Goal: Task Accomplishment & Management: Use online tool/utility

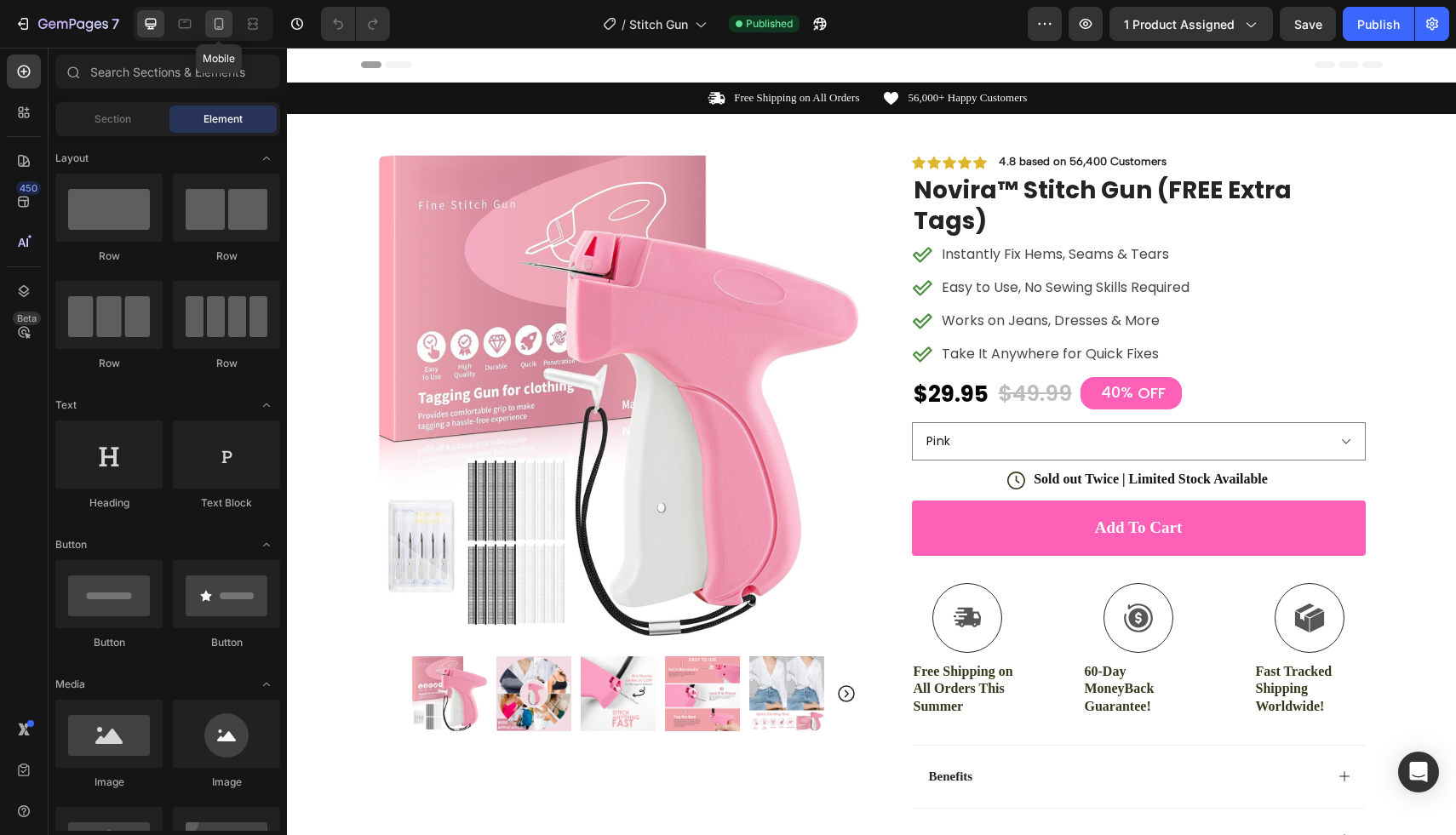
click at [216, 24] on icon at bounding box center [219, 23] width 17 height 17
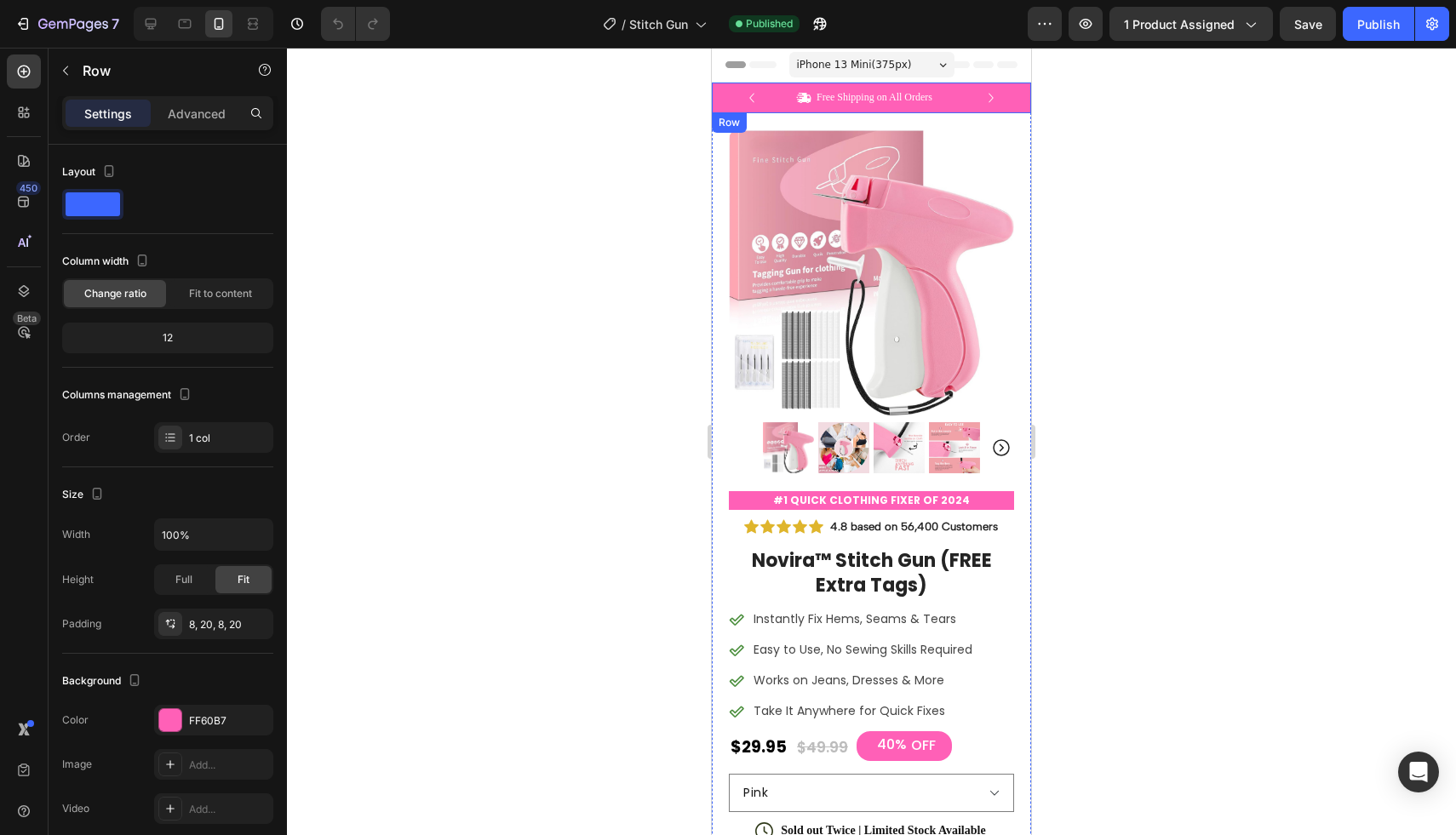
click at [1009, 98] on div "Icon Free Shipping on All Orders Text Block Row Icon 56,000+ Happy Customers Te…" at bounding box center [871, 98] width 319 height 31
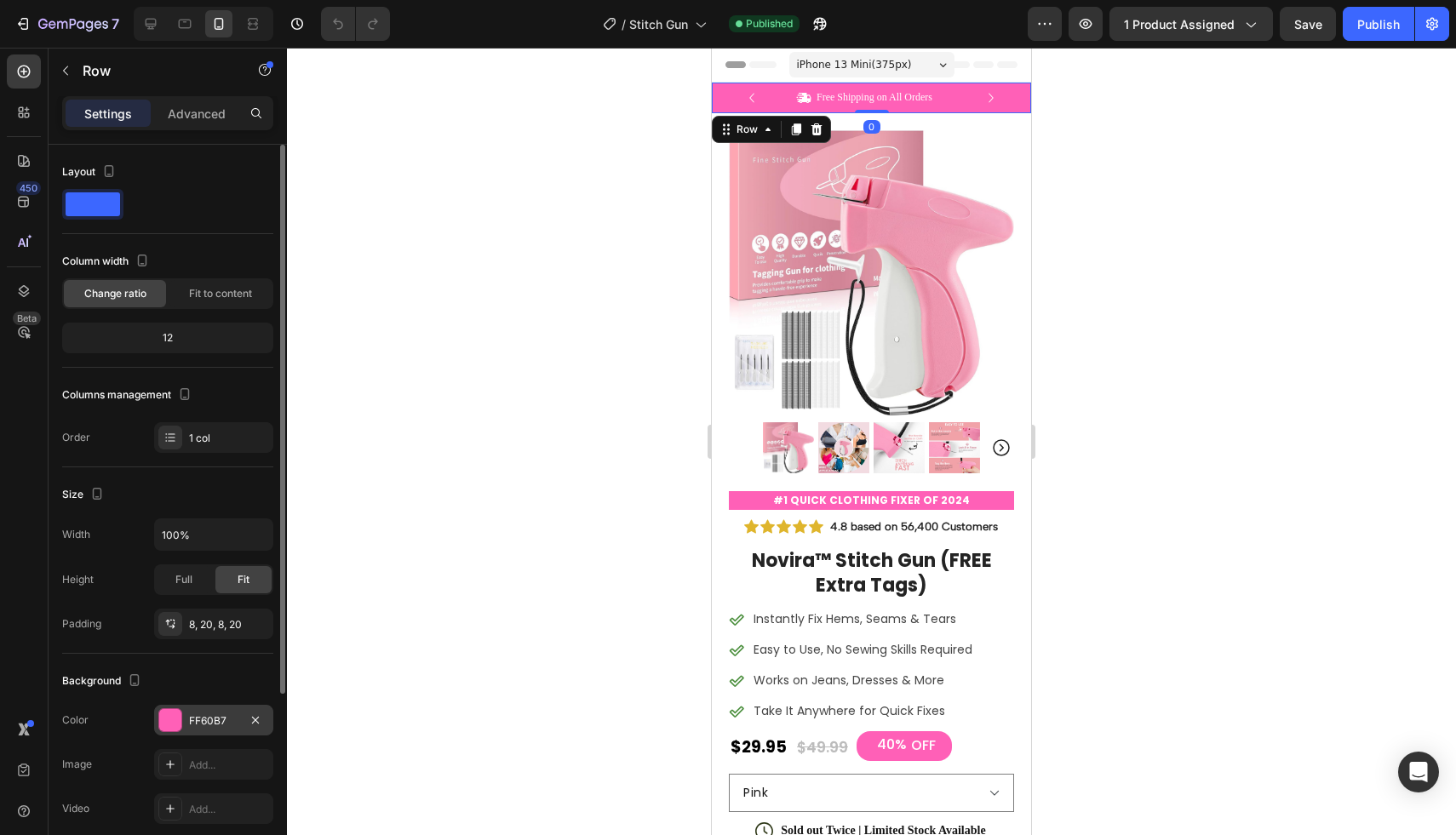
click at [221, 715] on div "FF60B7" at bounding box center [213, 720] width 49 height 15
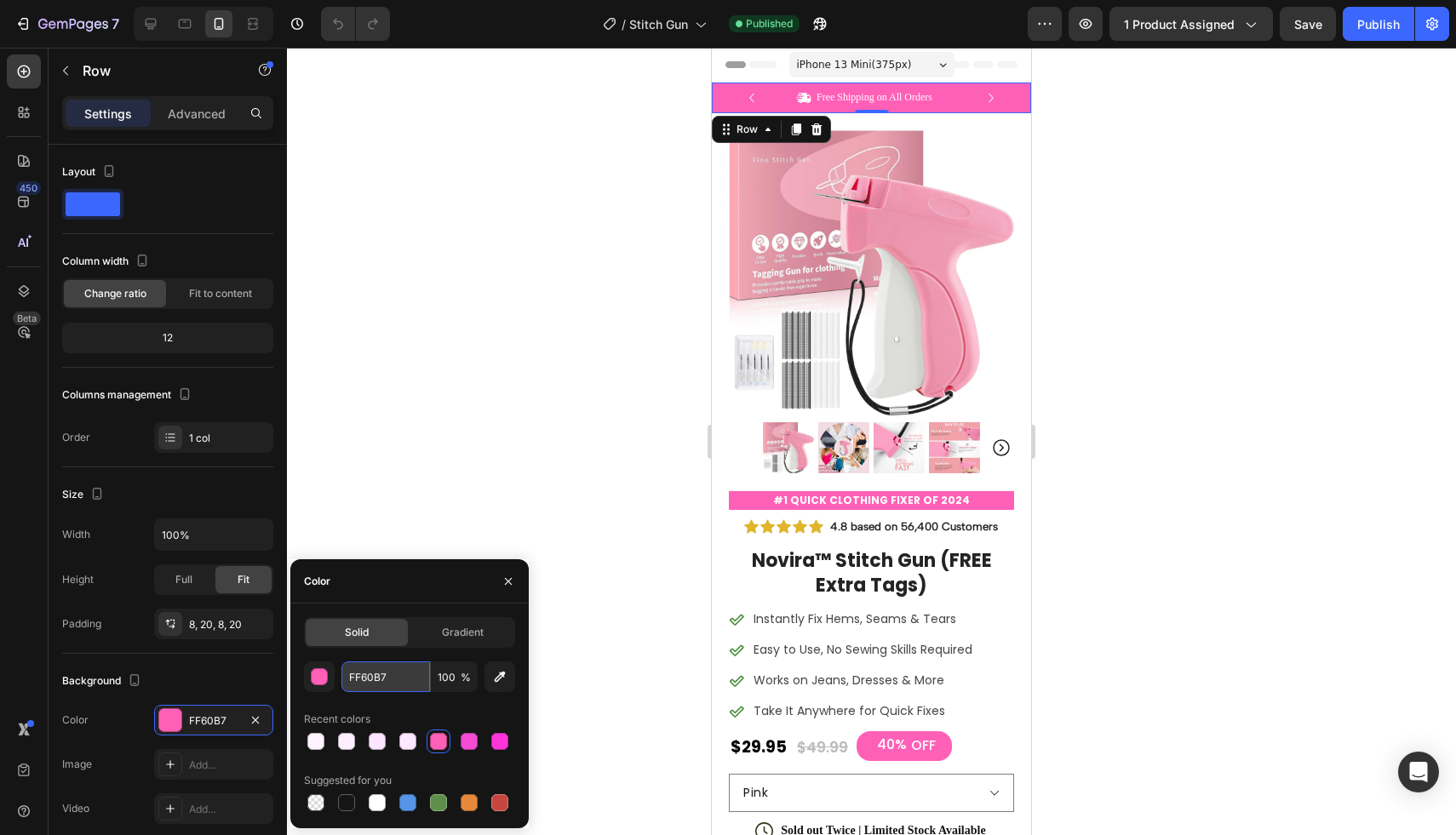
click at [375, 672] on input "FF60B7" at bounding box center [386, 677] width 88 height 31
click at [378, 678] on input "FF60B7" at bounding box center [386, 677] width 88 height 31
click at [379, 678] on input "FF60B7" at bounding box center [386, 677] width 88 height 31
click at [344, 798] on div at bounding box center [346, 802] width 17 height 17
type input "151515"
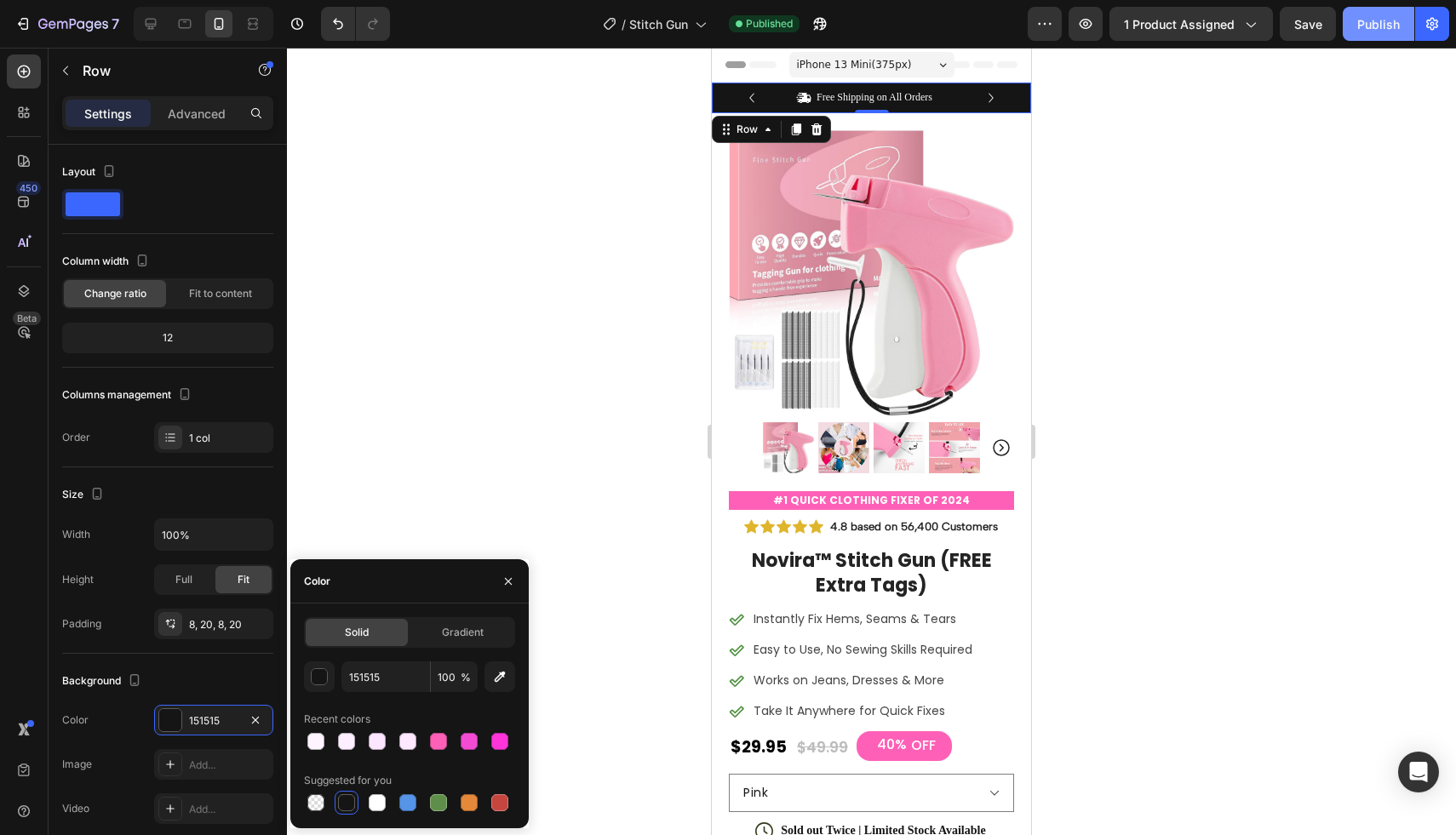
click at [1363, 37] on button "Publish" at bounding box center [1379, 24] width 72 height 34
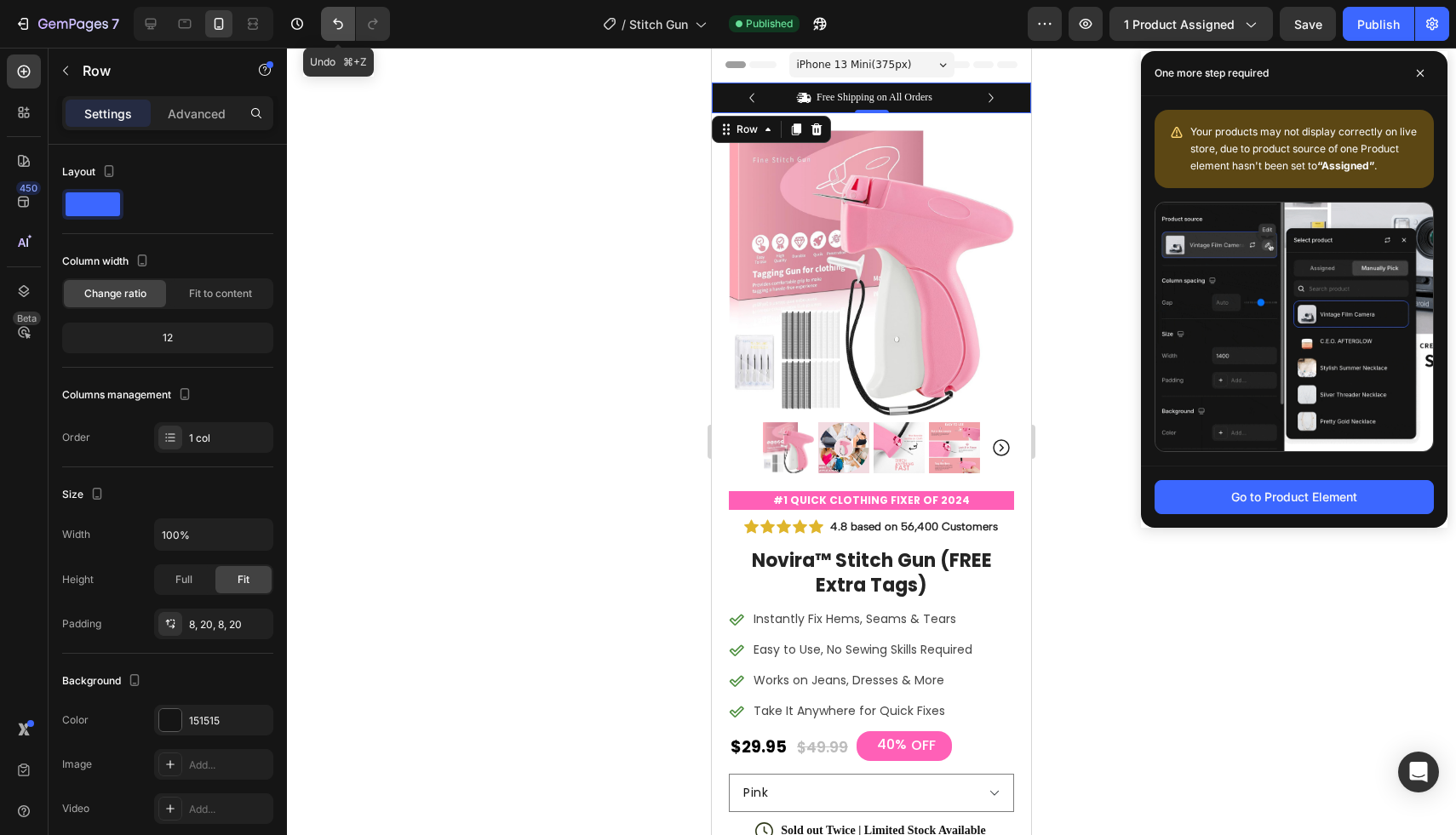
click at [342, 31] on icon "Undo/Redo" at bounding box center [337, 23] width 17 height 17
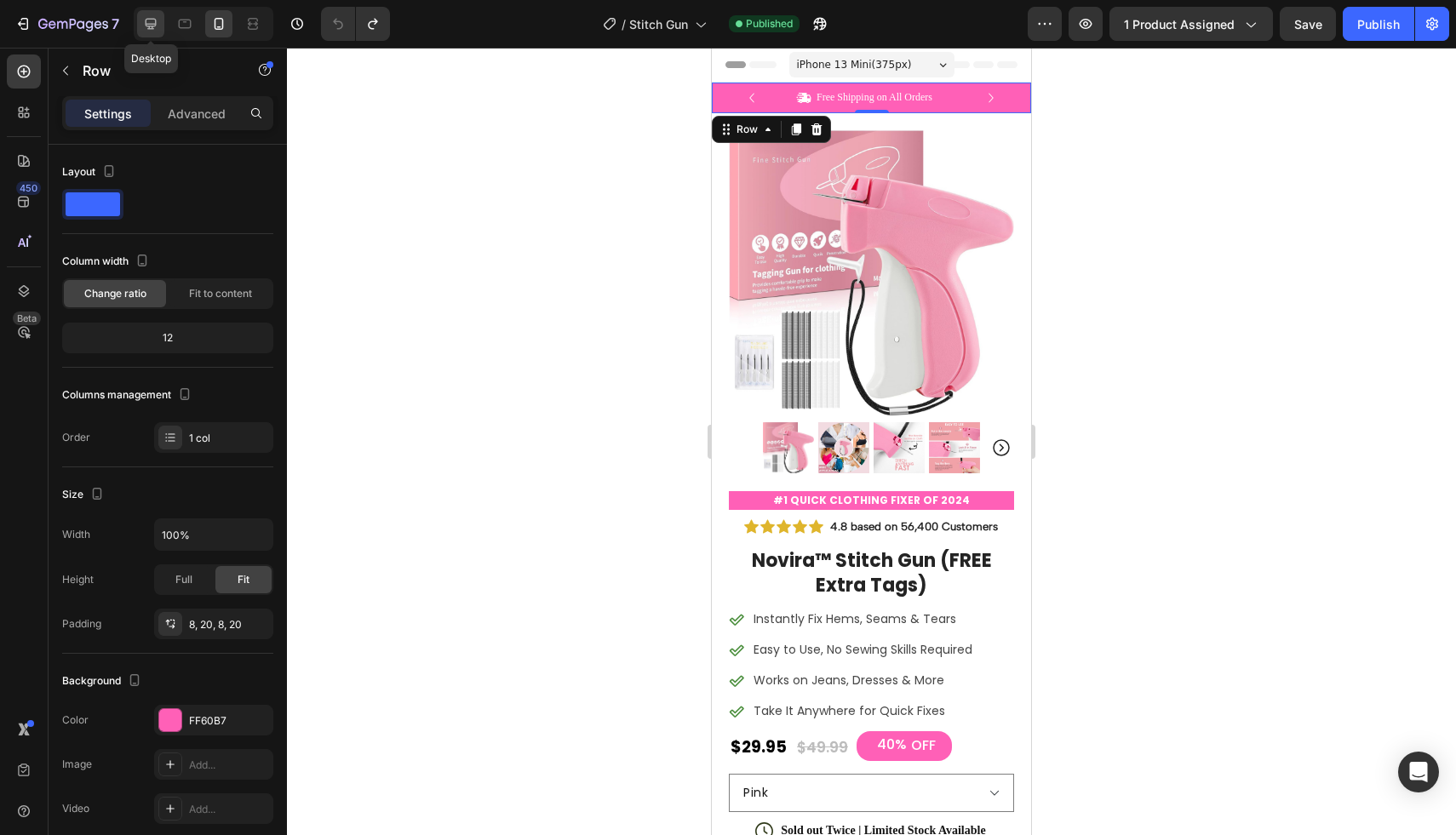
click at [157, 23] on icon at bounding box center [150, 23] width 17 height 17
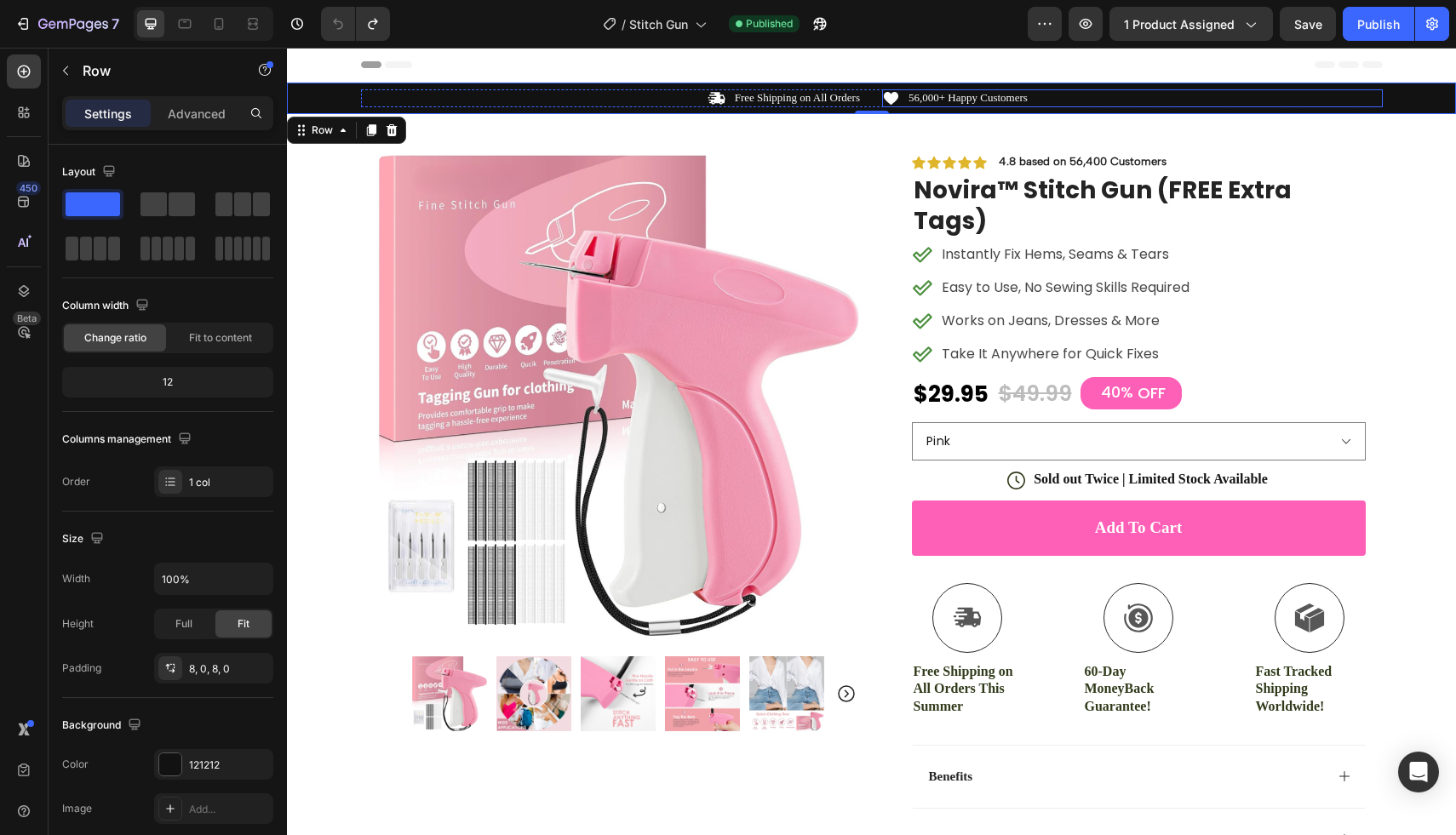
click at [1108, 96] on div "Icon 56,000+ Happy Customers Text Block Row" at bounding box center [1132, 98] width 501 height 18
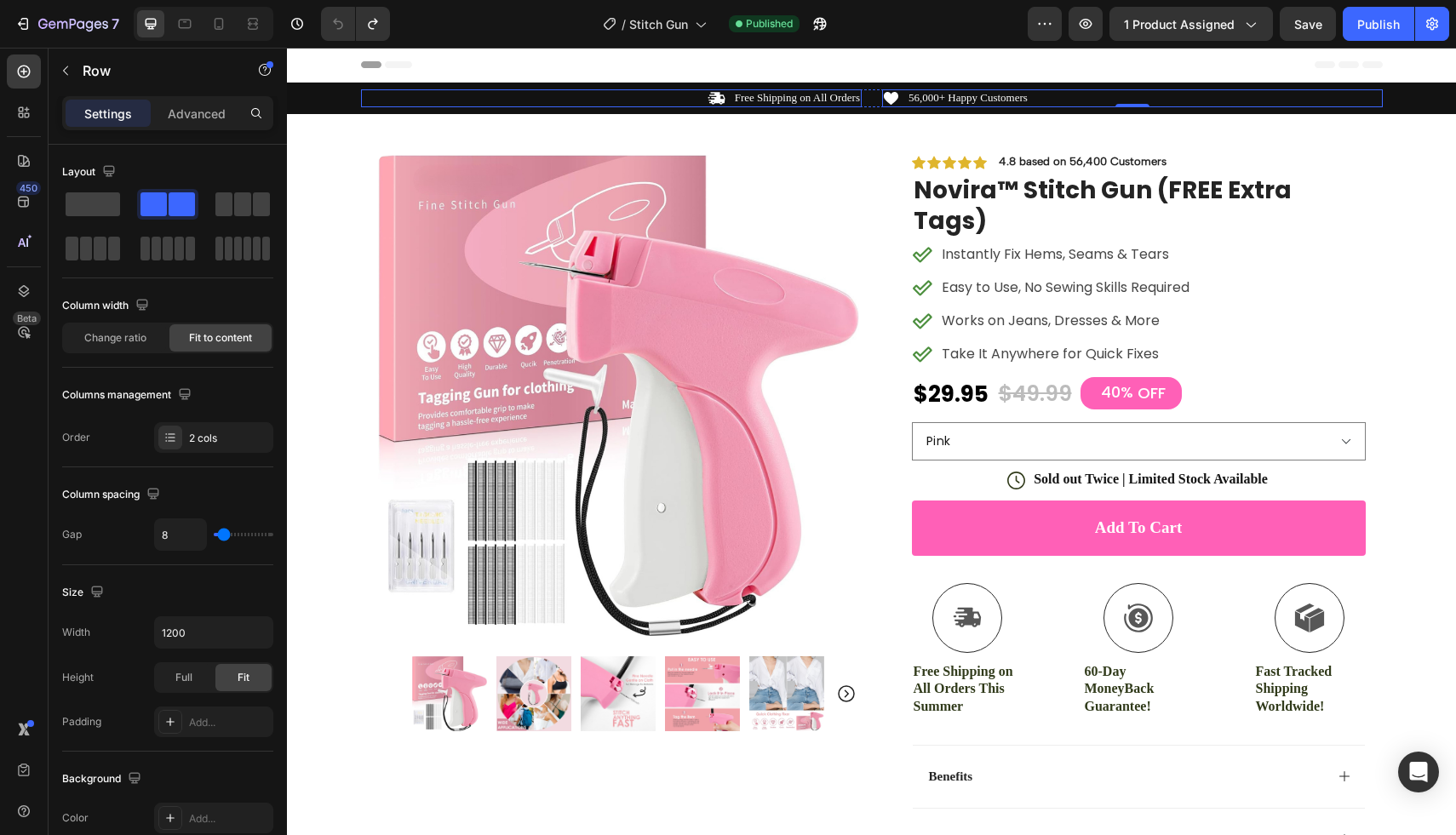
click at [563, 93] on div "Icon Free Shipping on All Orders Text Block Row" at bounding box center [611, 98] width 501 height 18
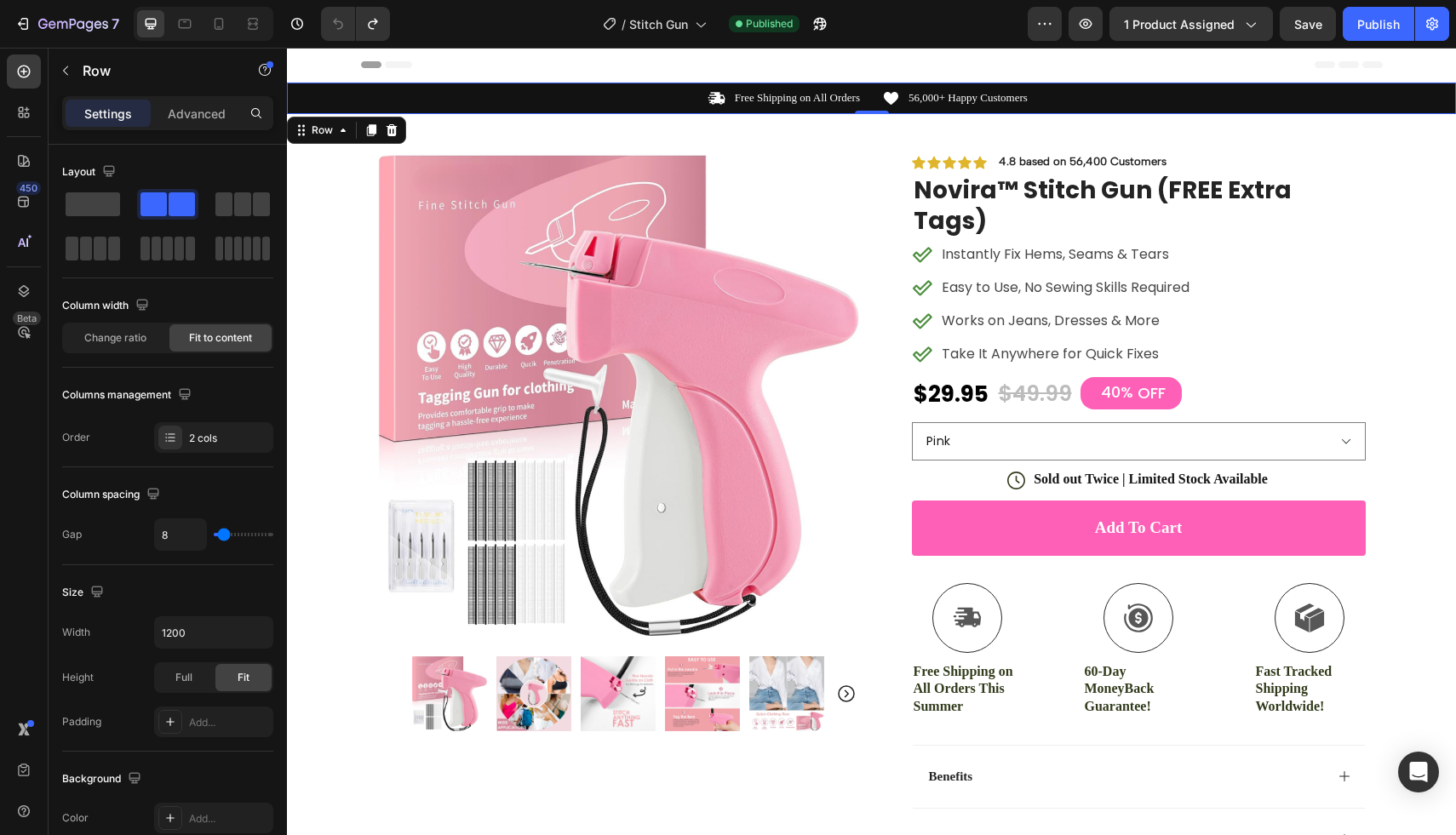
click at [310, 103] on div "Icon Free Shipping on All Orders Text Block Row Icon 56,000+ Happy Customers Te…" at bounding box center [871, 98] width 1169 height 18
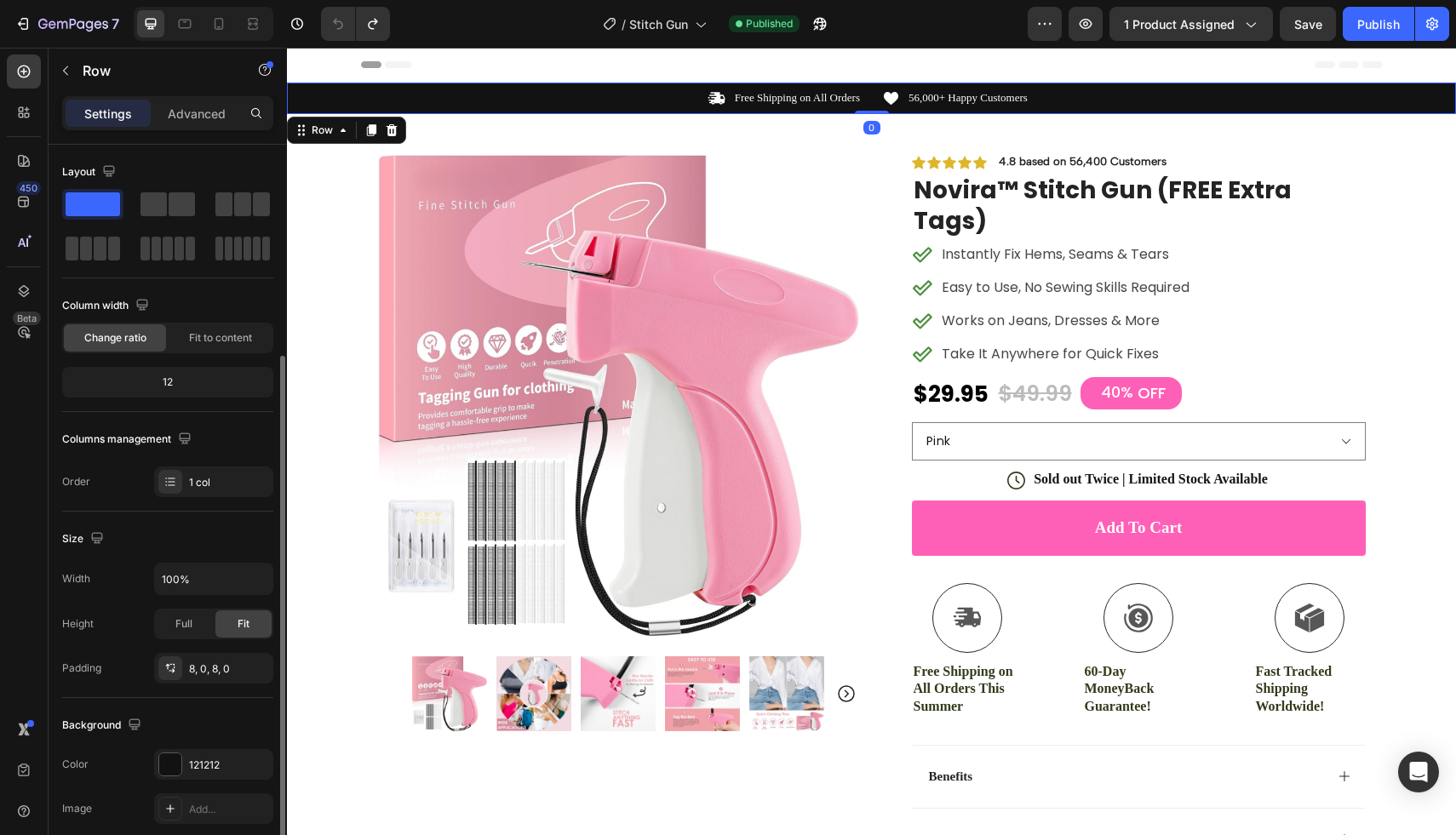
scroll to position [123, 0]
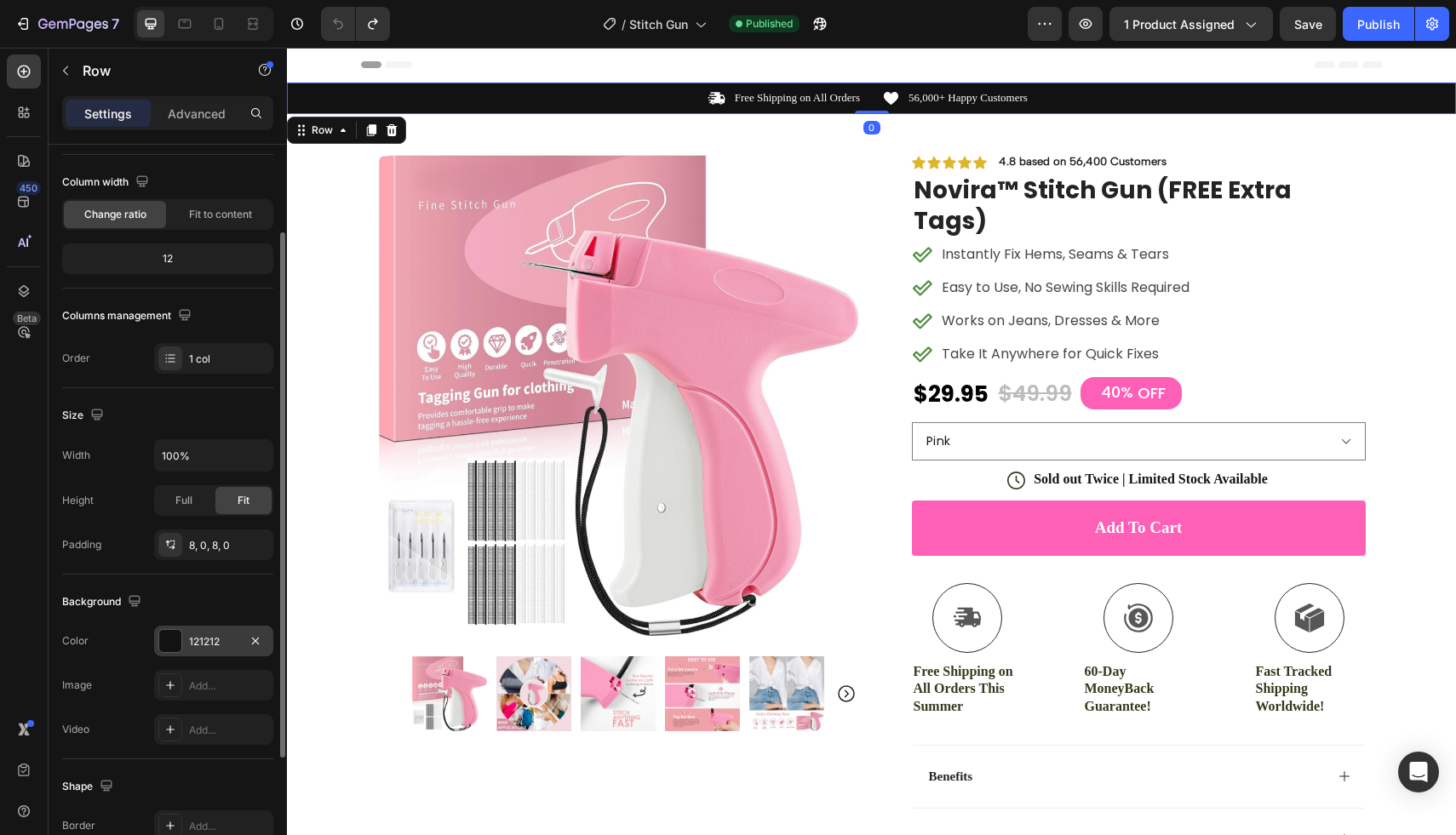
click at [175, 635] on div at bounding box center [170, 640] width 22 height 22
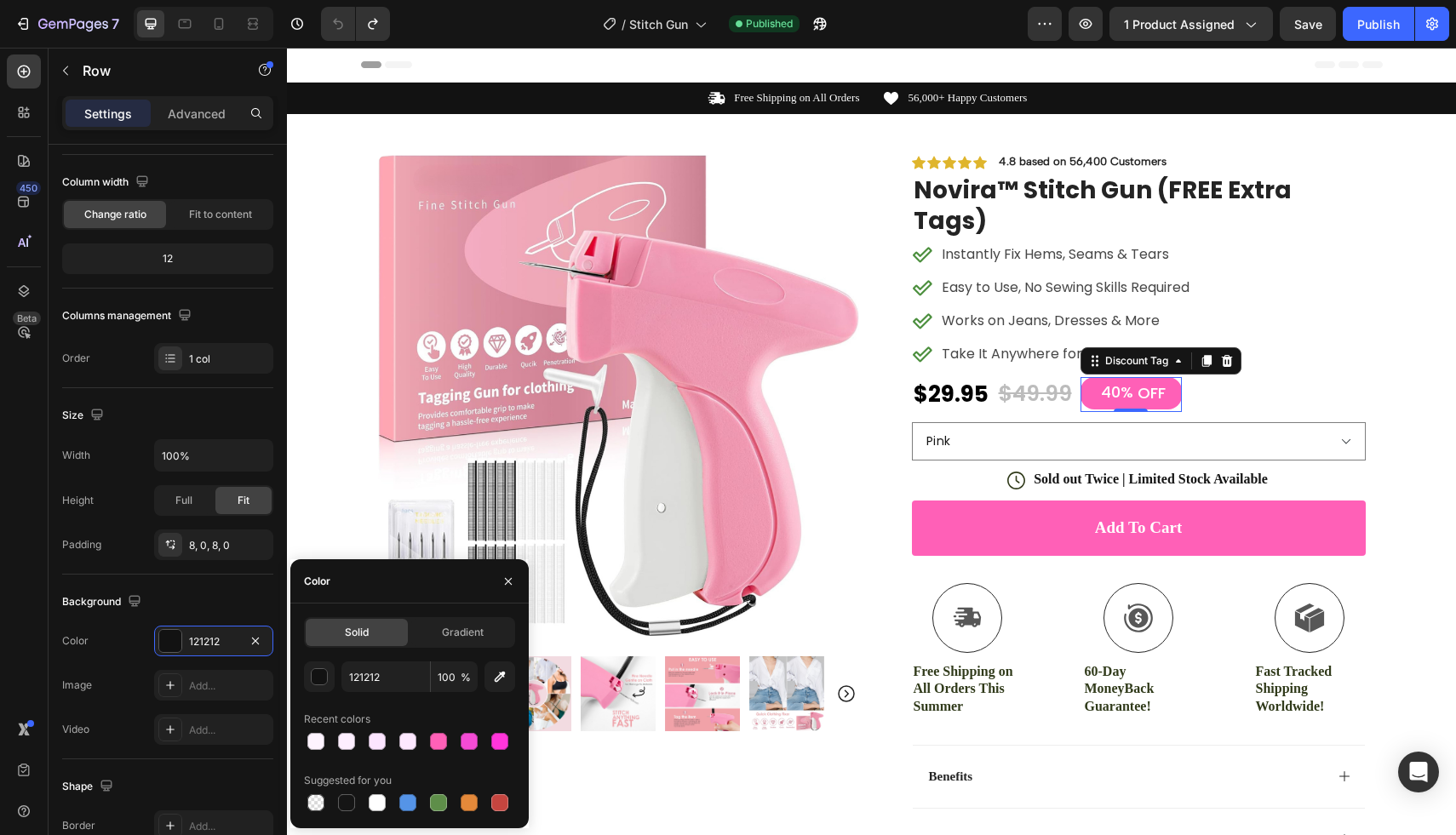
click at [1122, 380] on div "40%" at bounding box center [1117, 392] width 36 height 23
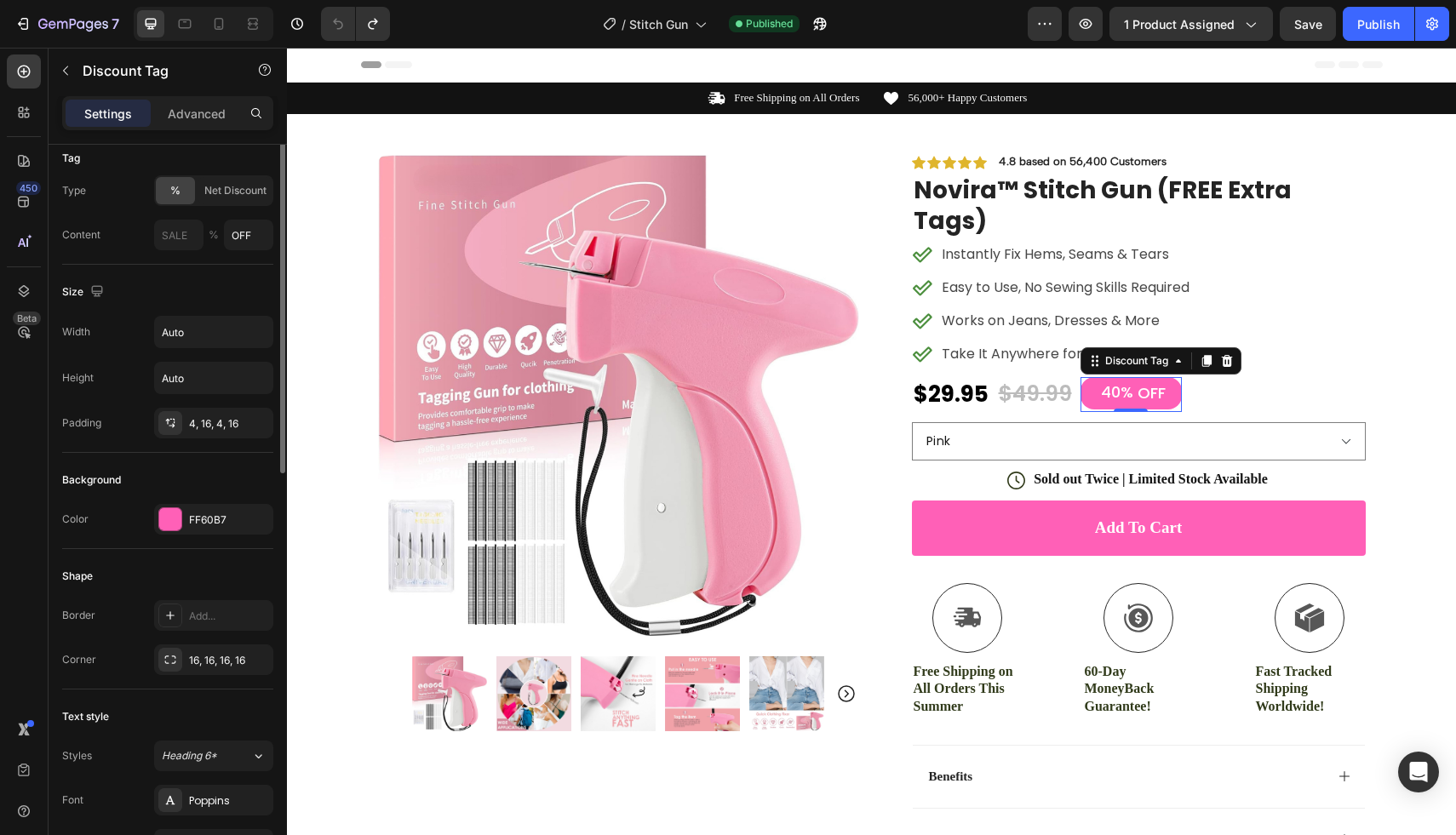
scroll to position [0, 0]
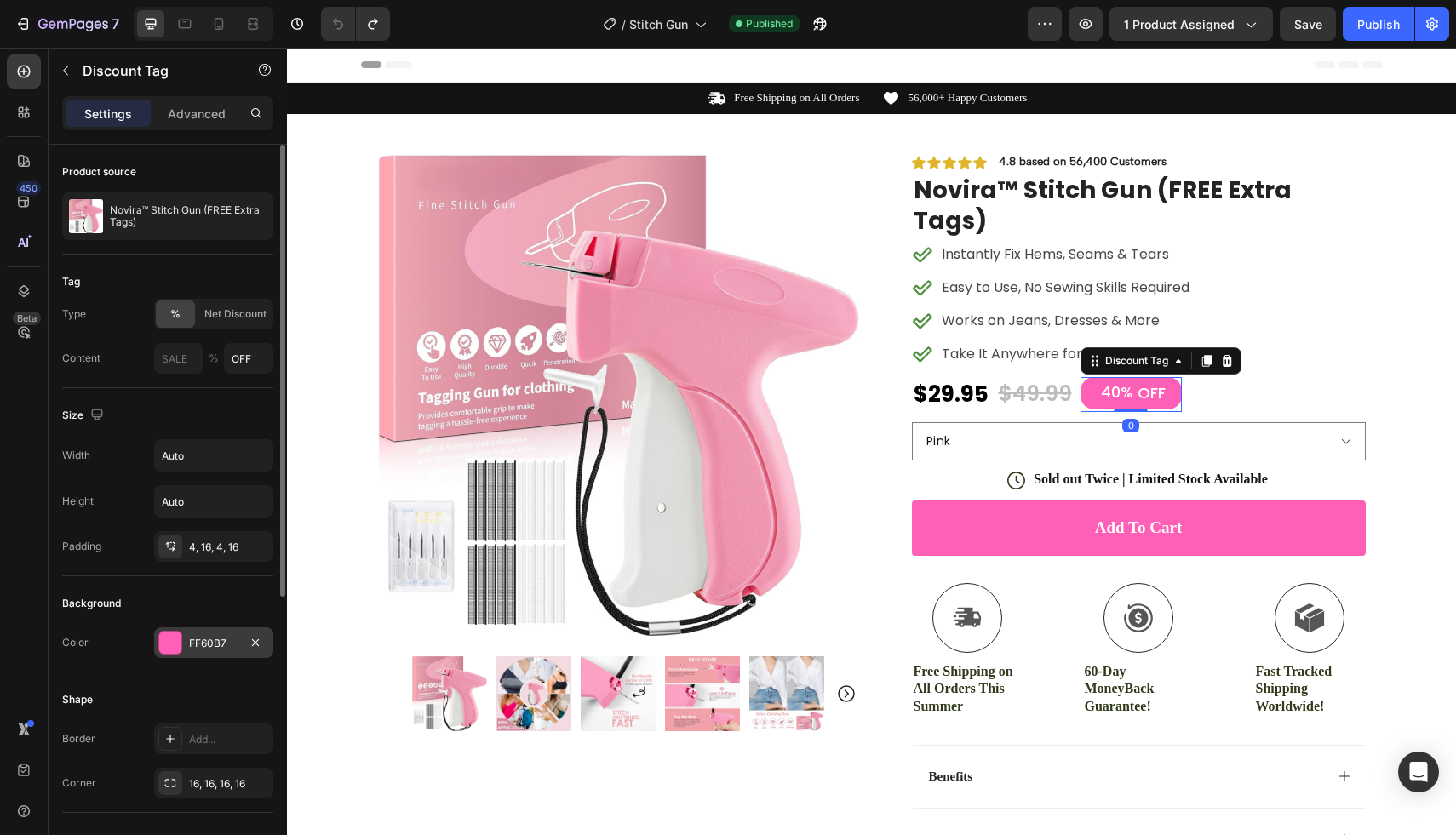
click at [228, 643] on div "FF60B7" at bounding box center [213, 643] width 49 height 15
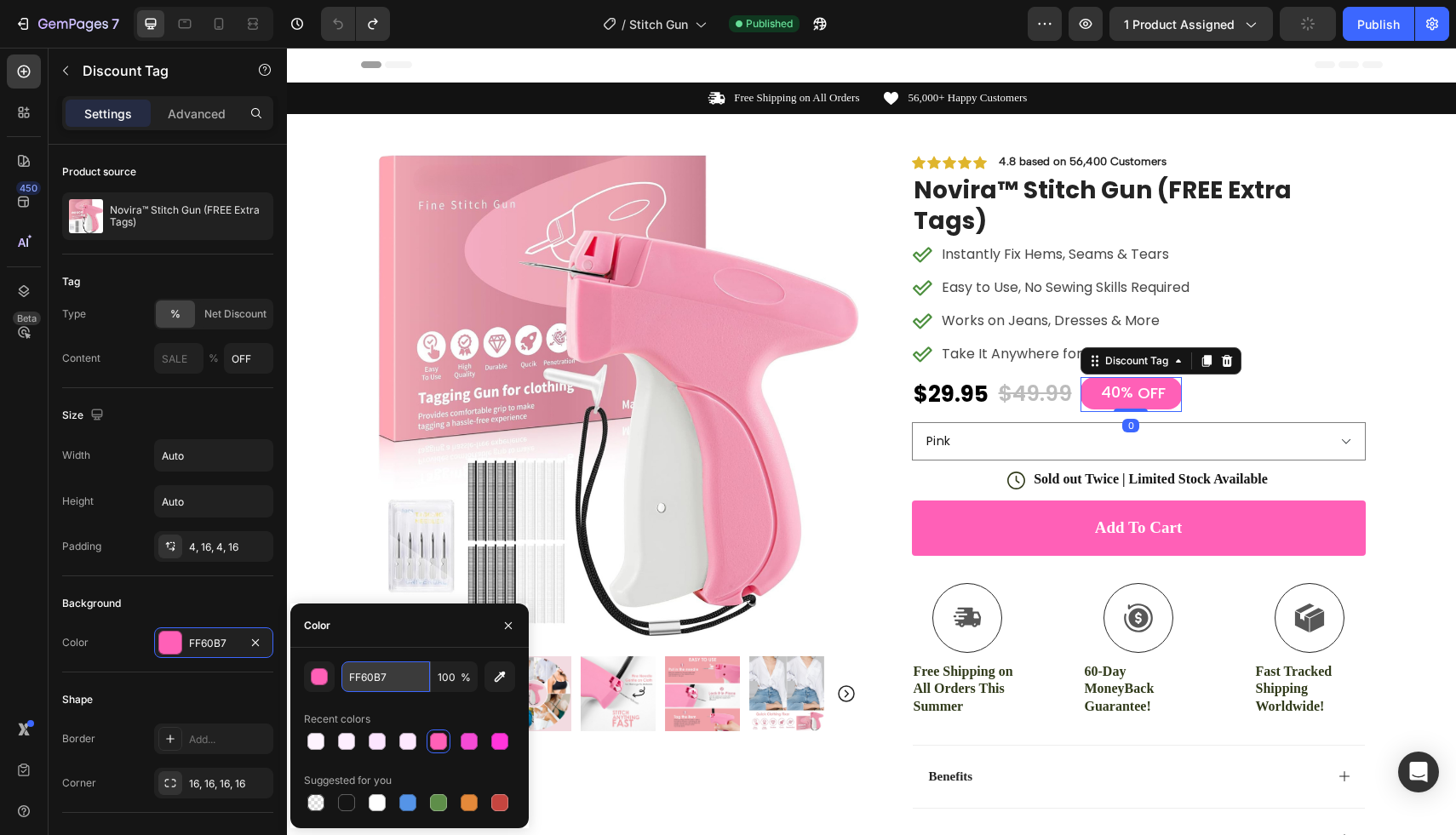
click at [371, 673] on input "FF60B7" at bounding box center [386, 677] width 88 height 31
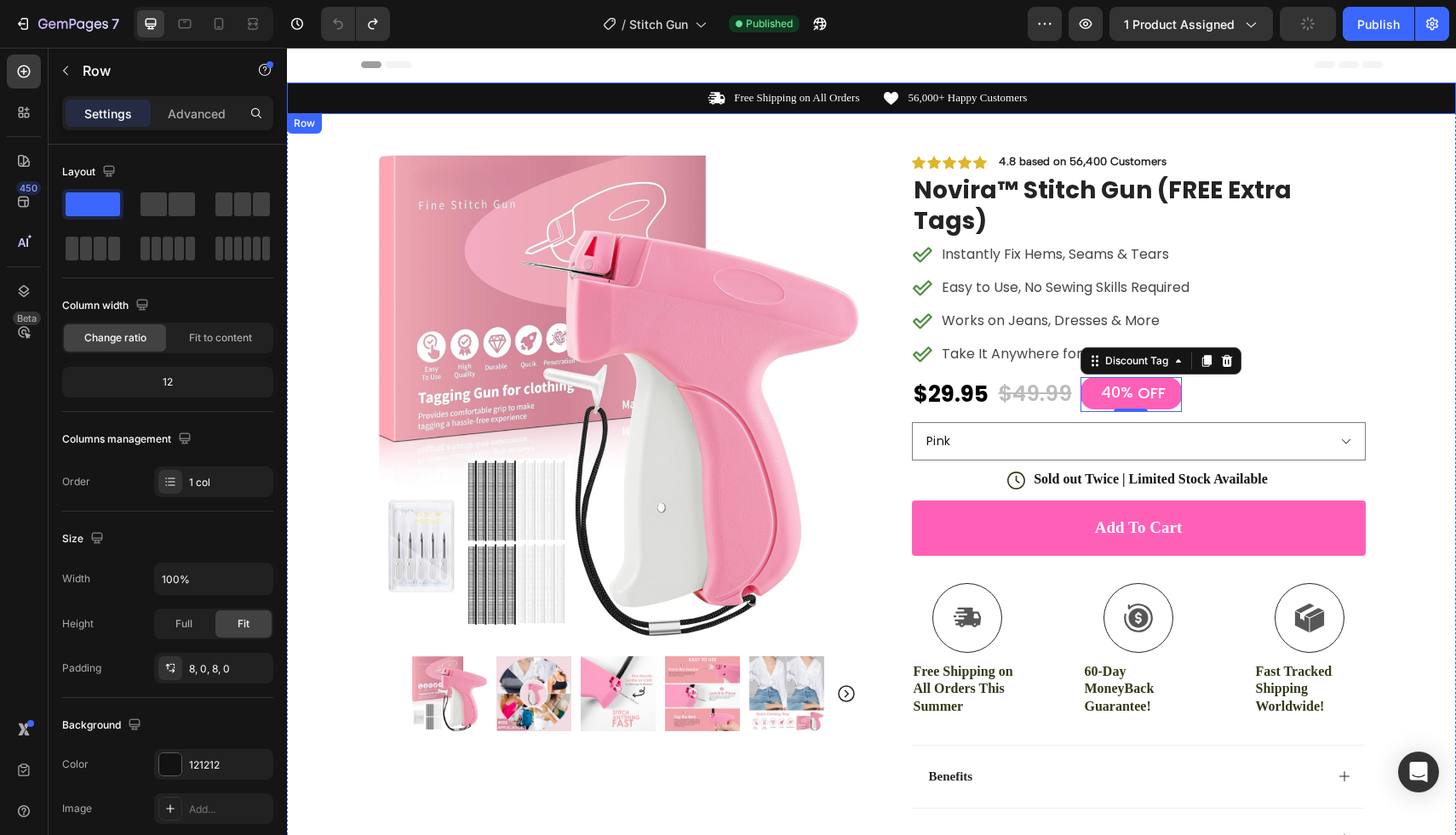
click at [317, 102] on div "Icon Free Shipping on All Orders Text Block Row Icon 56,000+ Happy Customers Te…" at bounding box center [871, 98] width 1169 height 18
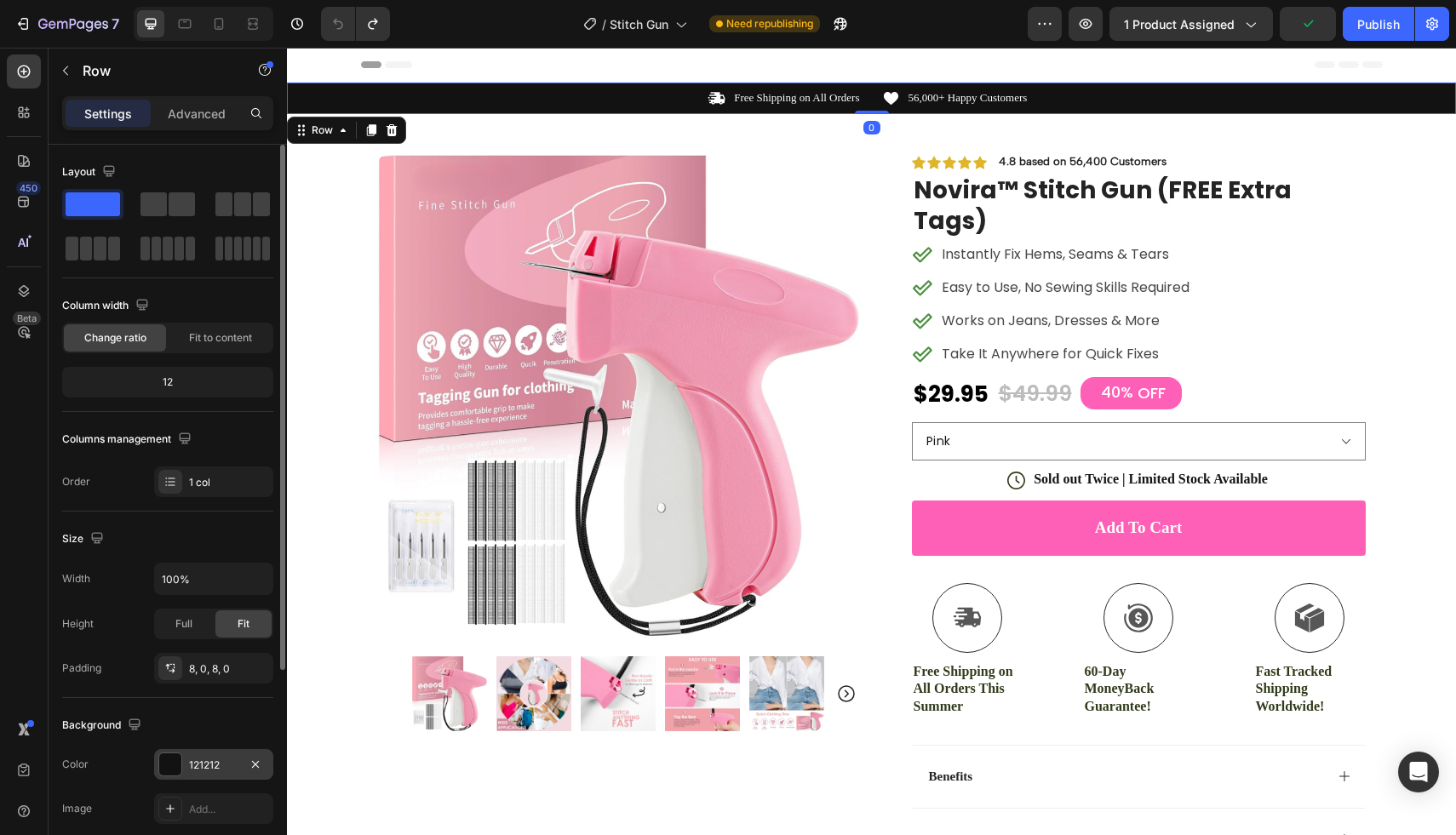
click at [215, 758] on div "121212" at bounding box center [213, 764] width 120 height 31
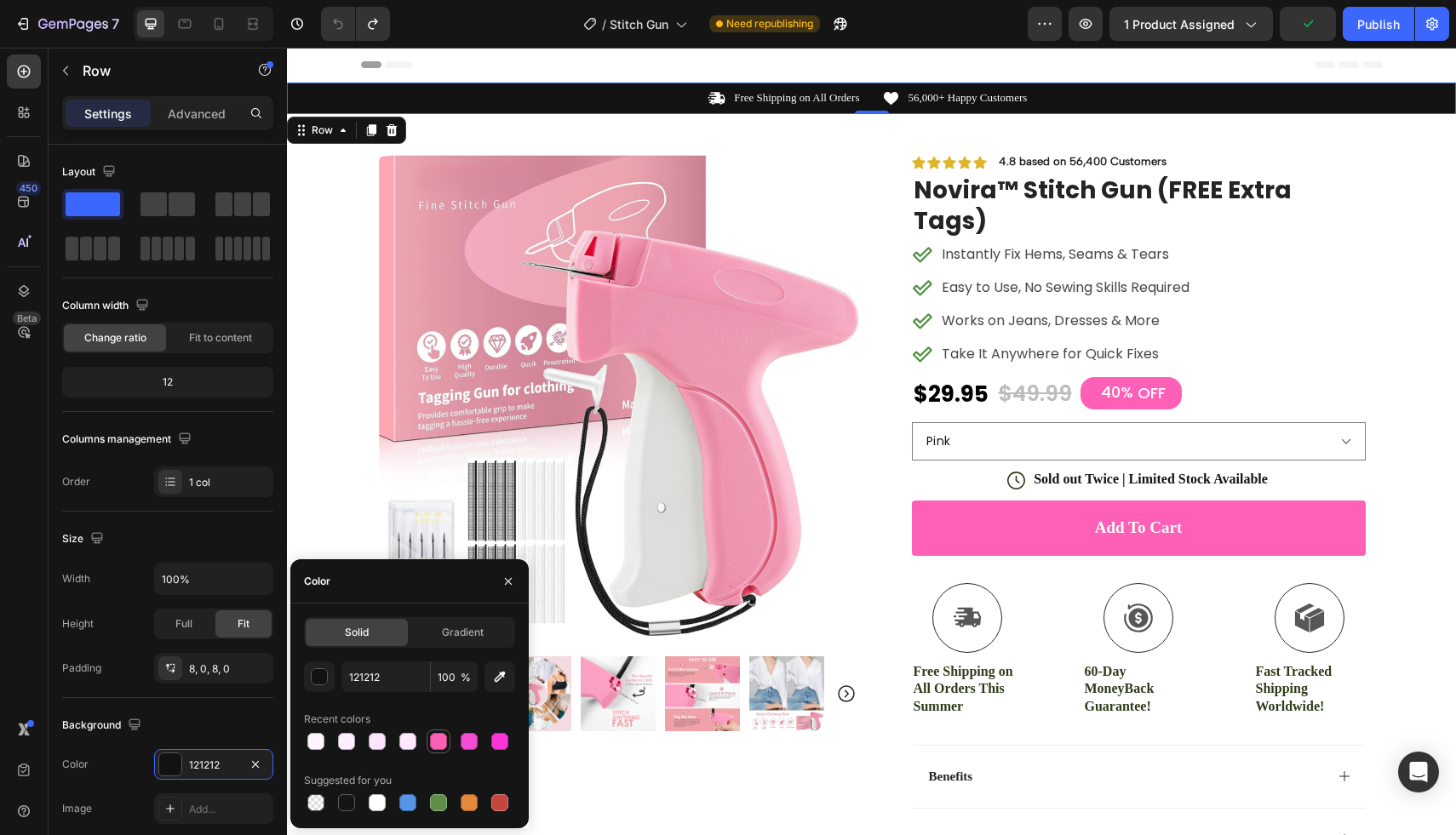
click at [440, 742] on div at bounding box center [438, 741] width 17 height 17
type input "FF60B7"
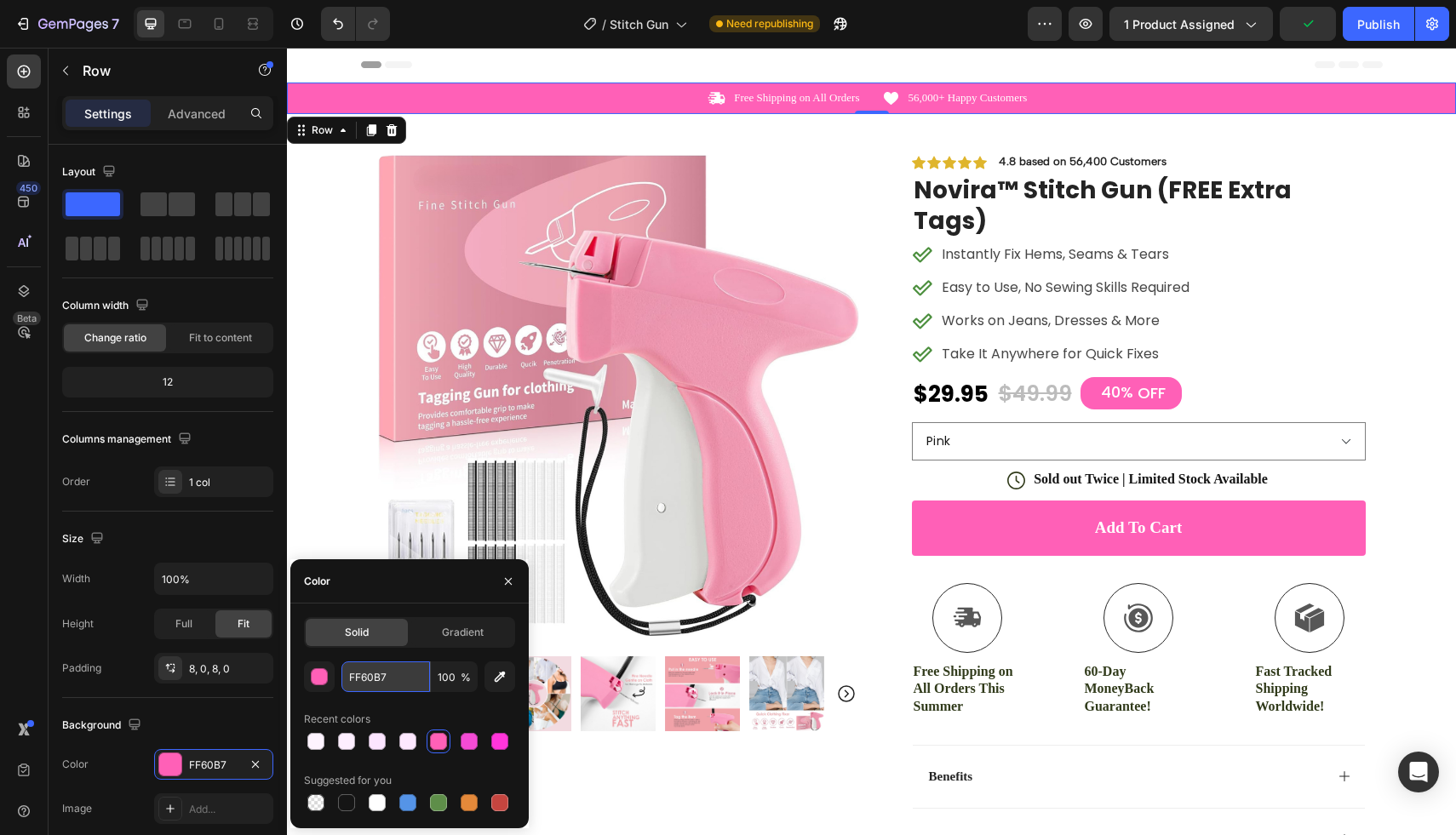
click at [404, 672] on input "FF60B7" at bounding box center [386, 677] width 88 height 31
click at [506, 577] on icon "button" at bounding box center [508, 581] width 13 height 13
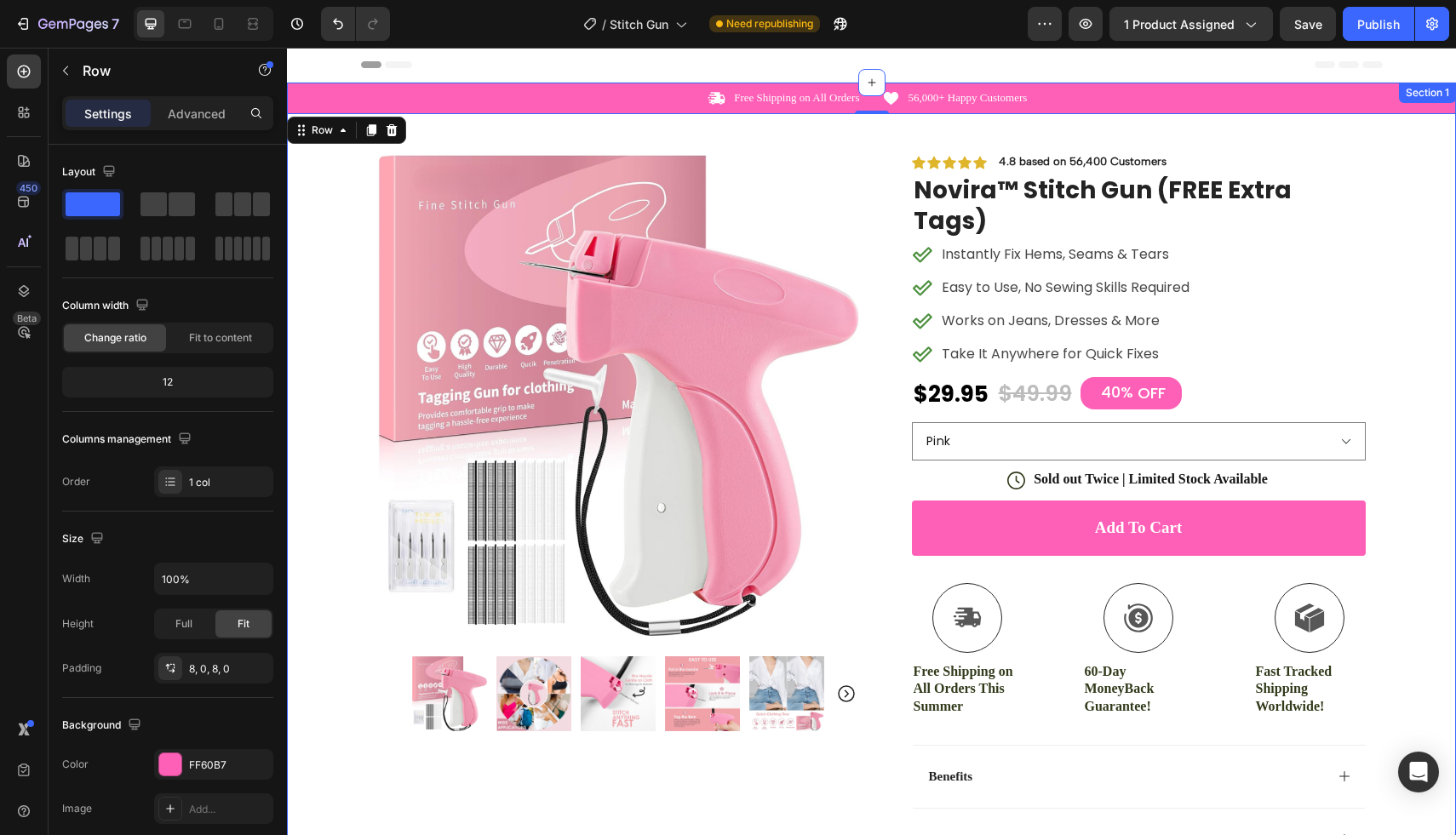
click at [1419, 241] on div "Icon Free Shipping on All Orders Text Block Row Icon 56,000+ Happy Customers Te…" at bounding box center [871, 592] width 1169 height 1020
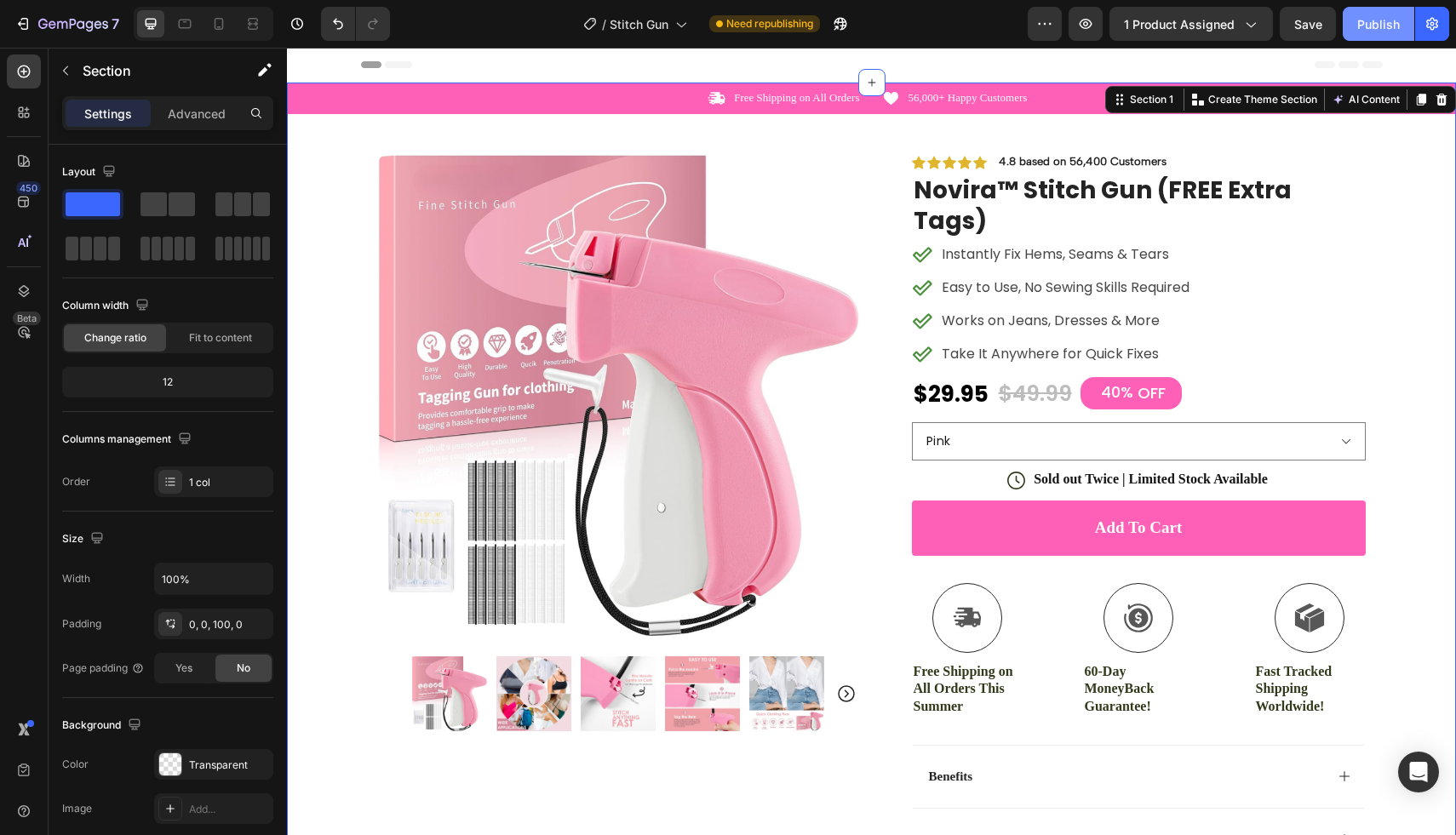
click at [1384, 24] on div "Publish" at bounding box center [1378, 24] width 42 height 18
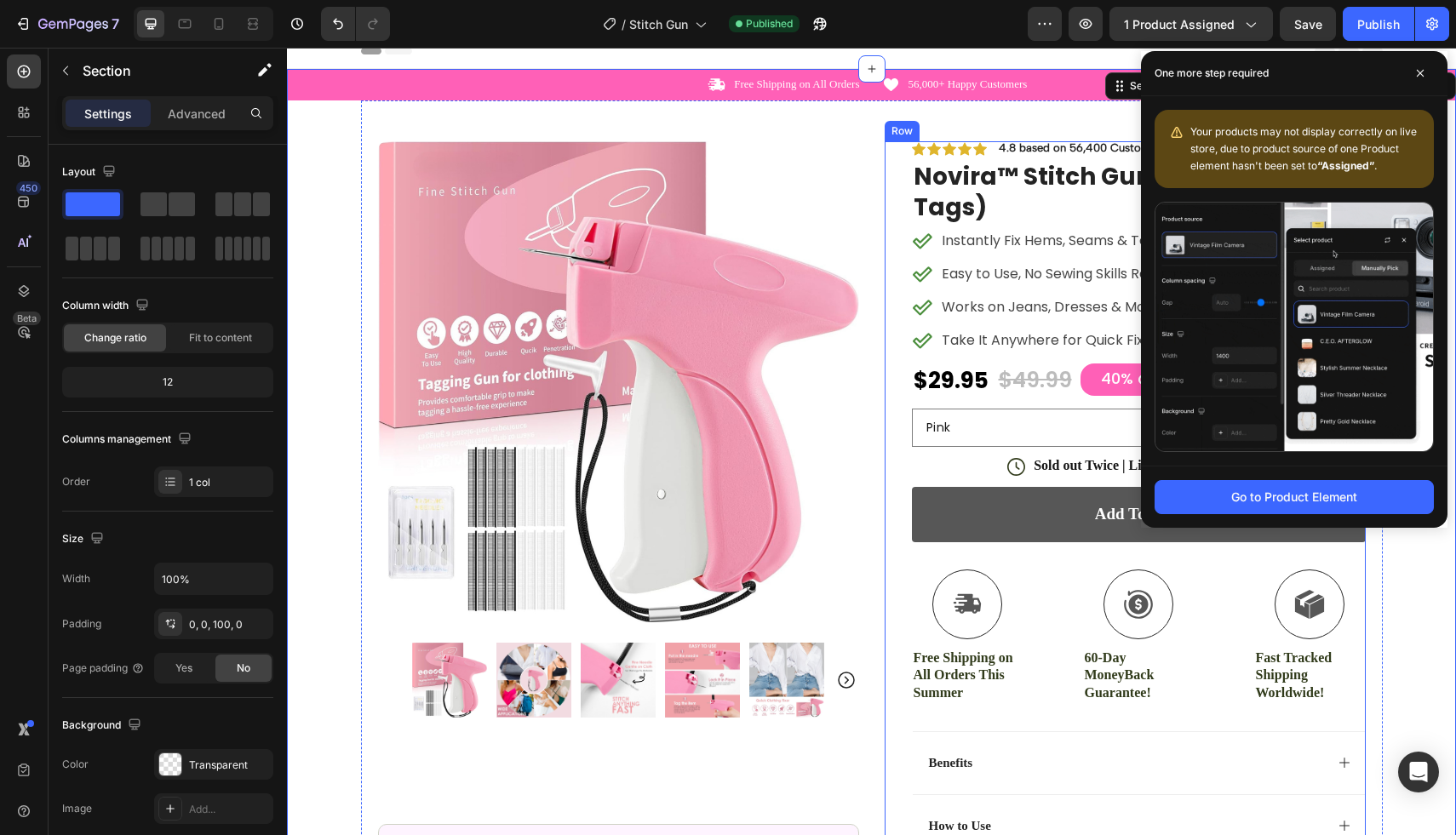
scroll to position [25, 0]
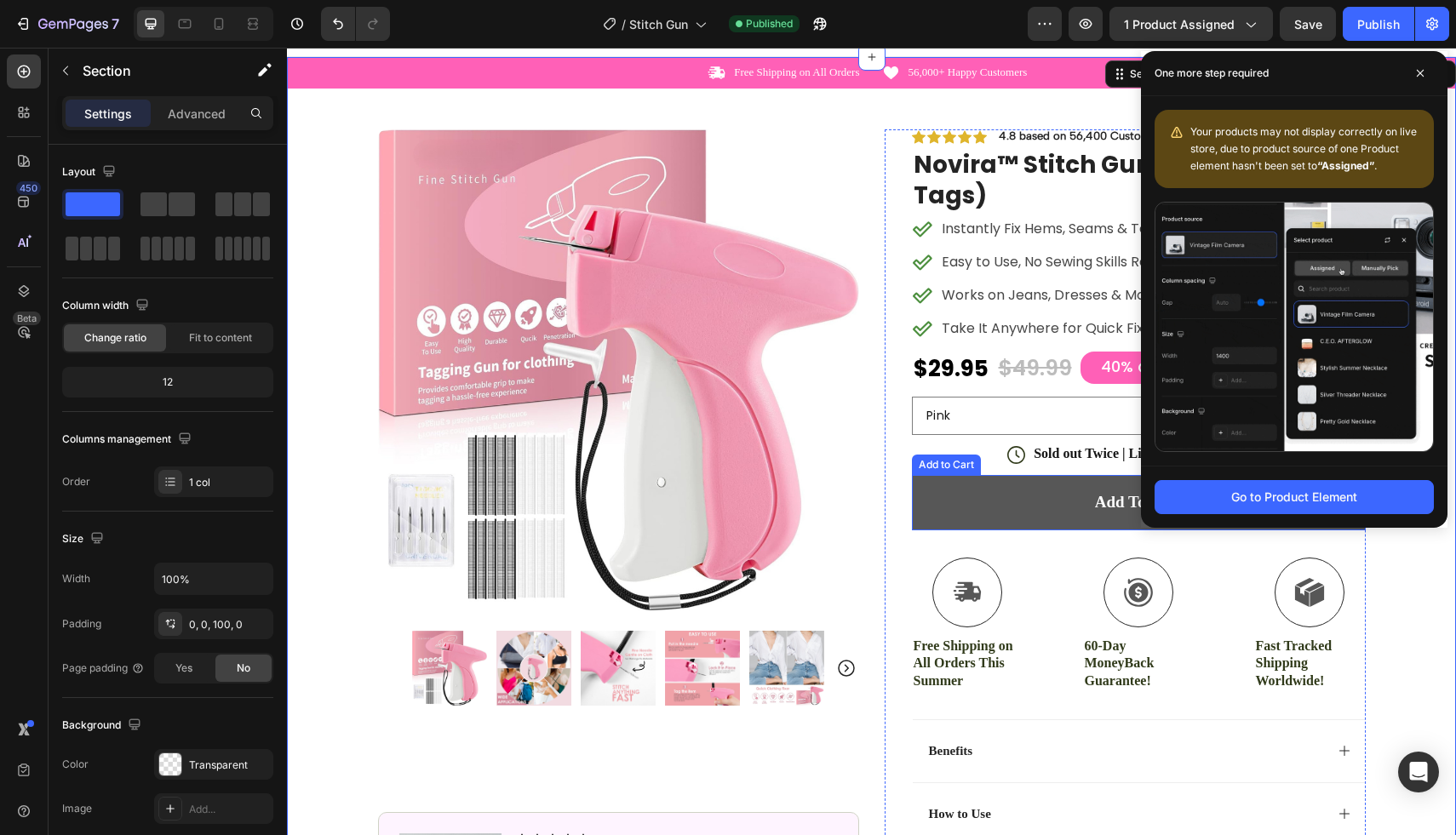
click at [1028, 475] on button "Add to cart" at bounding box center [1139, 502] width 454 height 56
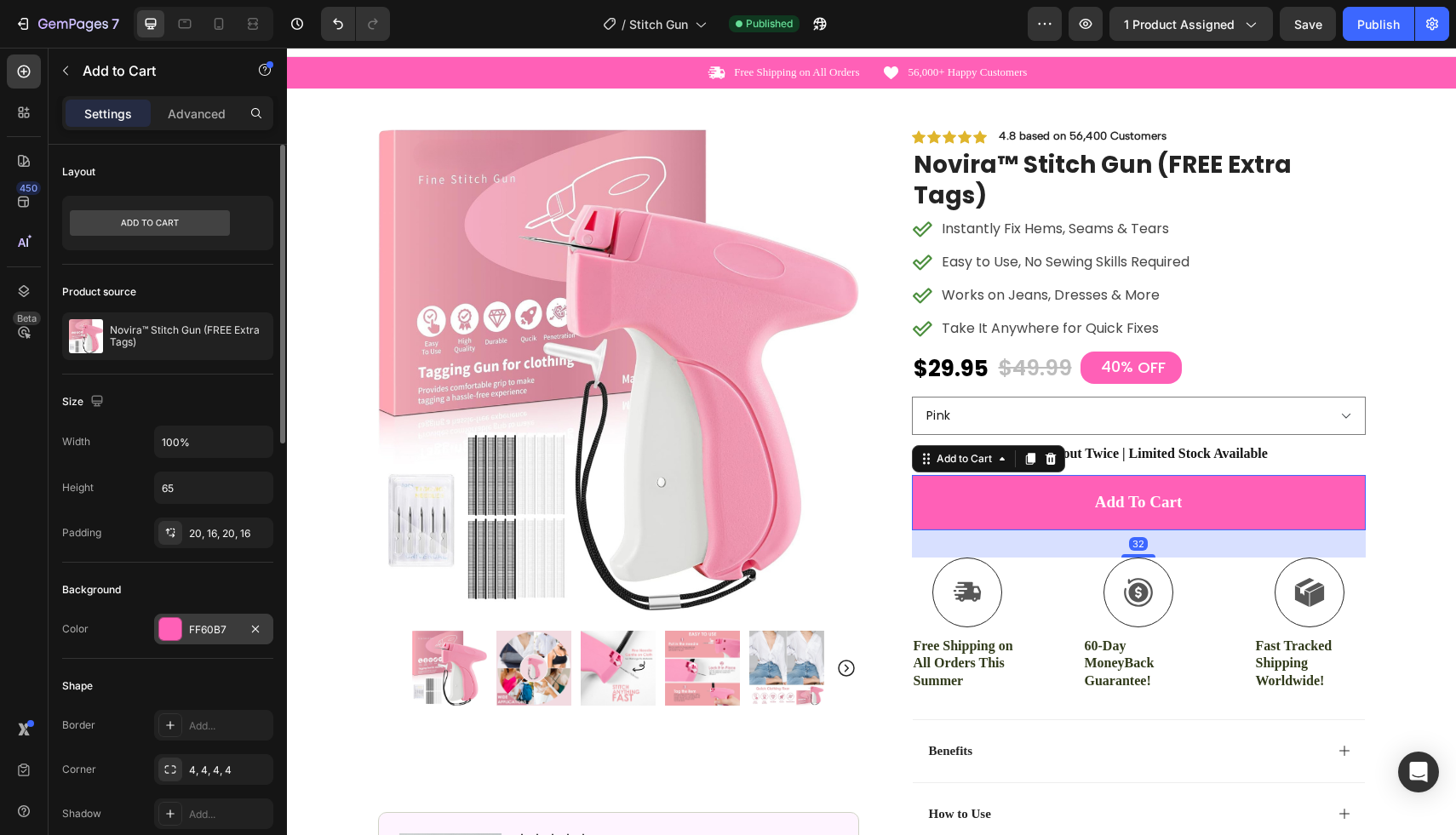
drag, startPoint x: 167, startPoint y: 631, endPoint x: 199, endPoint y: 637, distance: 32.6
click at [167, 631] on div at bounding box center [170, 628] width 22 height 22
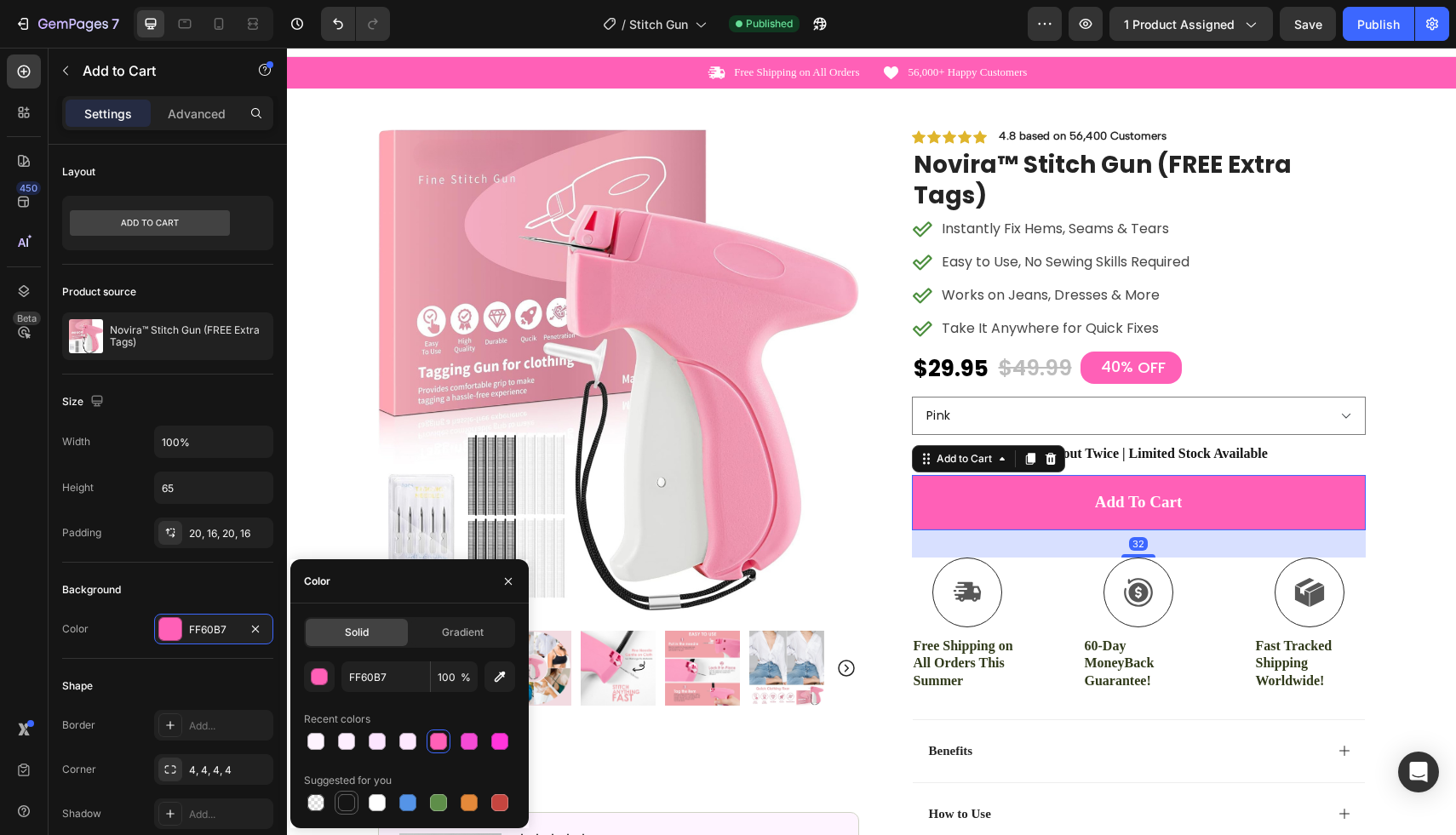
click at [344, 797] on div at bounding box center [346, 802] width 17 height 17
type input "151515"
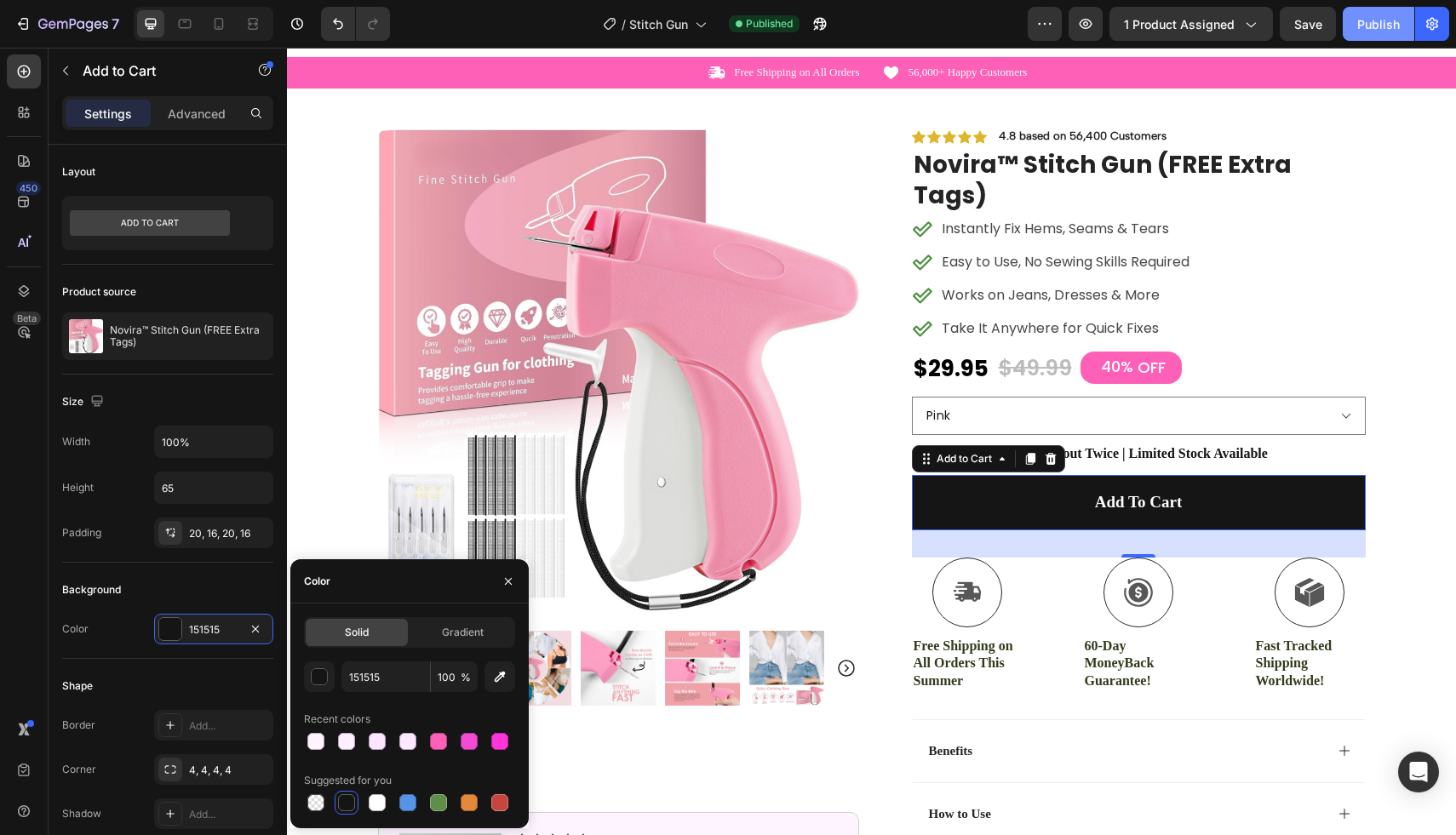
click at [1364, 20] on div "Publish" at bounding box center [1378, 24] width 42 height 18
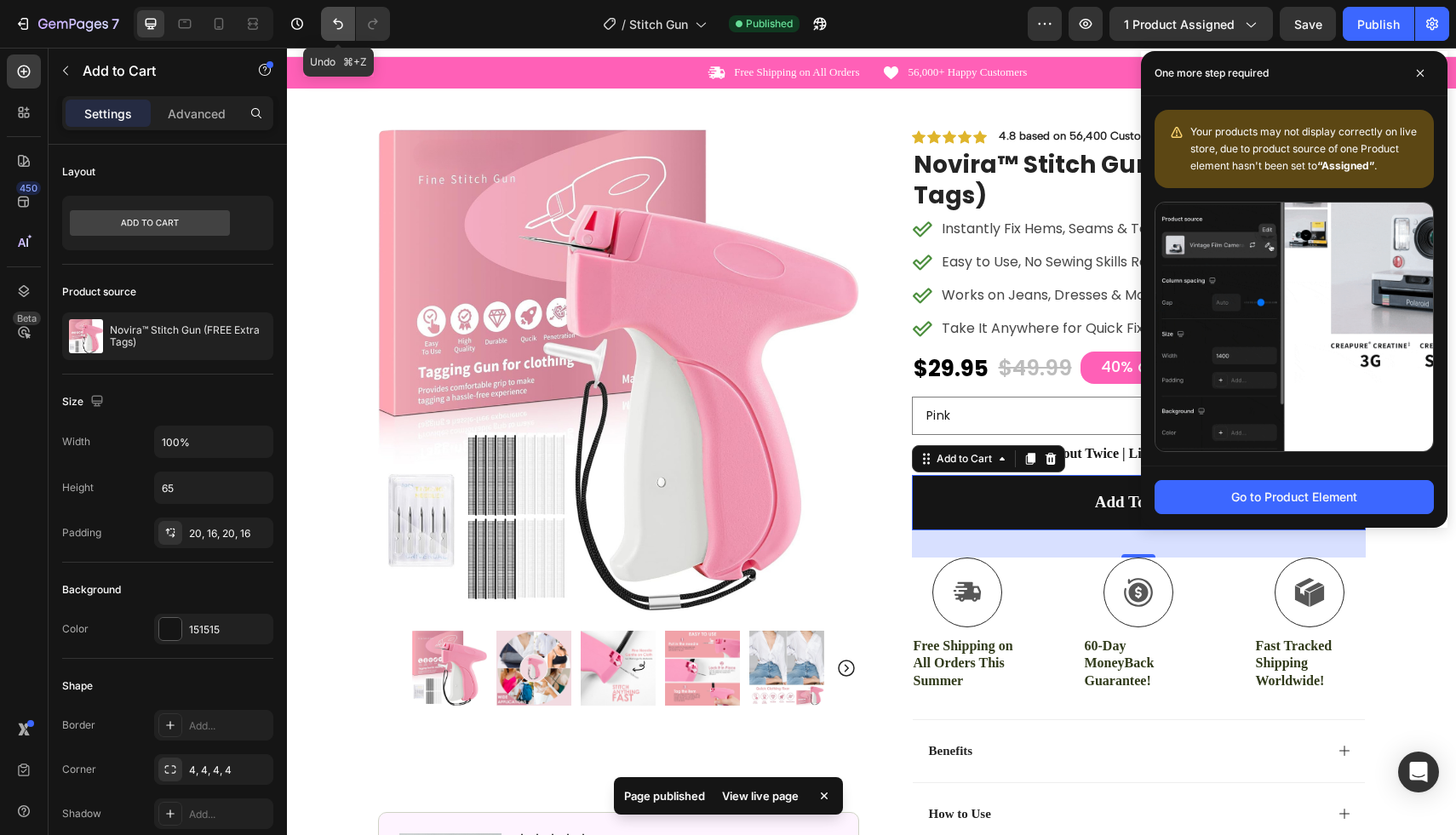
click at [335, 23] on icon "Undo/Redo" at bounding box center [337, 24] width 10 height 11
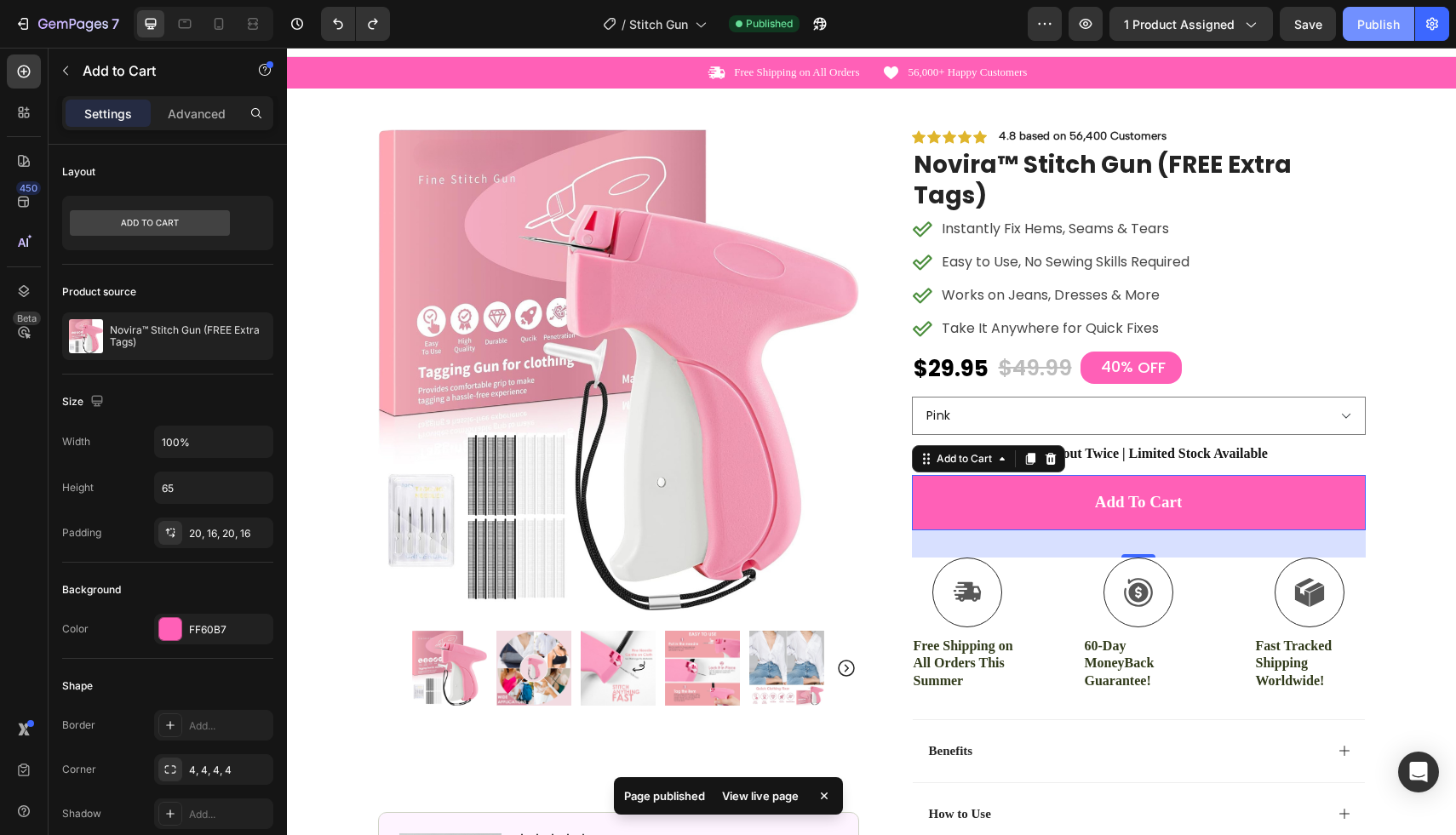
click at [1365, 24] on div "Publish" at bounding box center [1378, 24] width 42 height 18
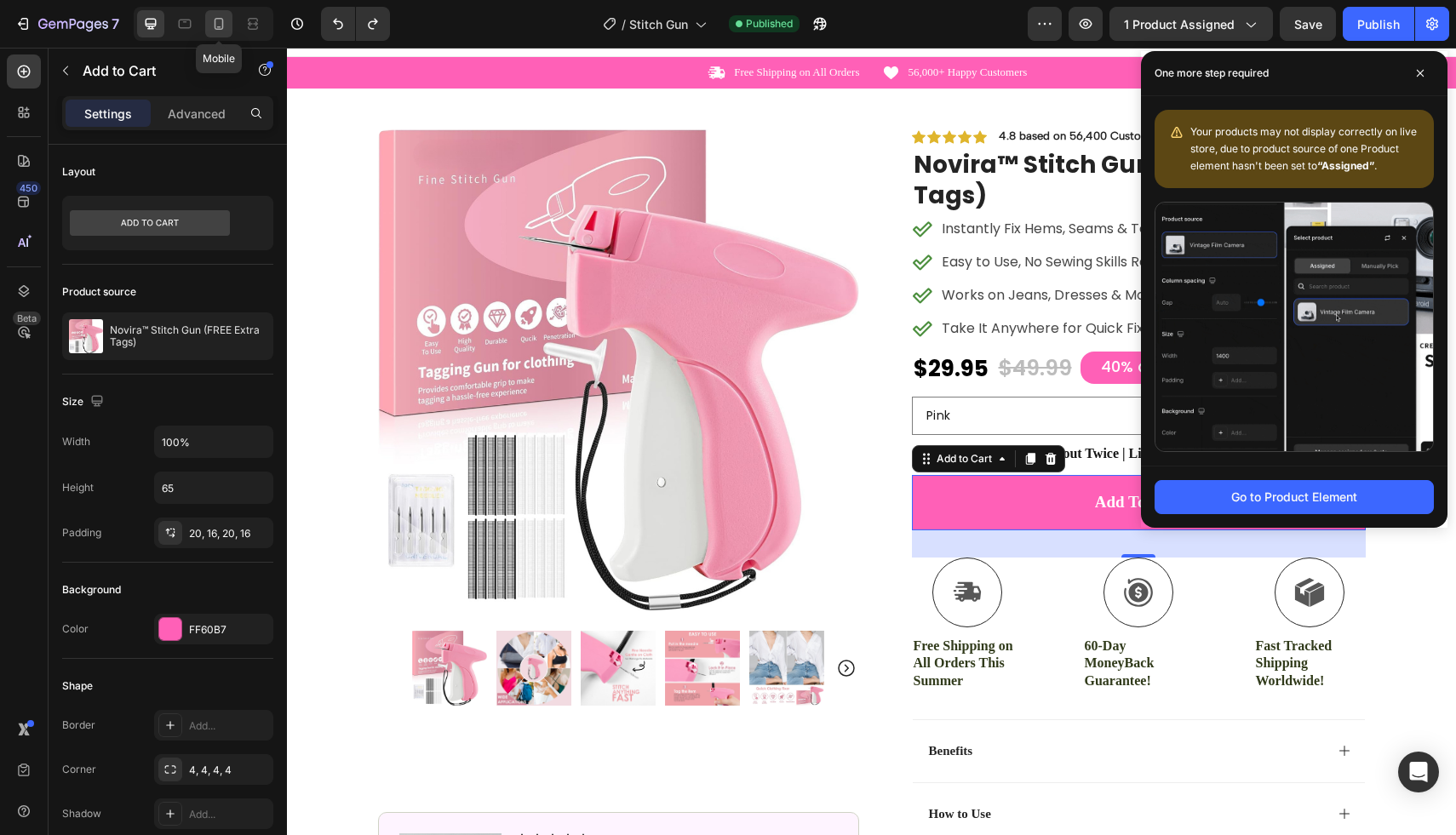
click at [219, 30] on icon at bounding box center [219, 23] width 17 height 17
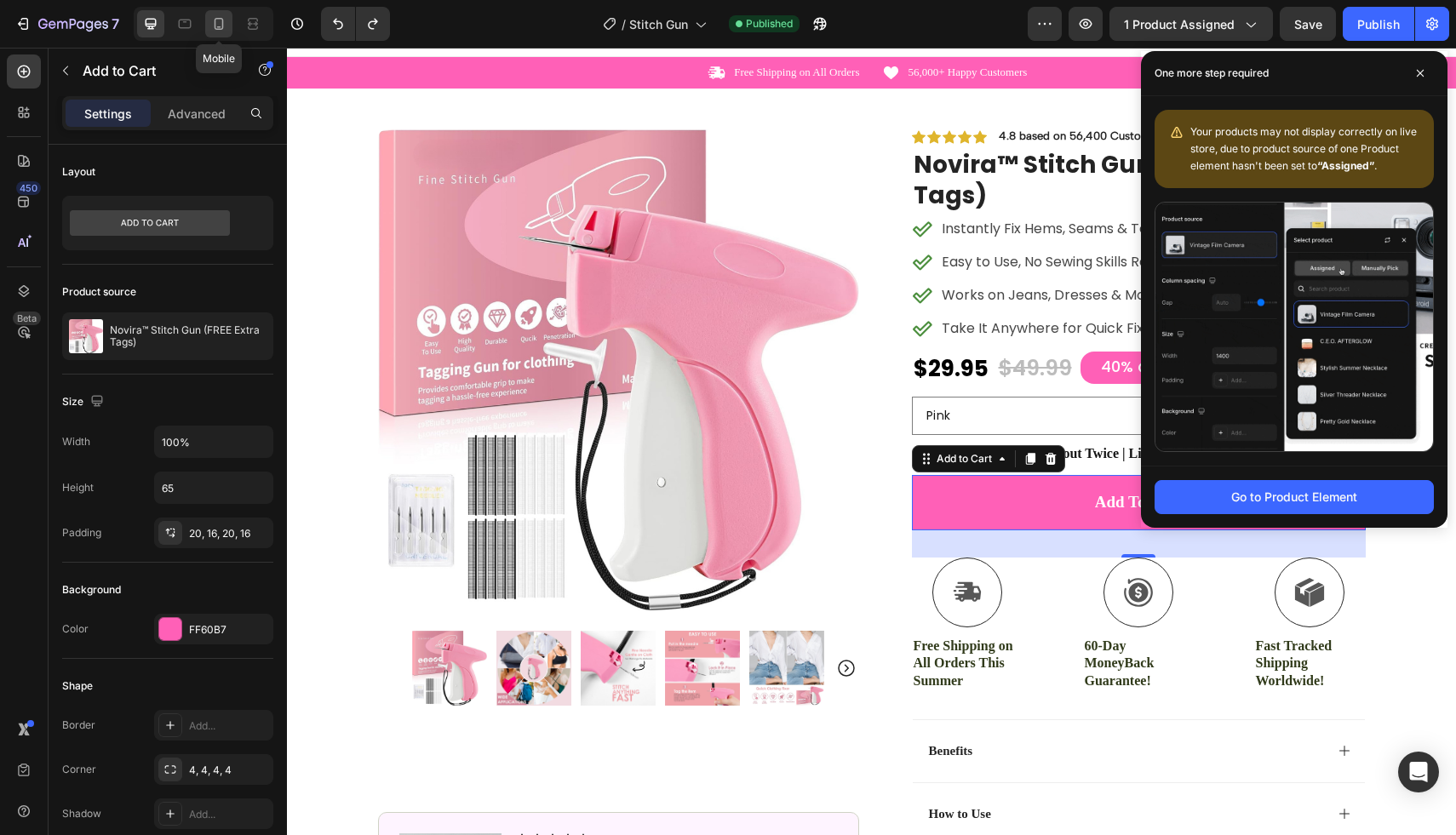
type input "17"
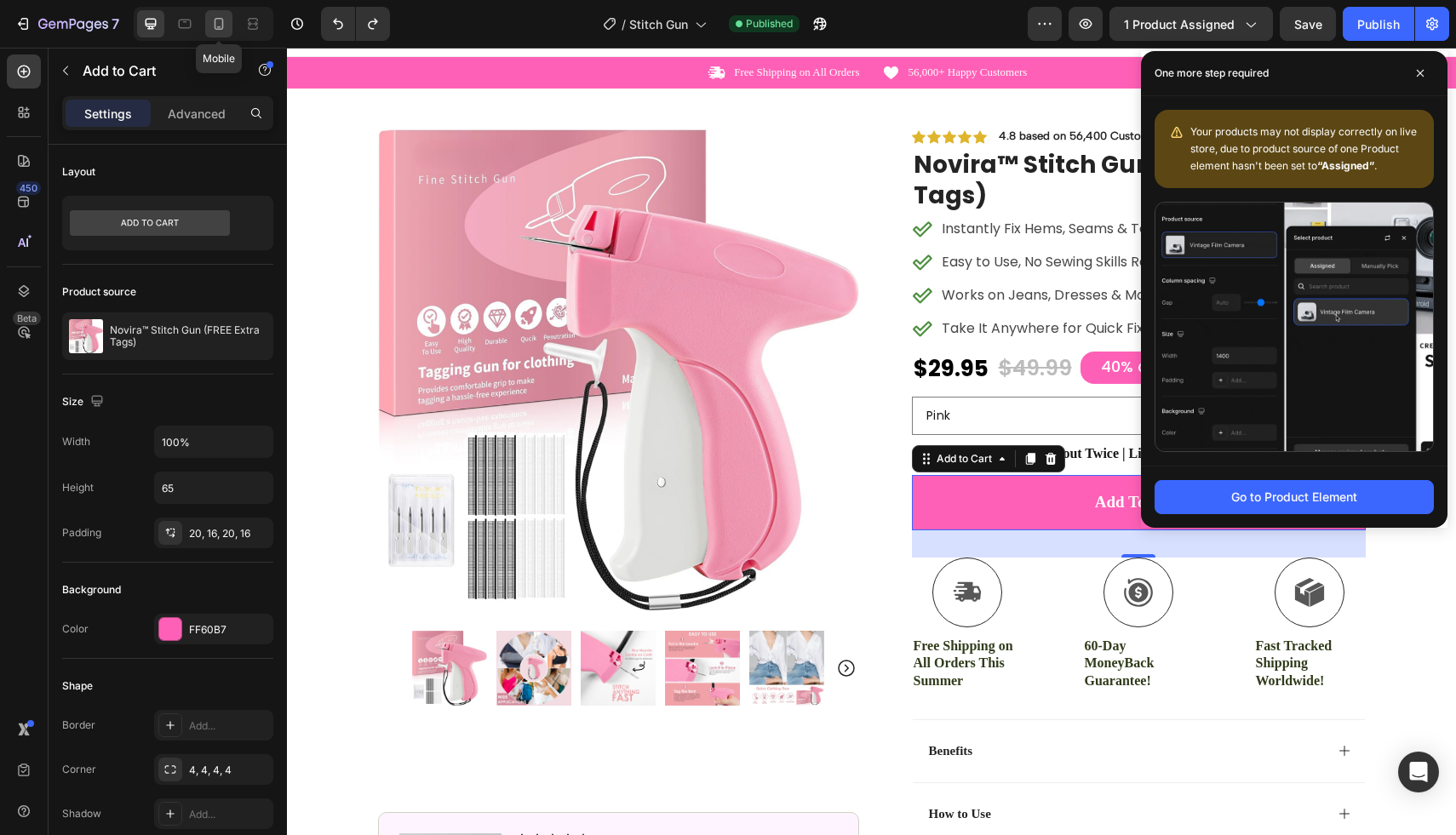
type input "50"
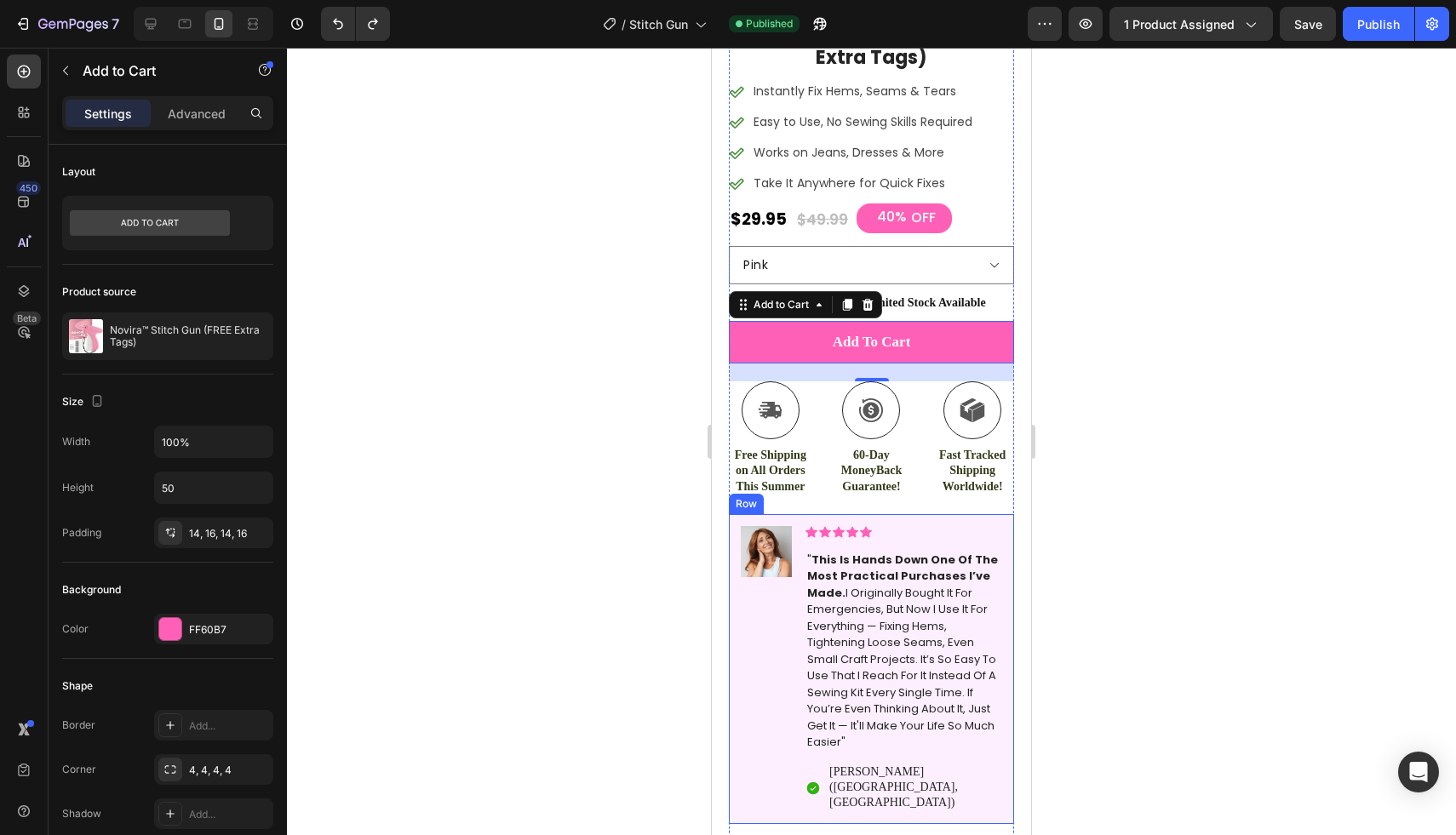
scroll to position [381, 0]
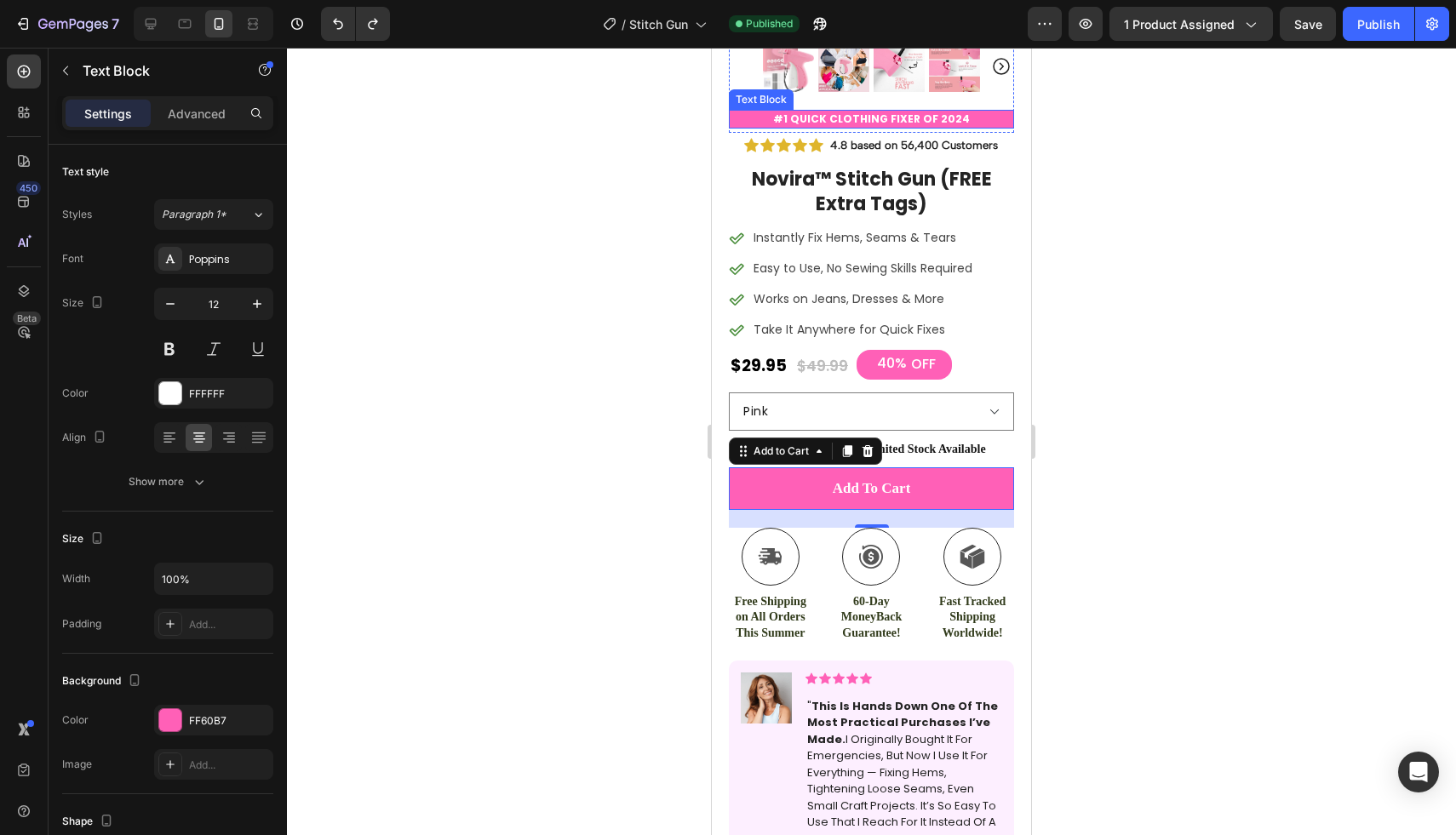
click at [979, 111] on p "#1 Quick Clothing Fixer of 2024" at bounding box center [871, 119] width 281 height 15
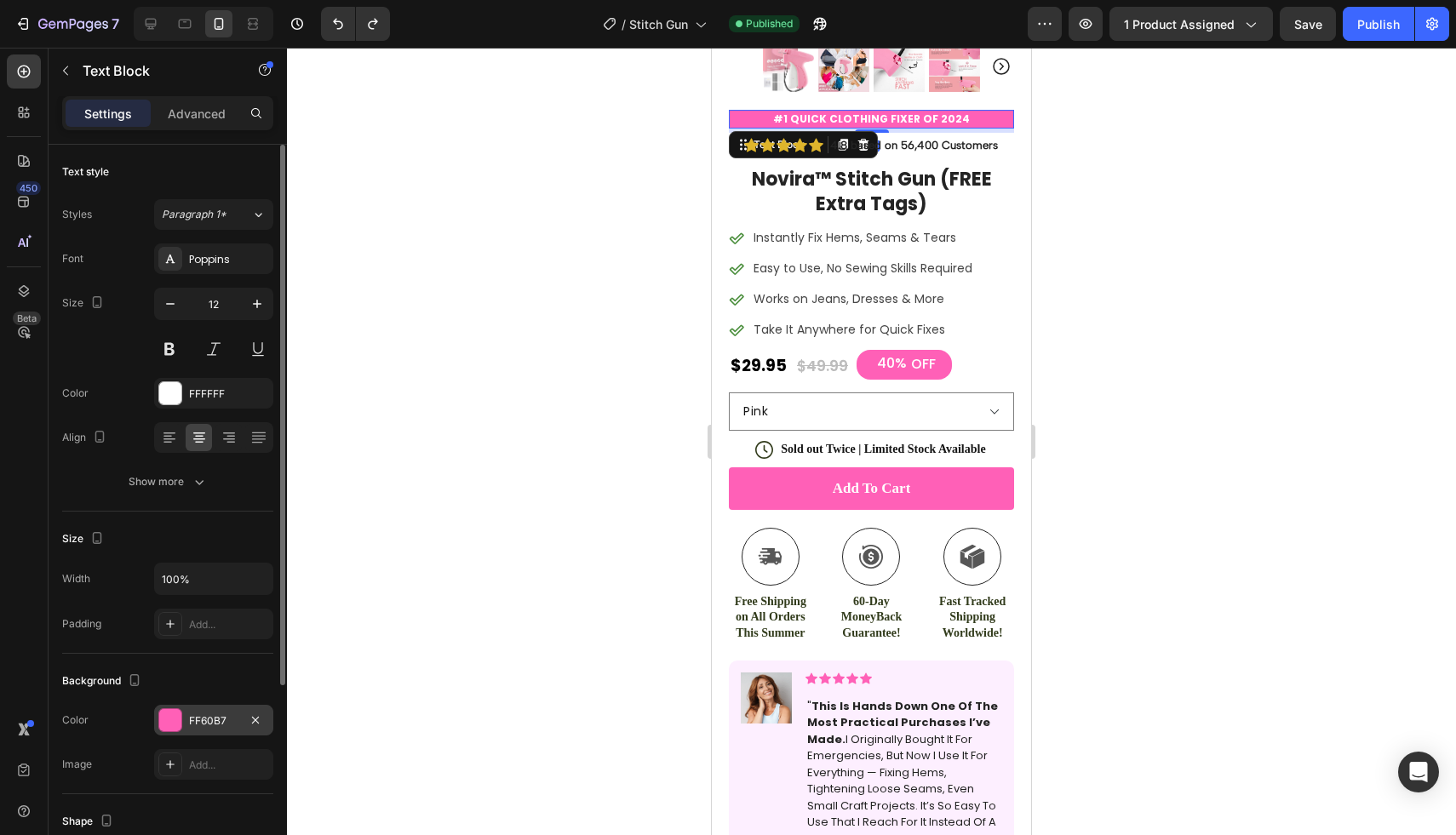
click at [198, 725] on div "FF60B7" at bounding box center [213, 720] width 49 height 15
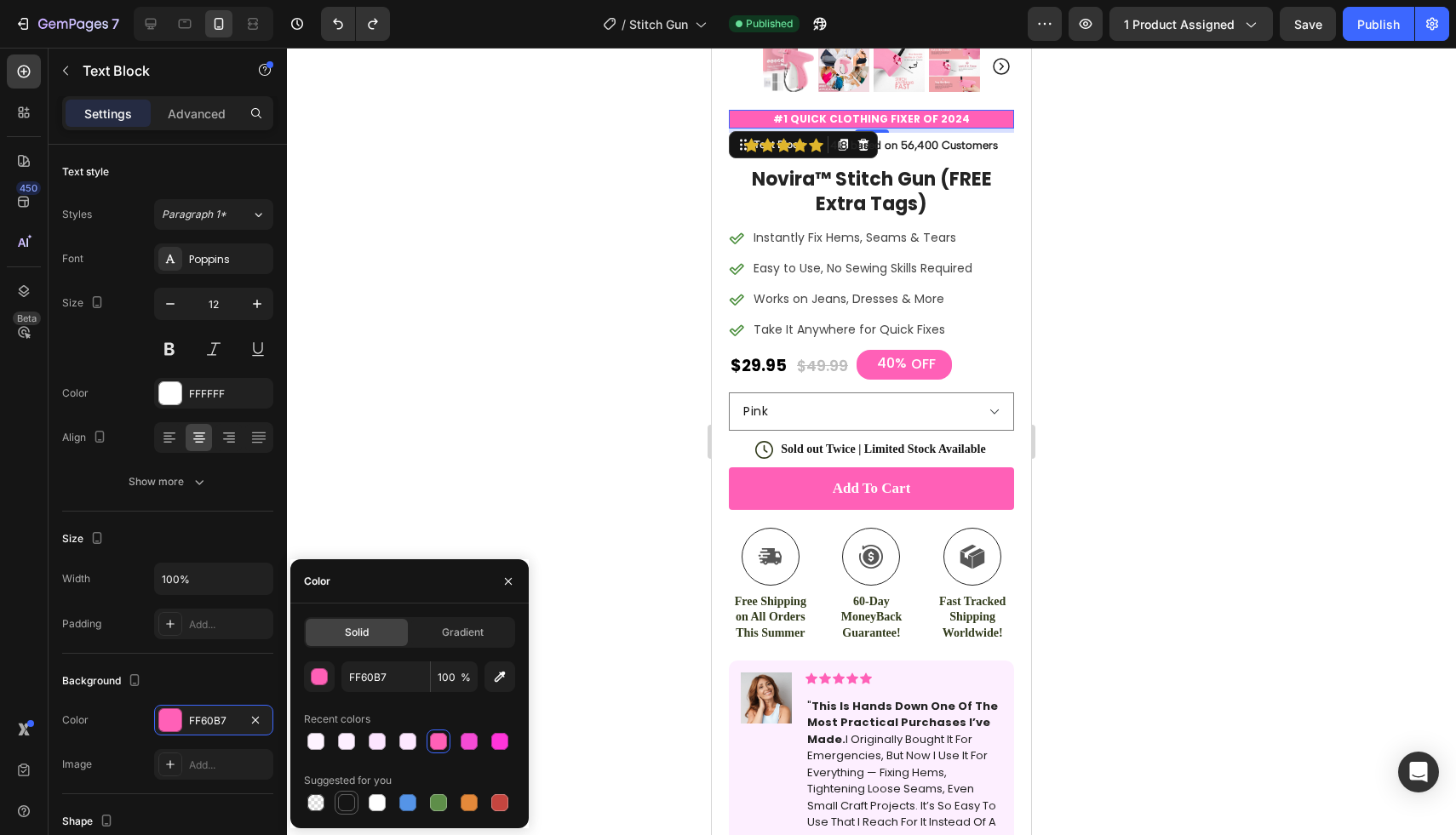
click at [357, 794] on div at bounding box center [346, 802] width 24 height 24
type input "151515"
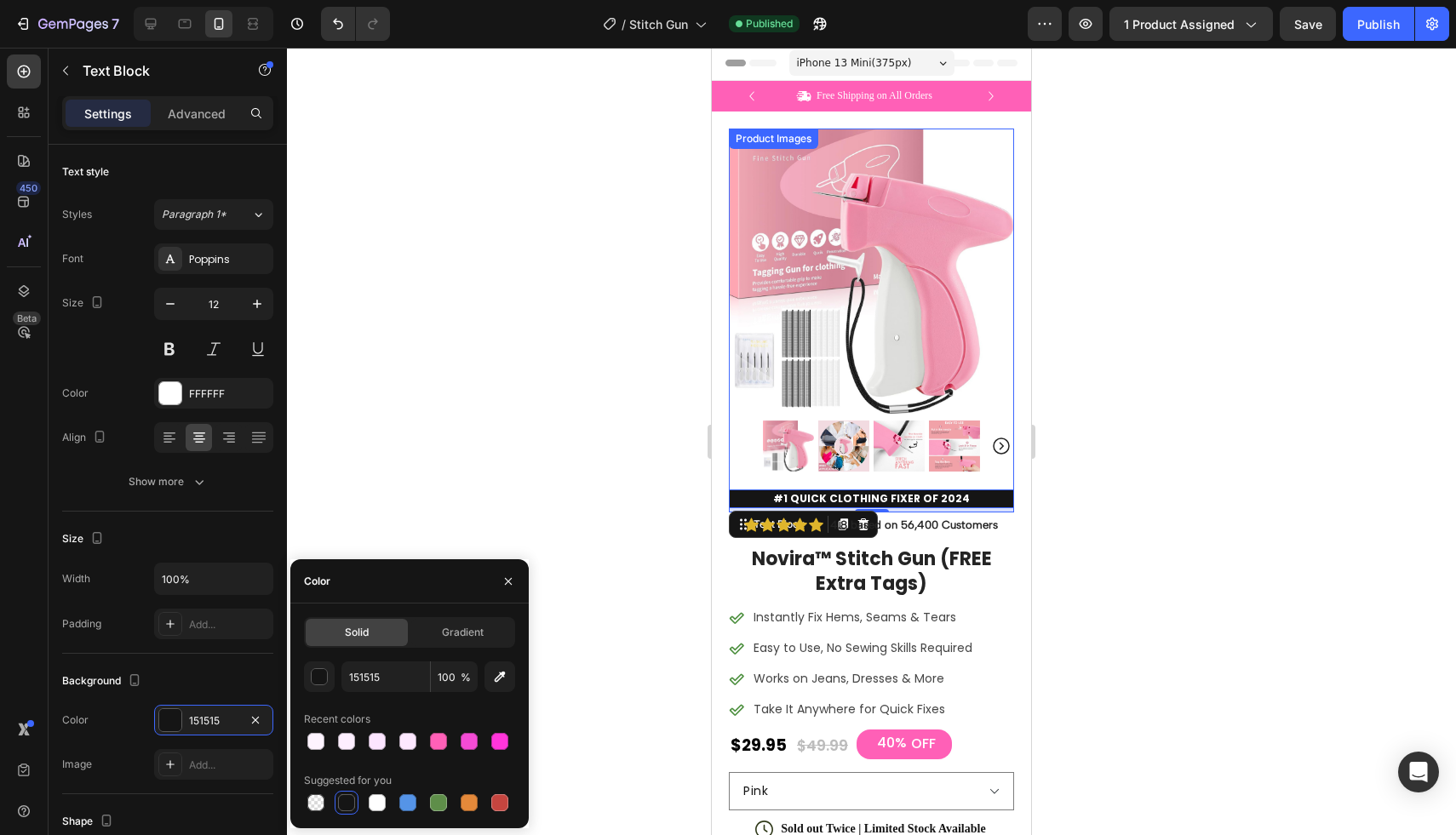
scroll to position [0, 0]
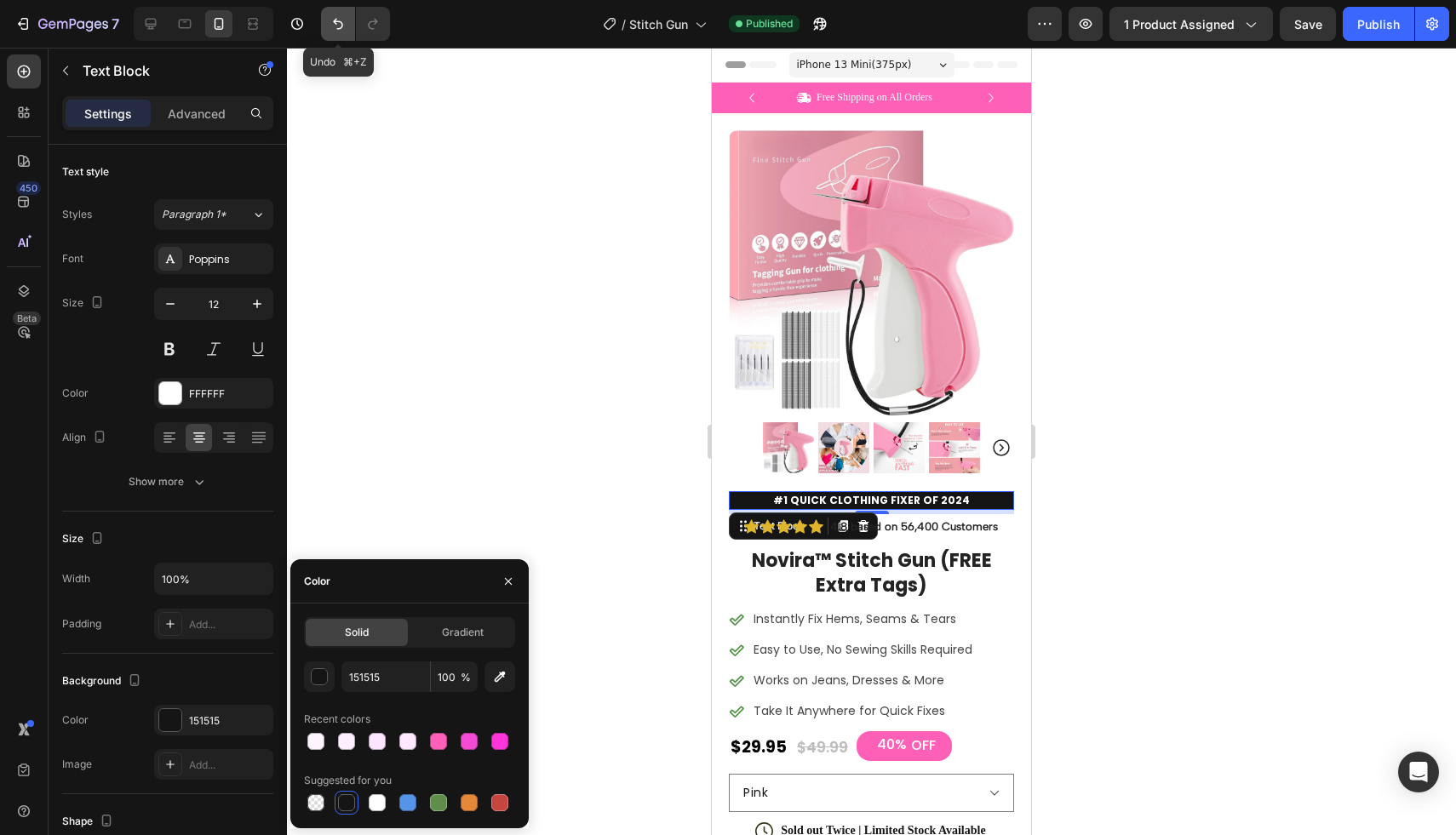
click at [343, 22] on icon "Undo/Redo" at bounding box center [337, 23] width 17 height 17
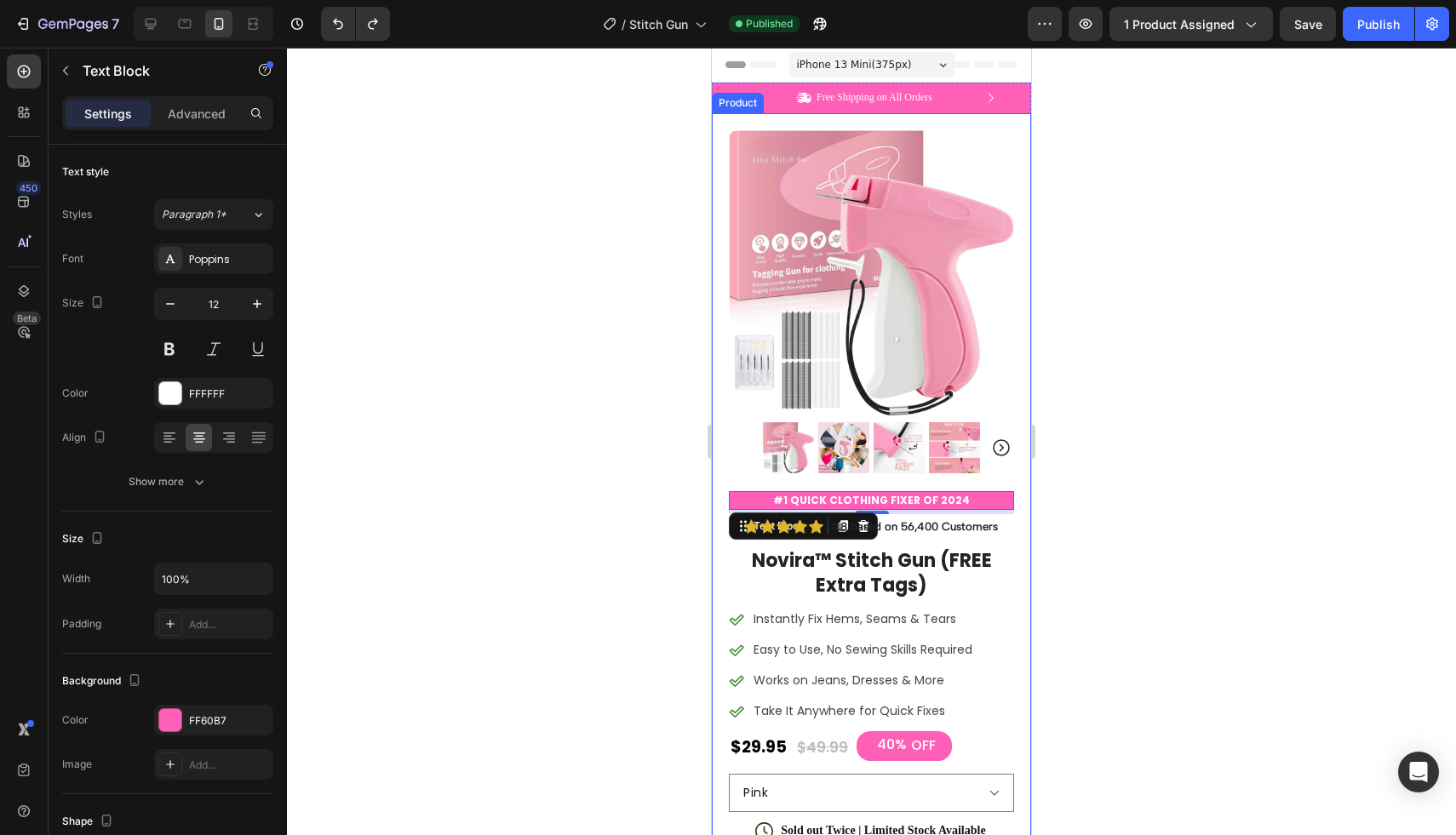
click at [1160, 383] on div at bounding box center [871, 441] width 1169 height 787
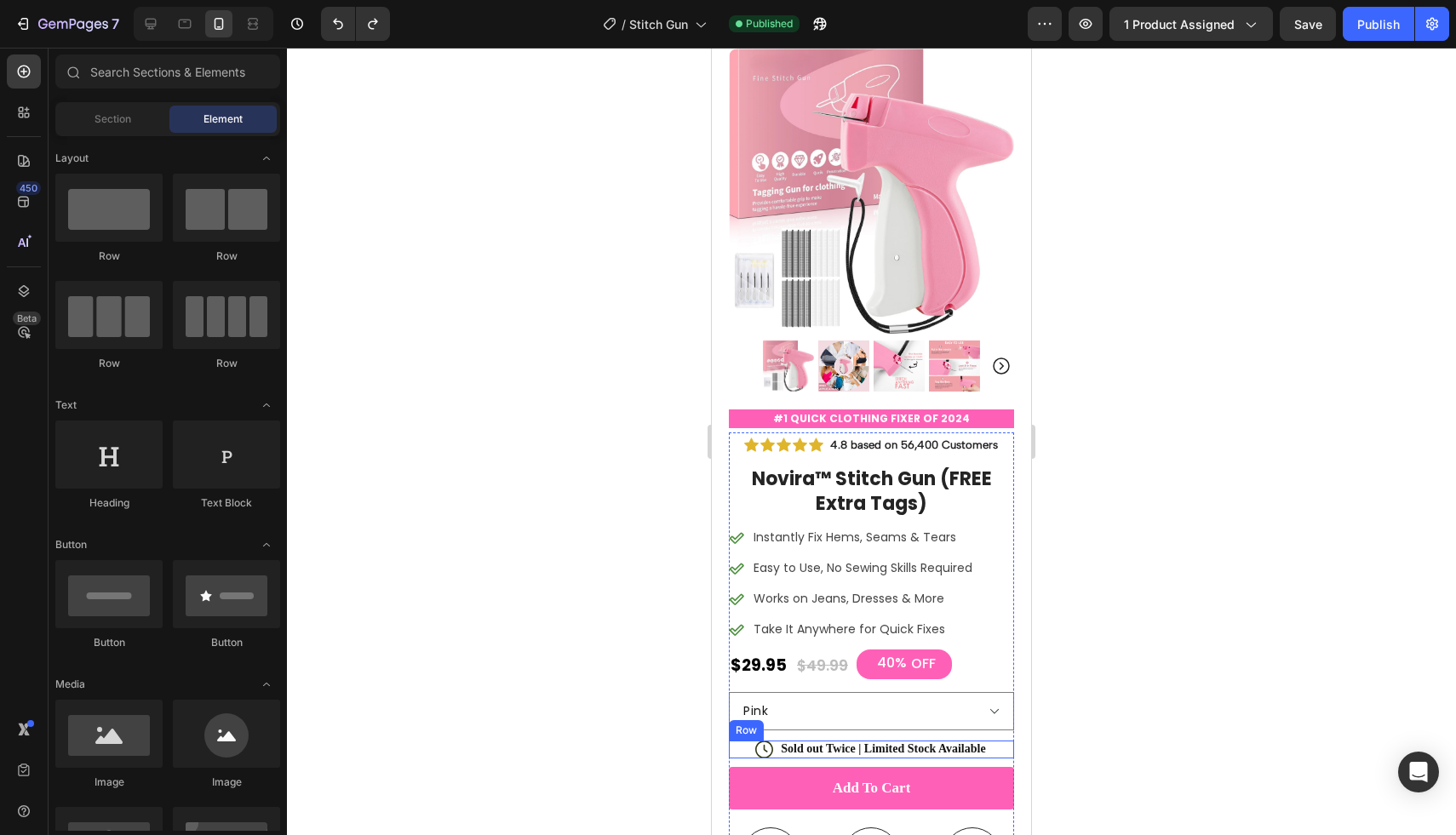
scroll to position [143, 0]
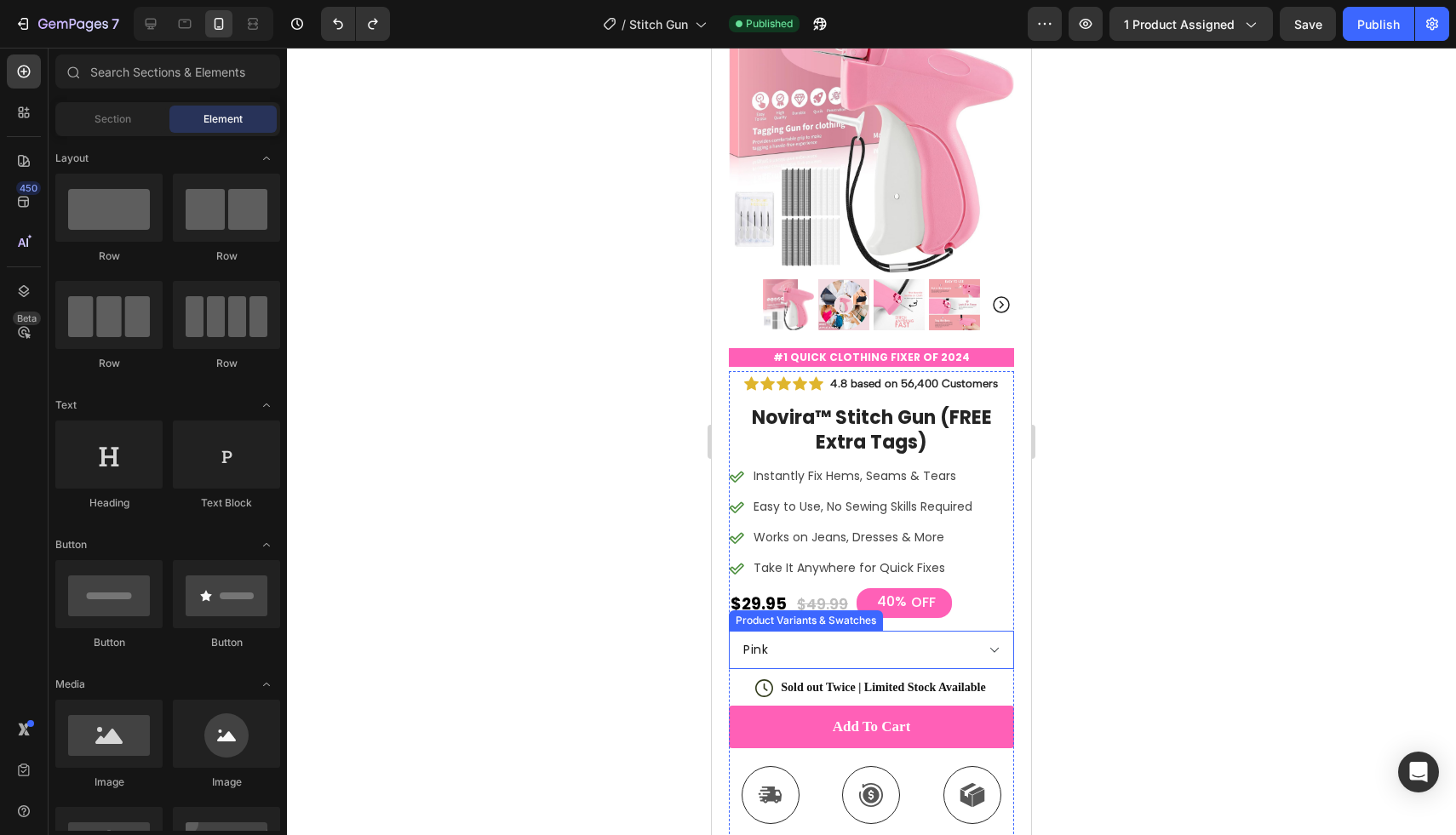
click at [972, 630] on select "Pink Blue Purple Green Black" at bounding box center [871, 649] width 285 height 39
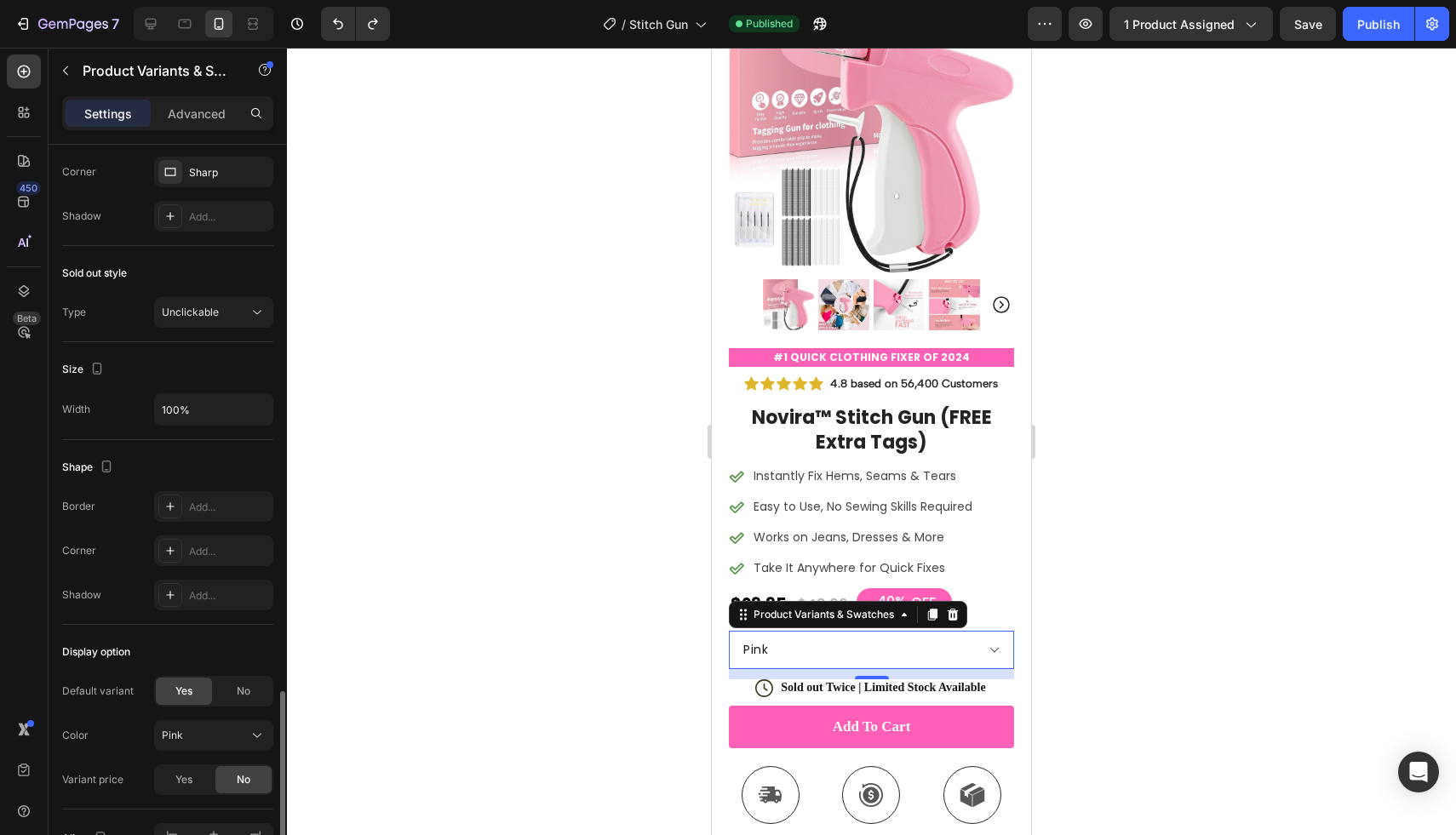
scroll to position [1122, 0]
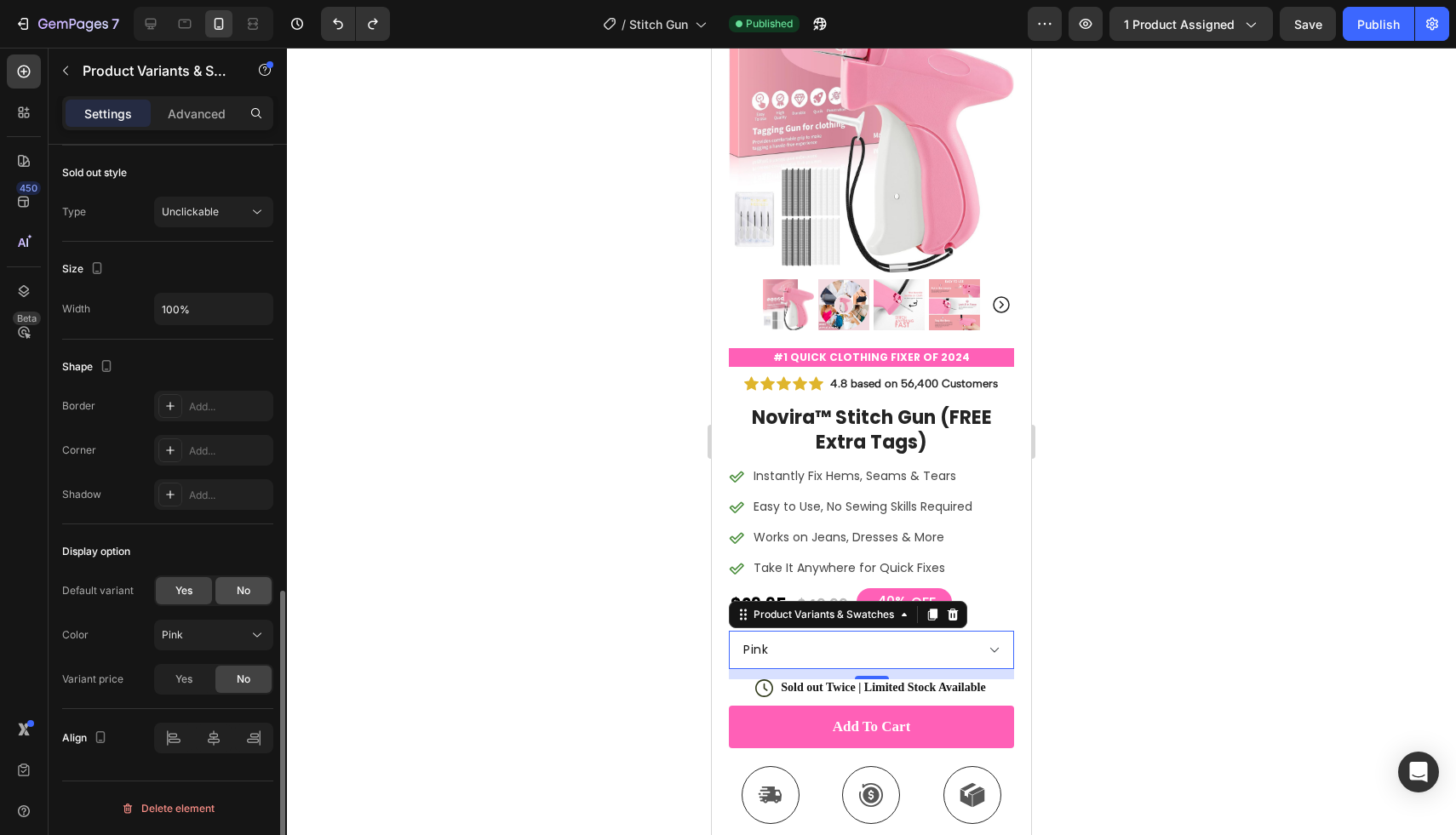
click at [256, 593] on div "No" at bounding box center [243, 591] width 56 height 27
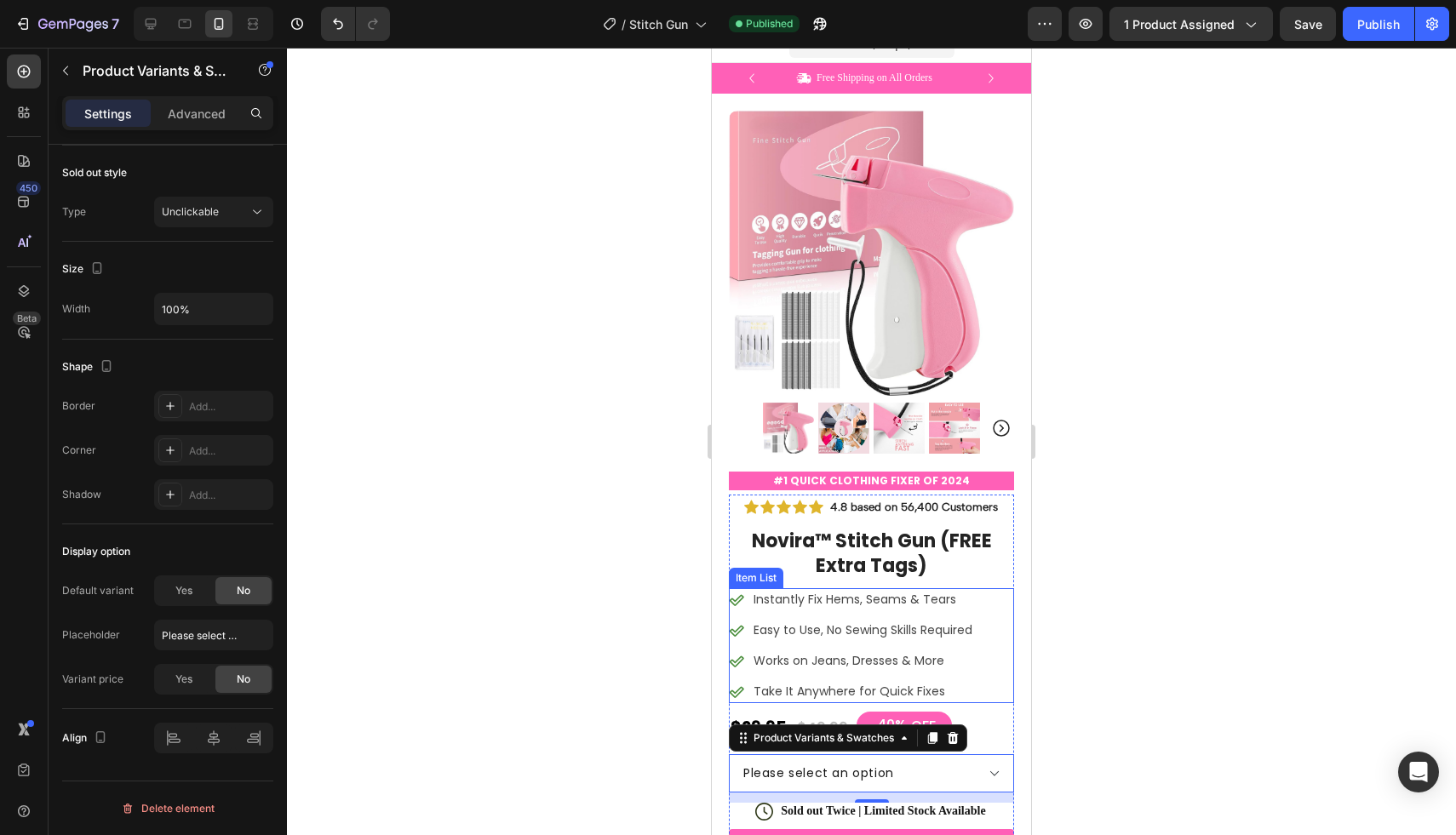
scroll to position [120, 0]
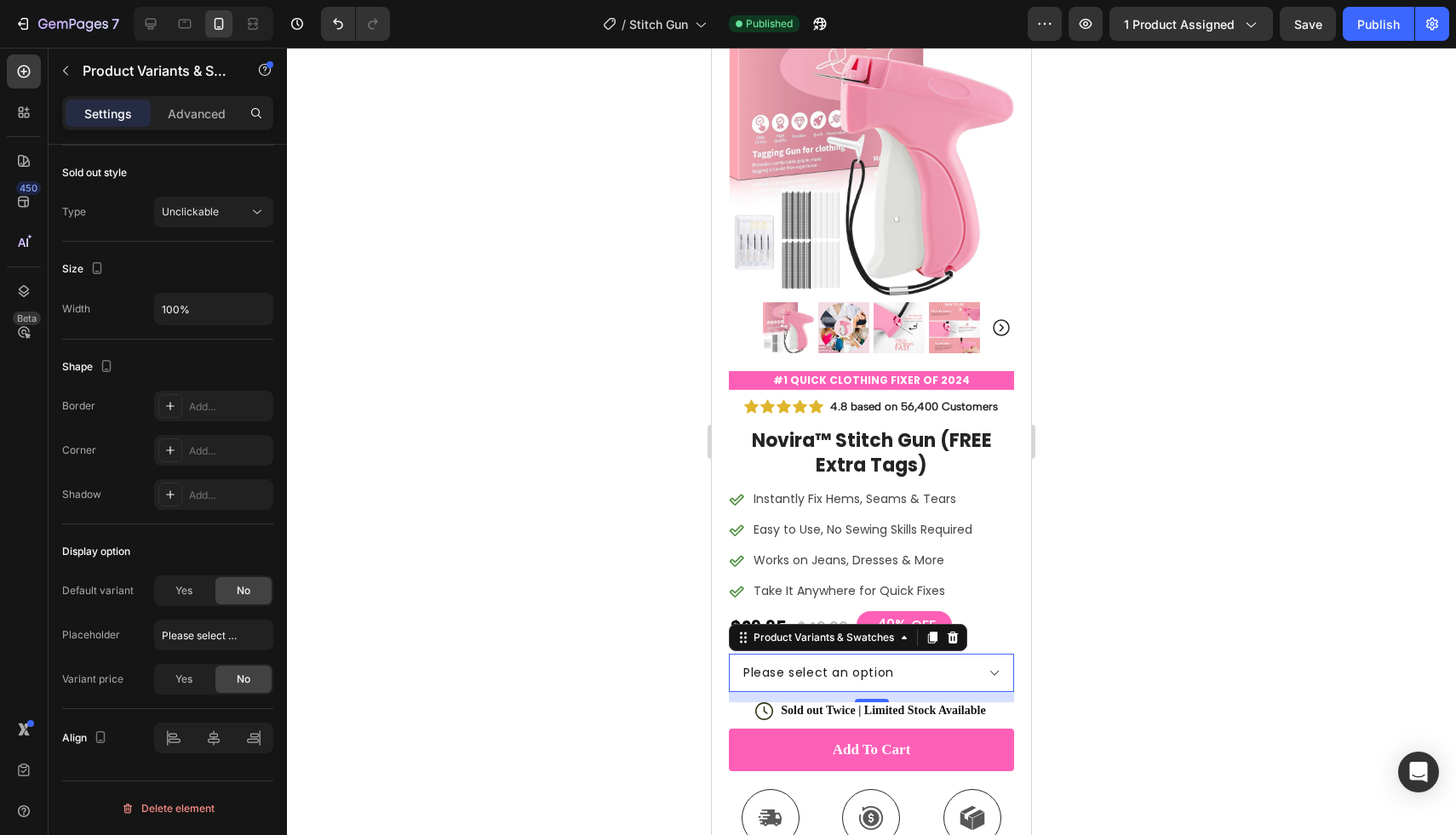
click at [966, 659] on select "Please select an option Pink Blue Purple Green Black" at bounding box center [871, 672] width 285 height 39
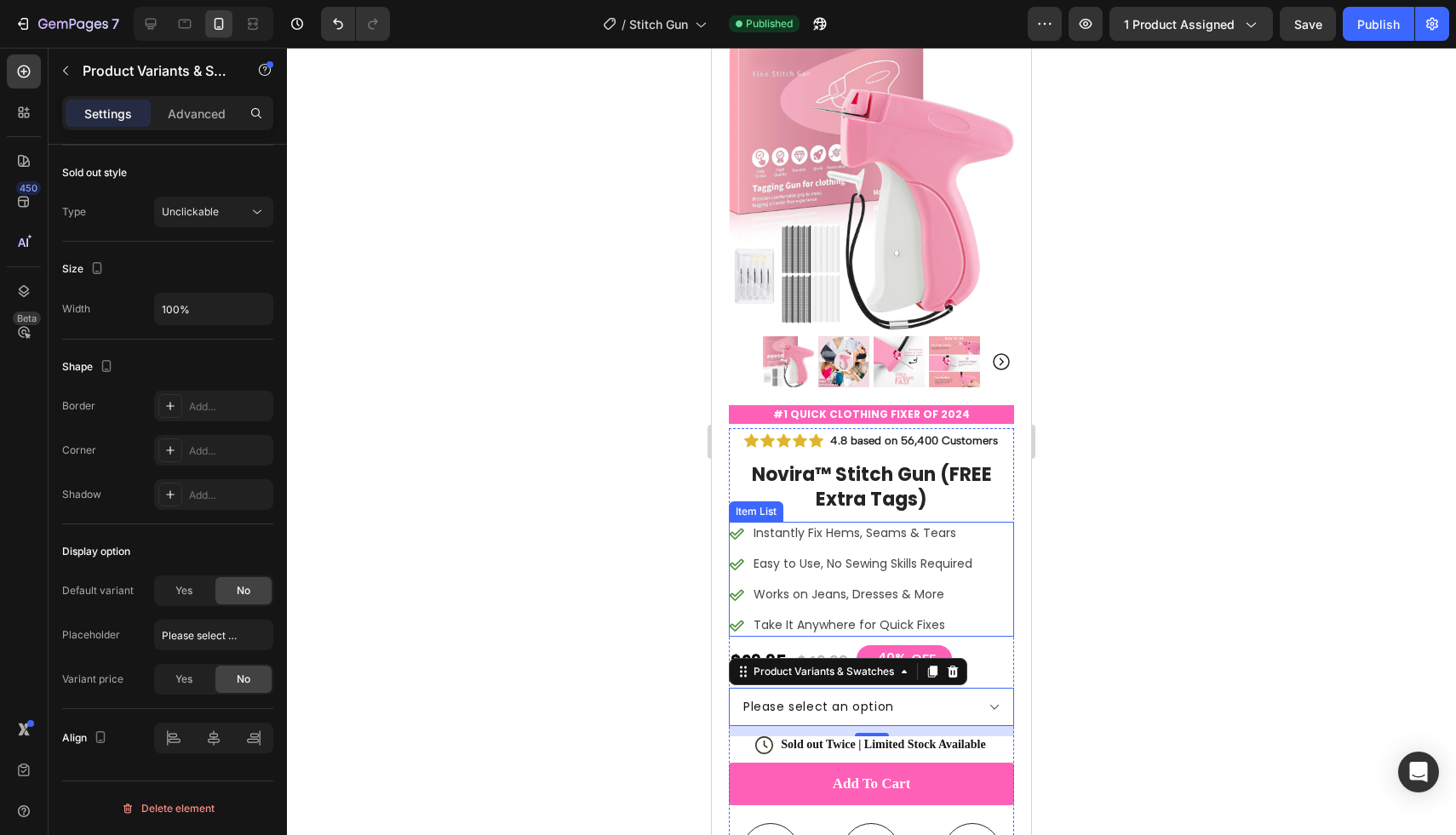
scroll to position [10, 0]
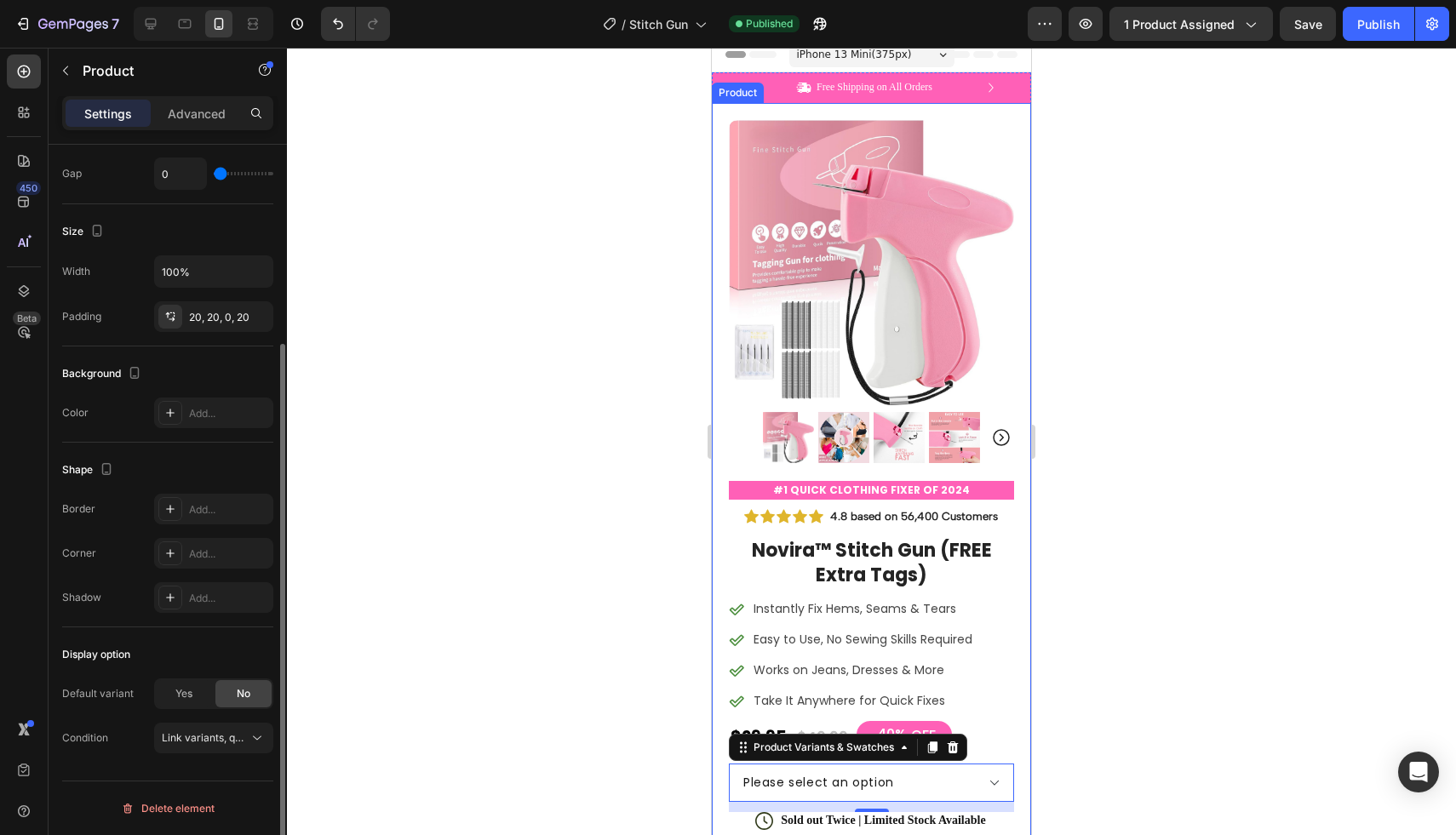
click at [1006, 534] on div "Product Images #1 Quick Clothing Fixer of 2024 Text Block Image Icon Icon Icon …" at bounding box center [871, 797] width 319 height 1388
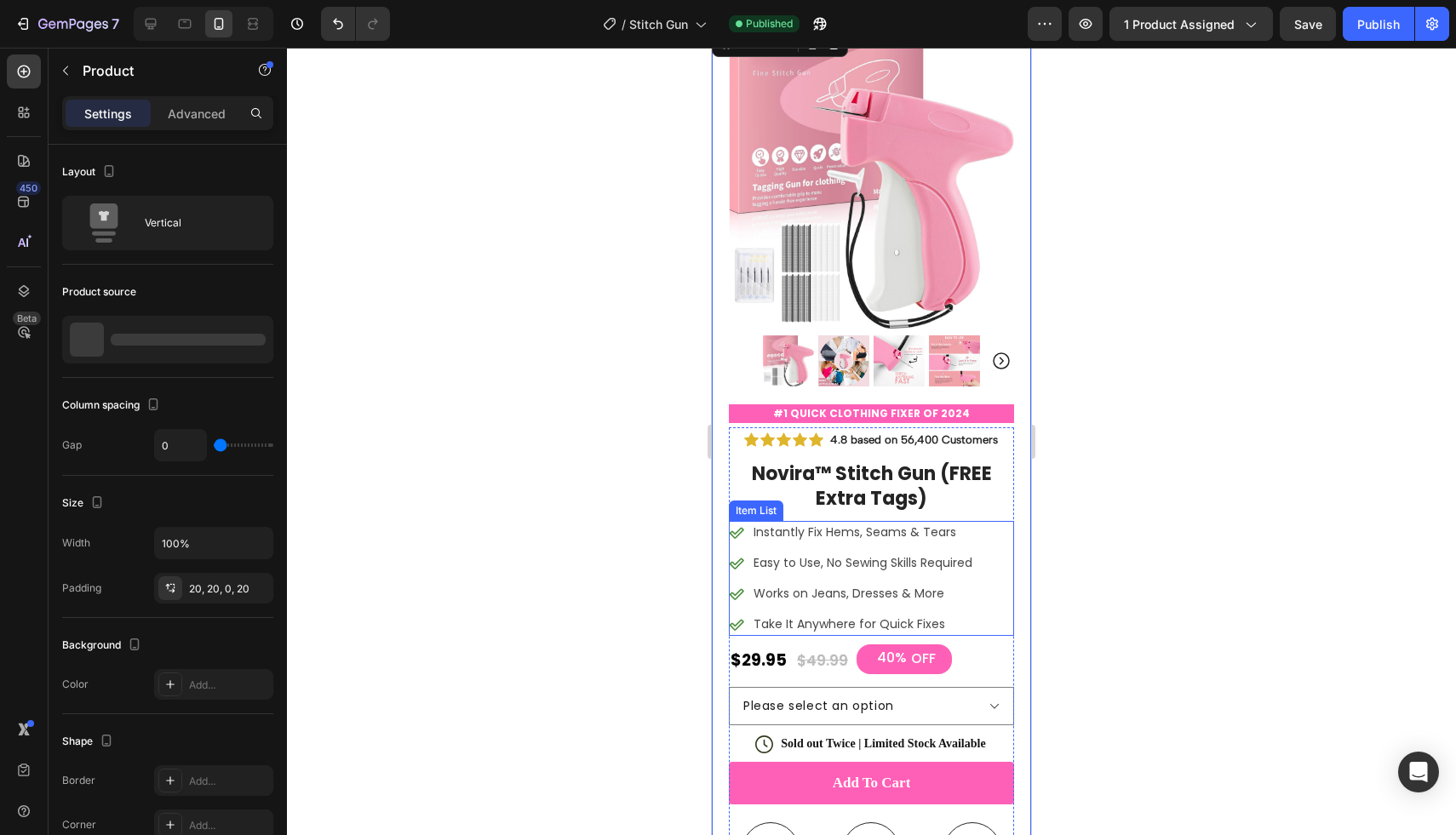
scroll to position [103, 0]
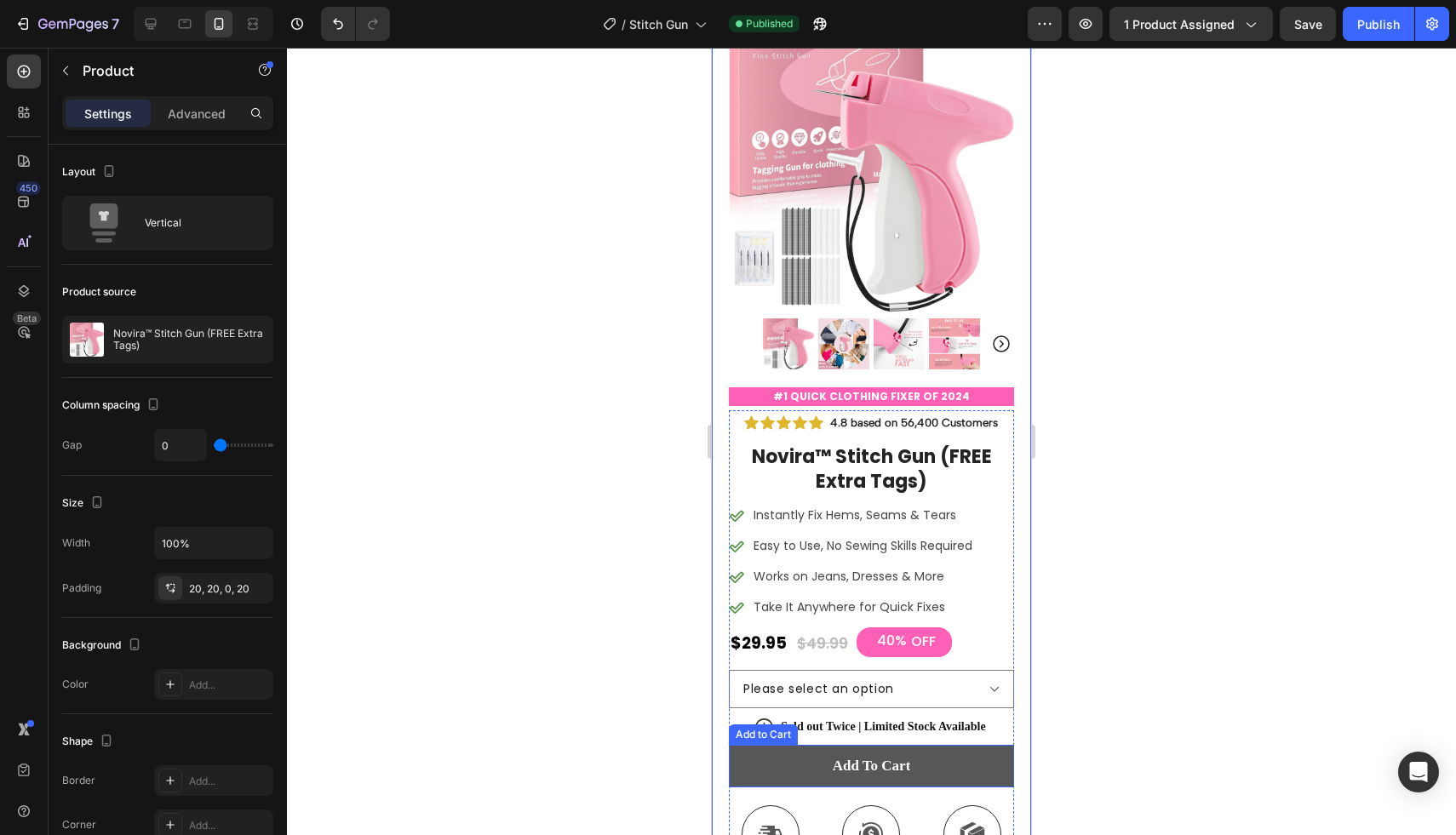
click at [915, 750] on button "Add to cart" at bounding box center [871, 765] width 285 height 42
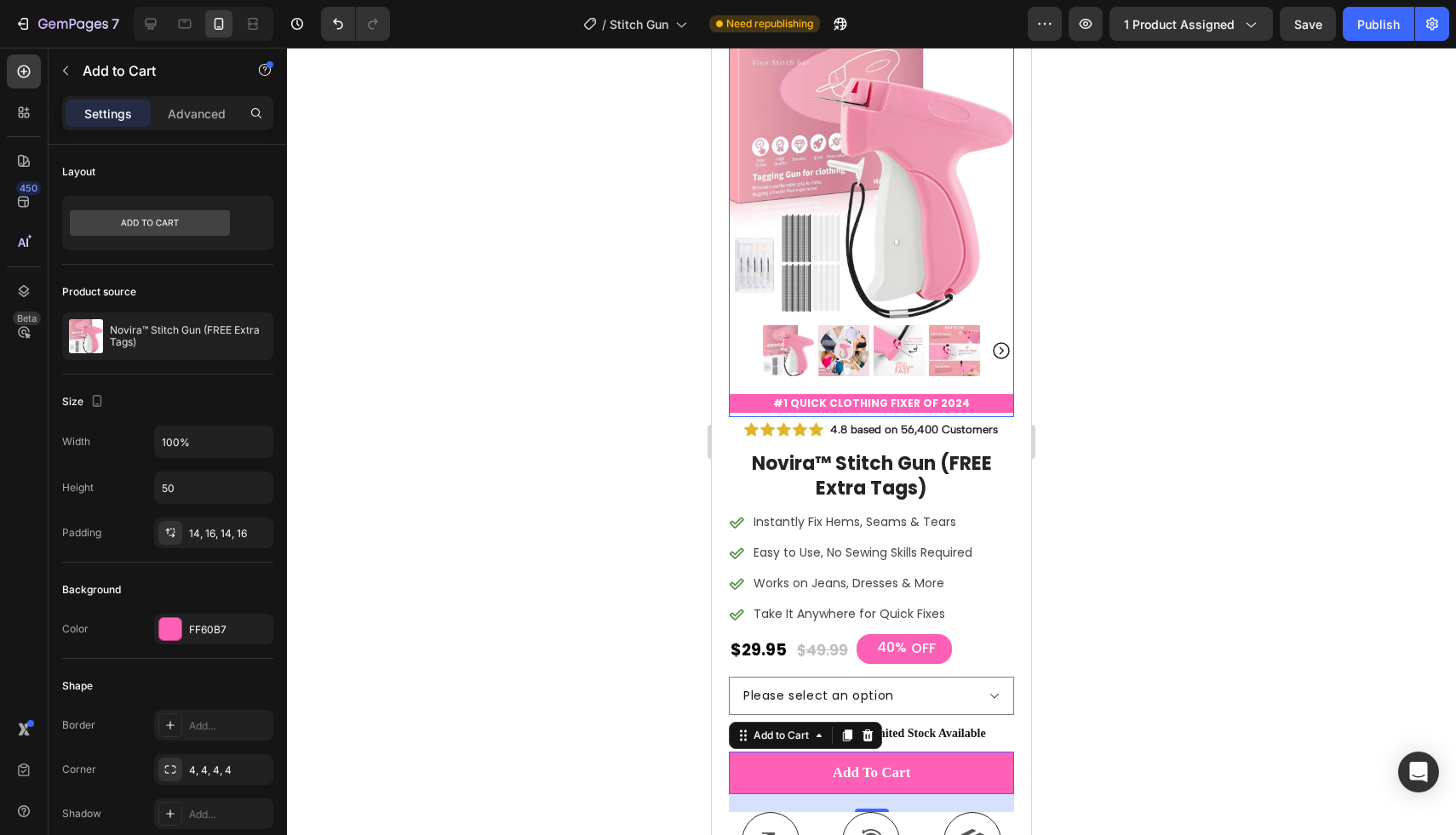
scroll to position [323, 0]
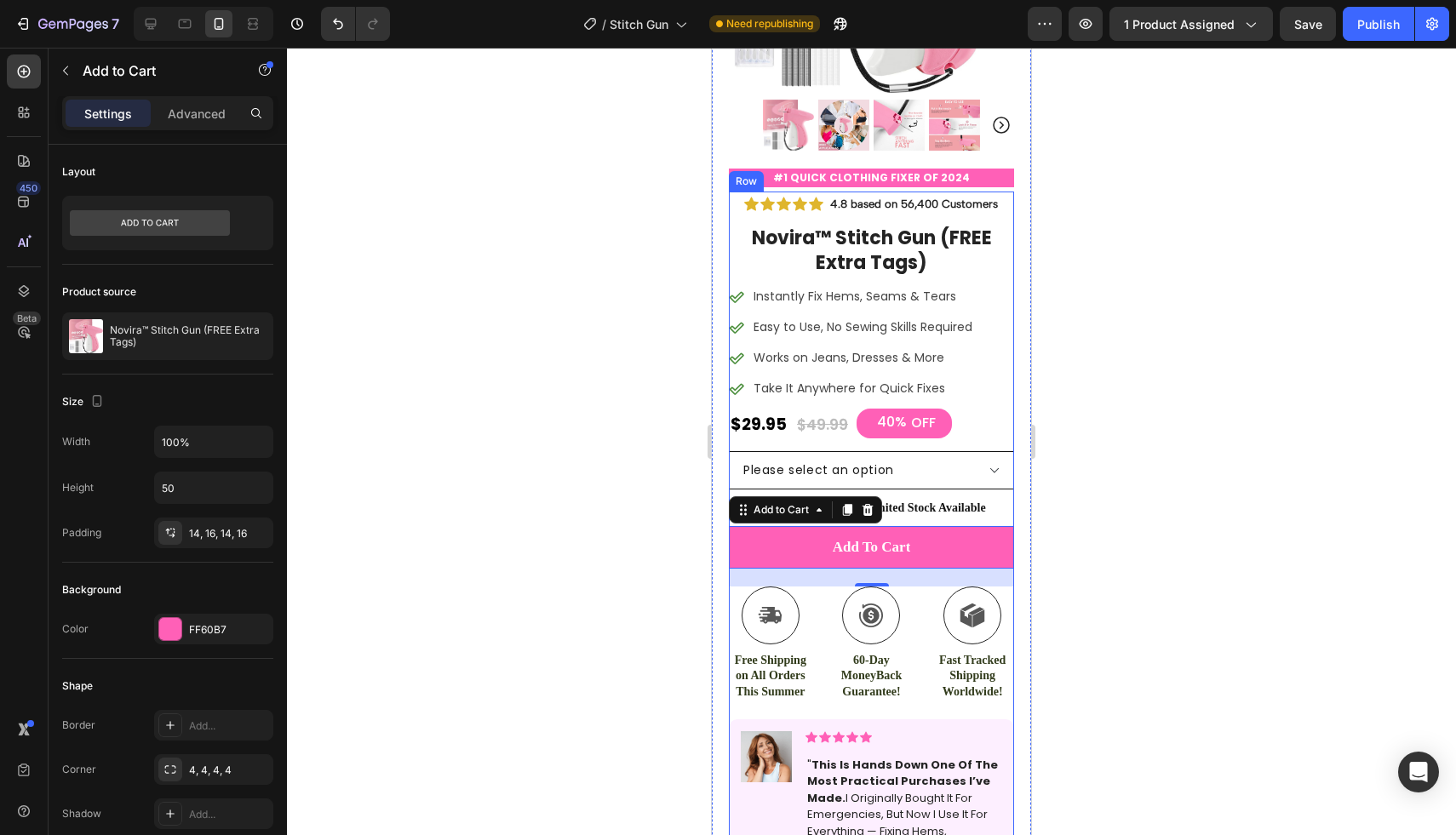
click at [978, 457] on select "Please select an option Pink Blue Purple Green Black" at bounding box center [871, 470] width 285 height 39
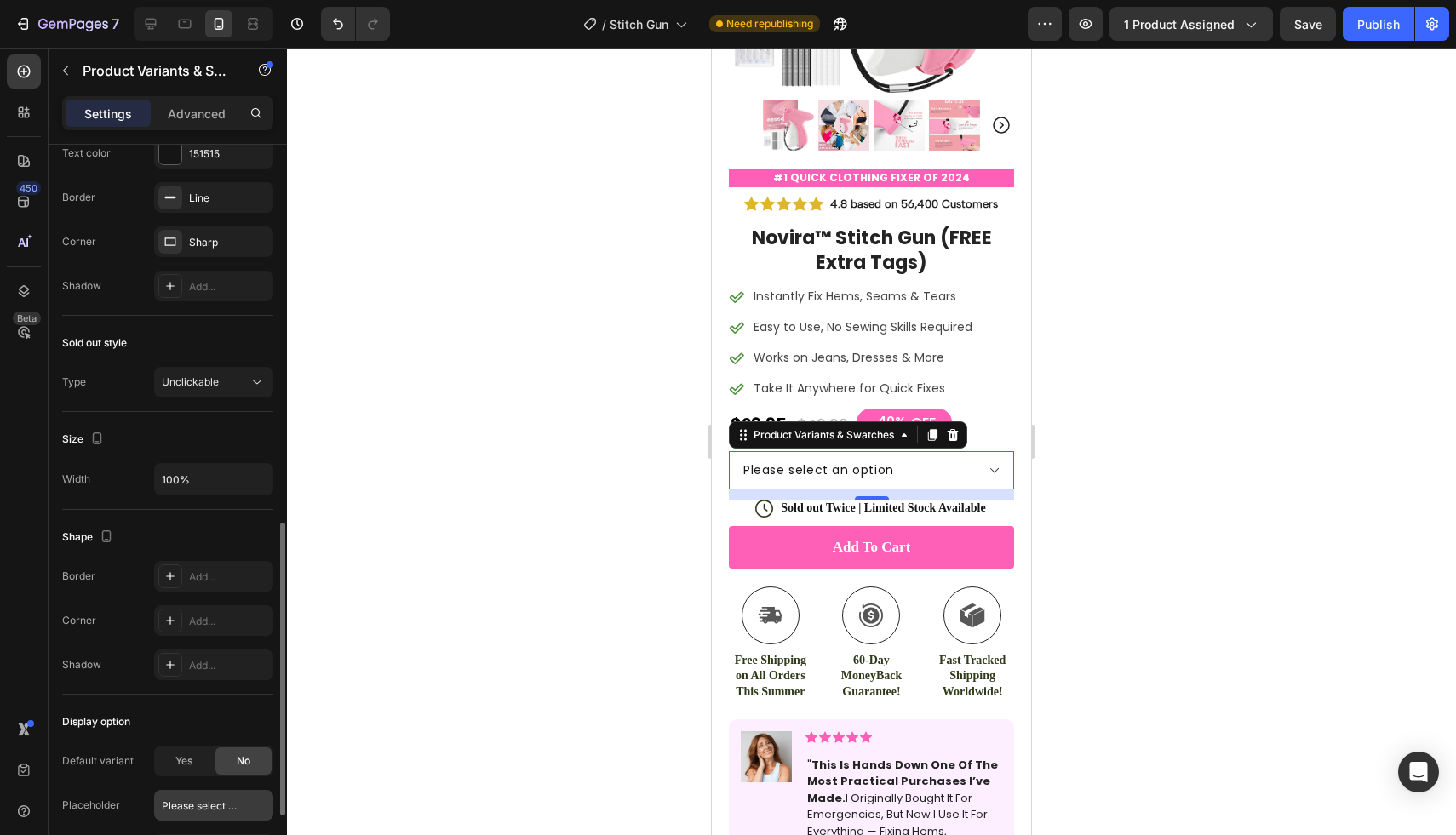
scroll to position [1122, 0]
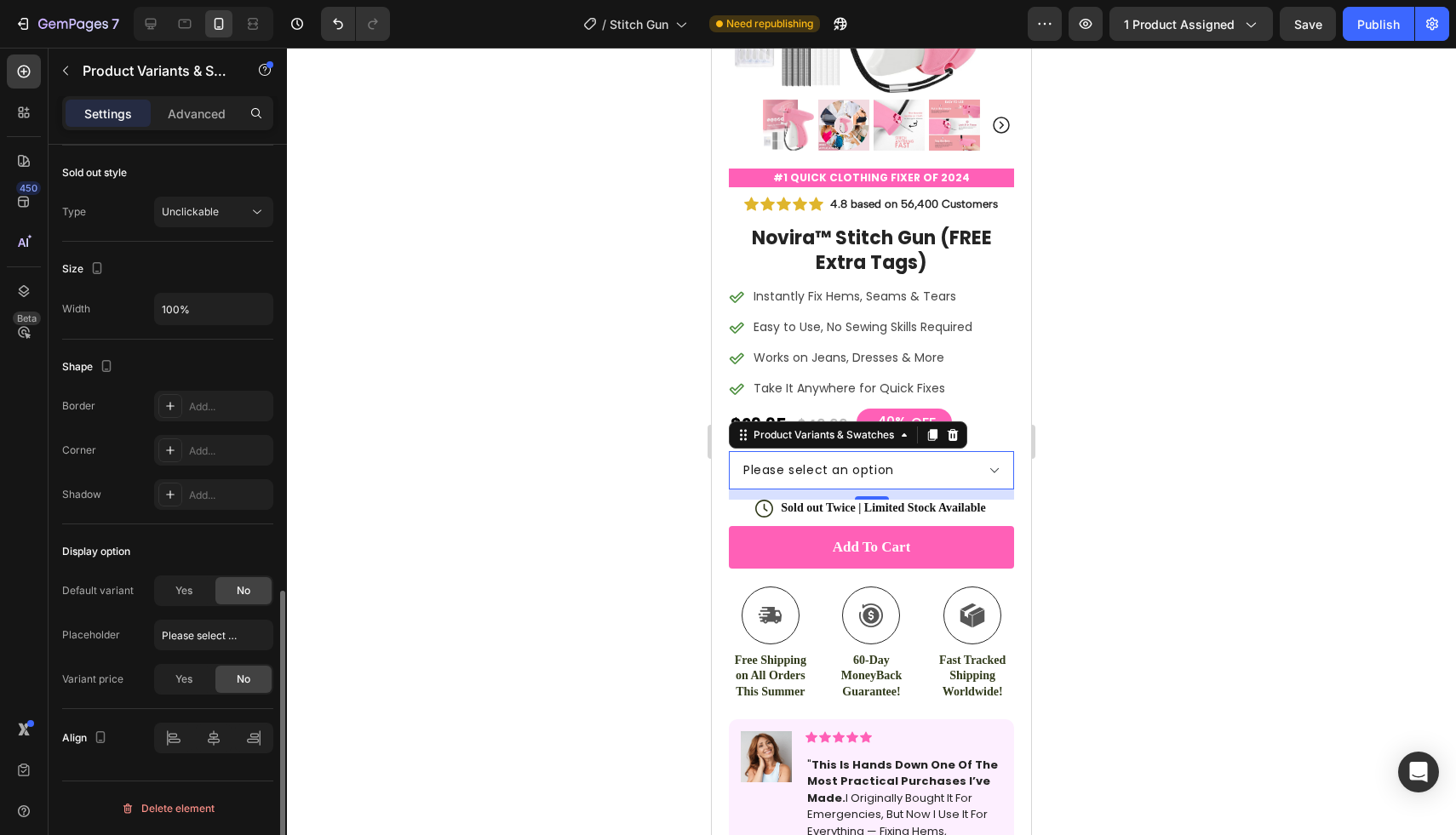
click at [183, 591] on span "Yes" at bounding box center [183, 590] width 17 height 15
select select "581476518845350892"
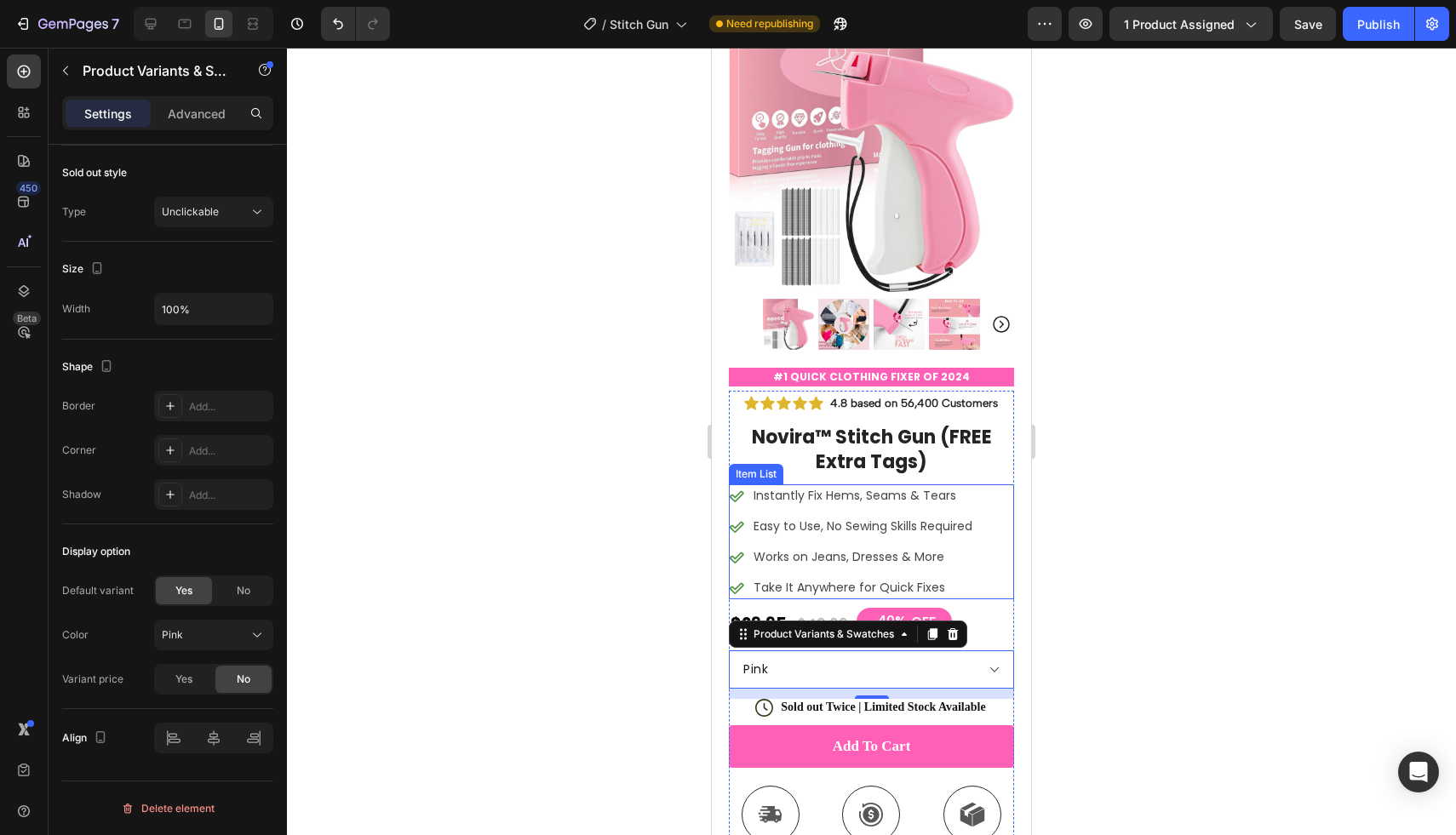
scroll to position [167, 0]
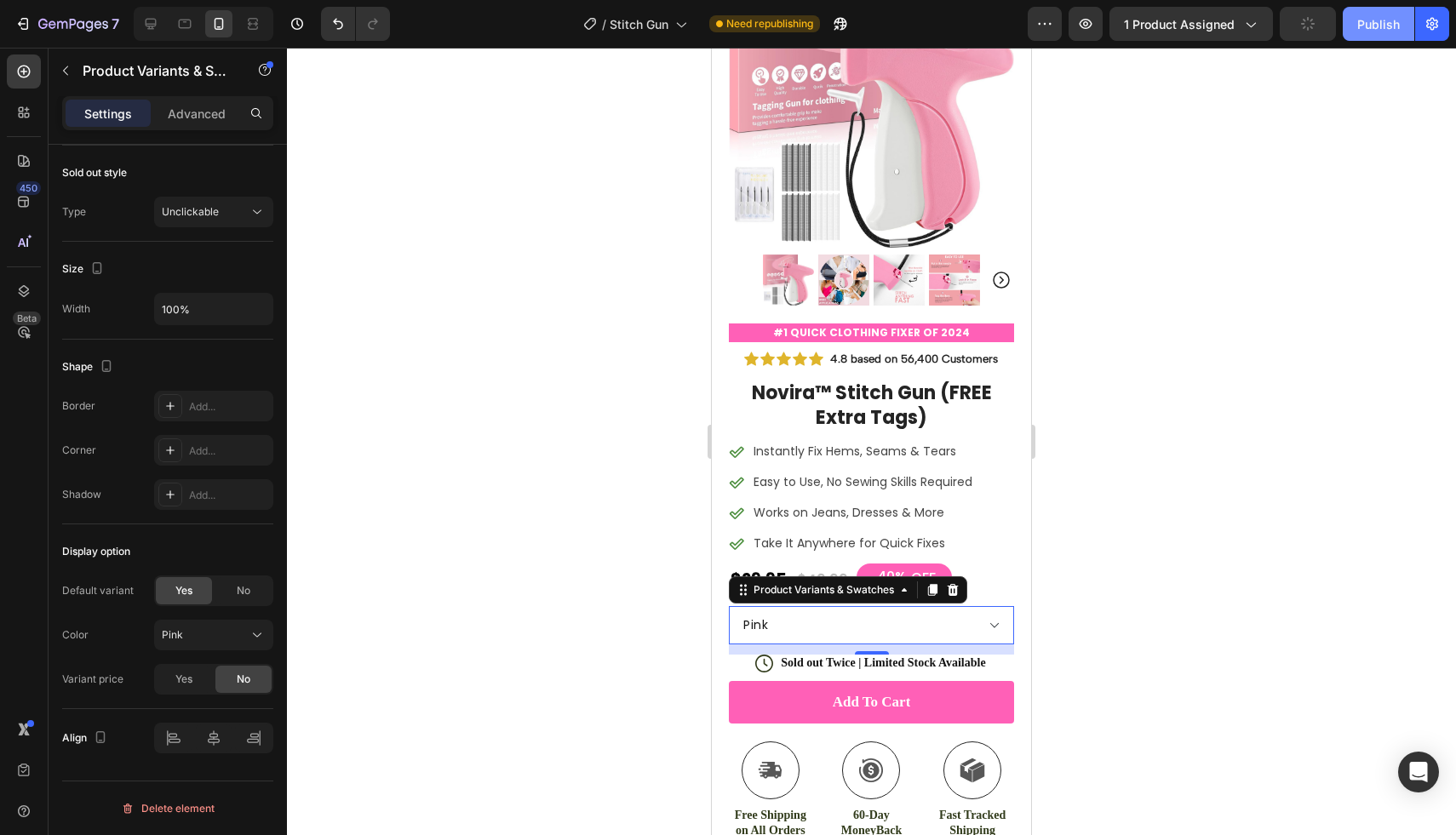
click at [1372, 29] on div "Publish" at bounding box center [1378, 24] width 42 height 18
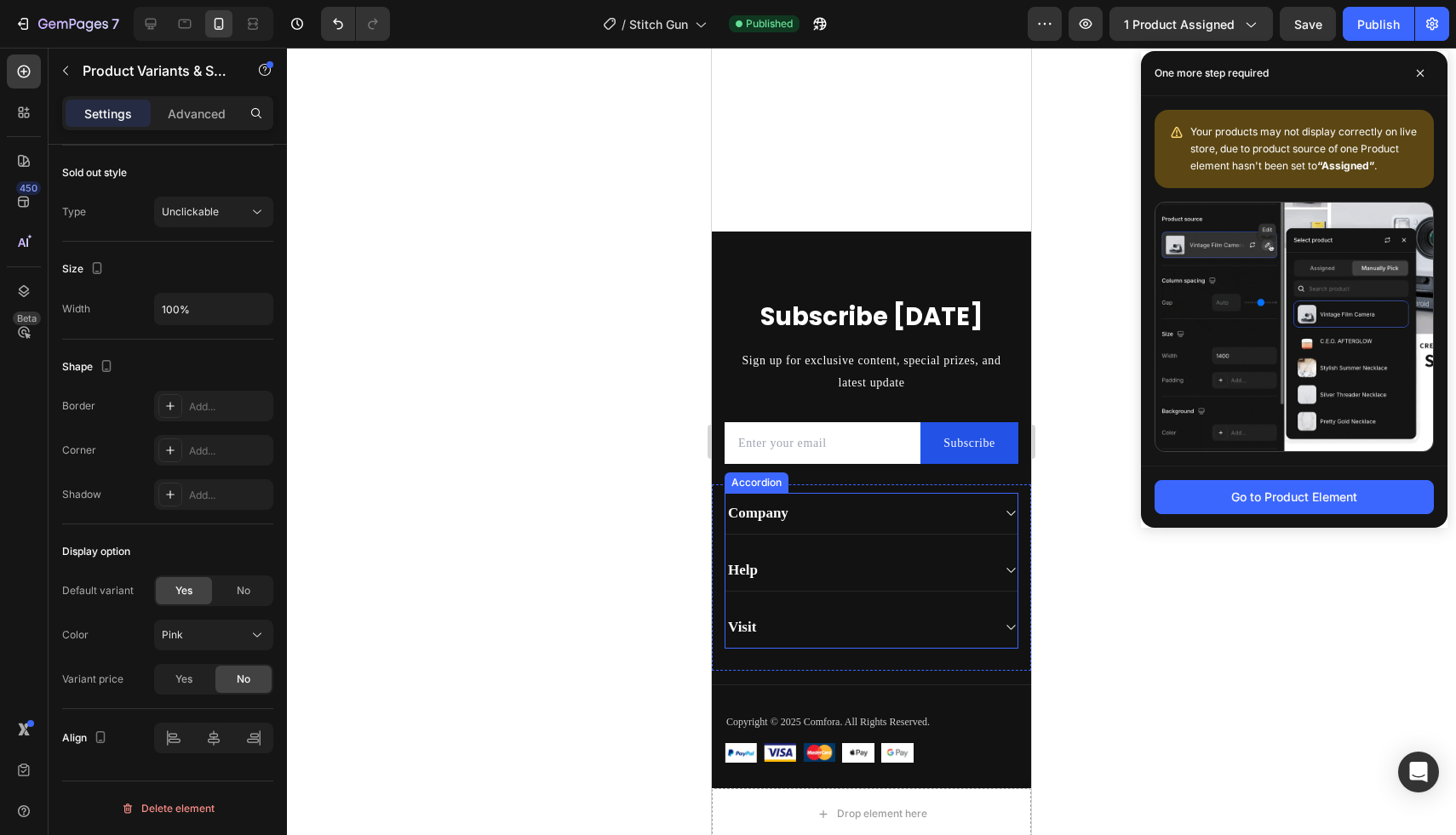
scroll to position [4754, 0]
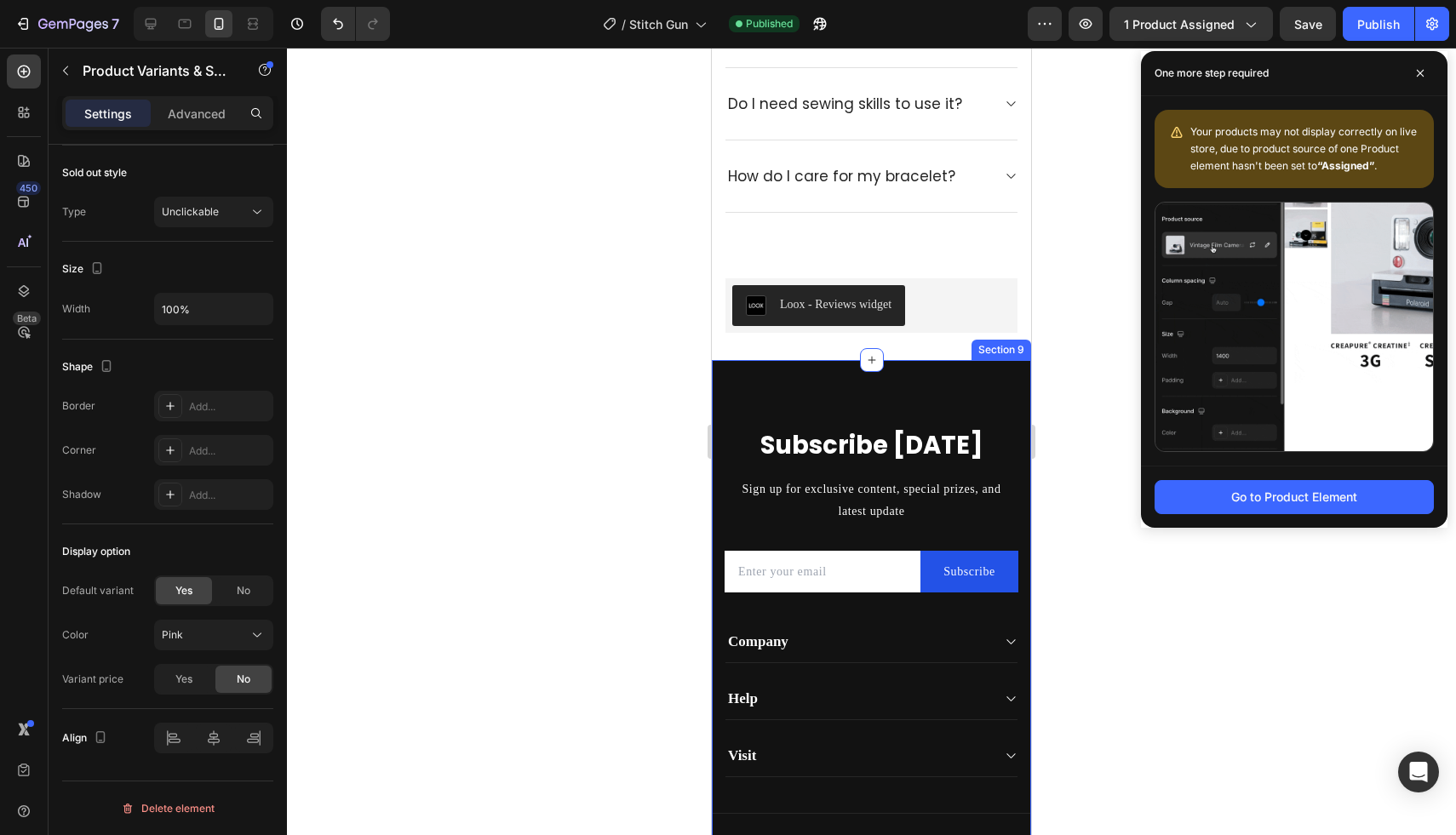
click at [970, 369] on div "Subscribe [DATE] Heading Sign up for exclusive content, special prizes, and lat…" at bounding box center [871, 637] width 319 height 556
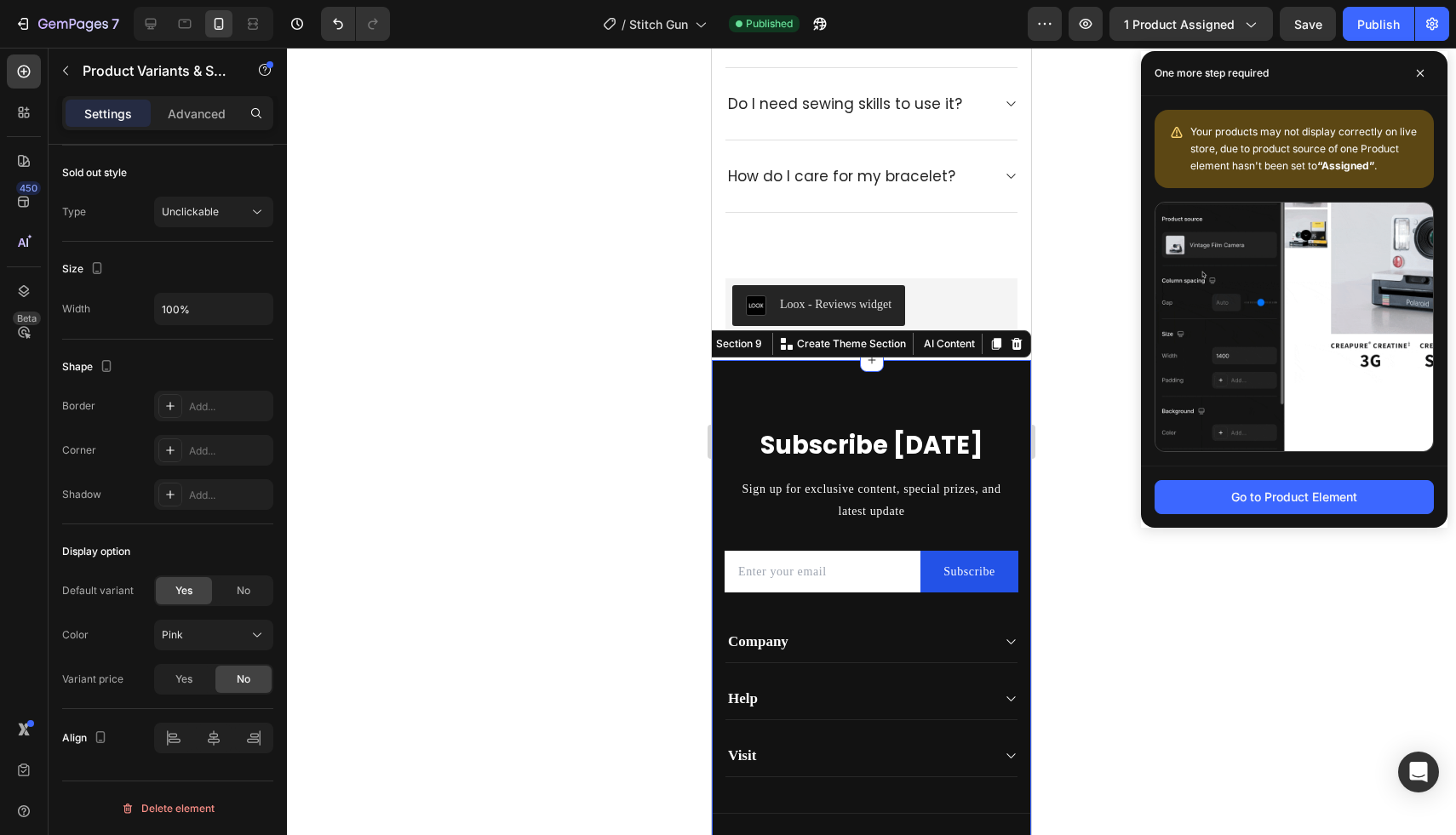
scroll to position [0, 0]
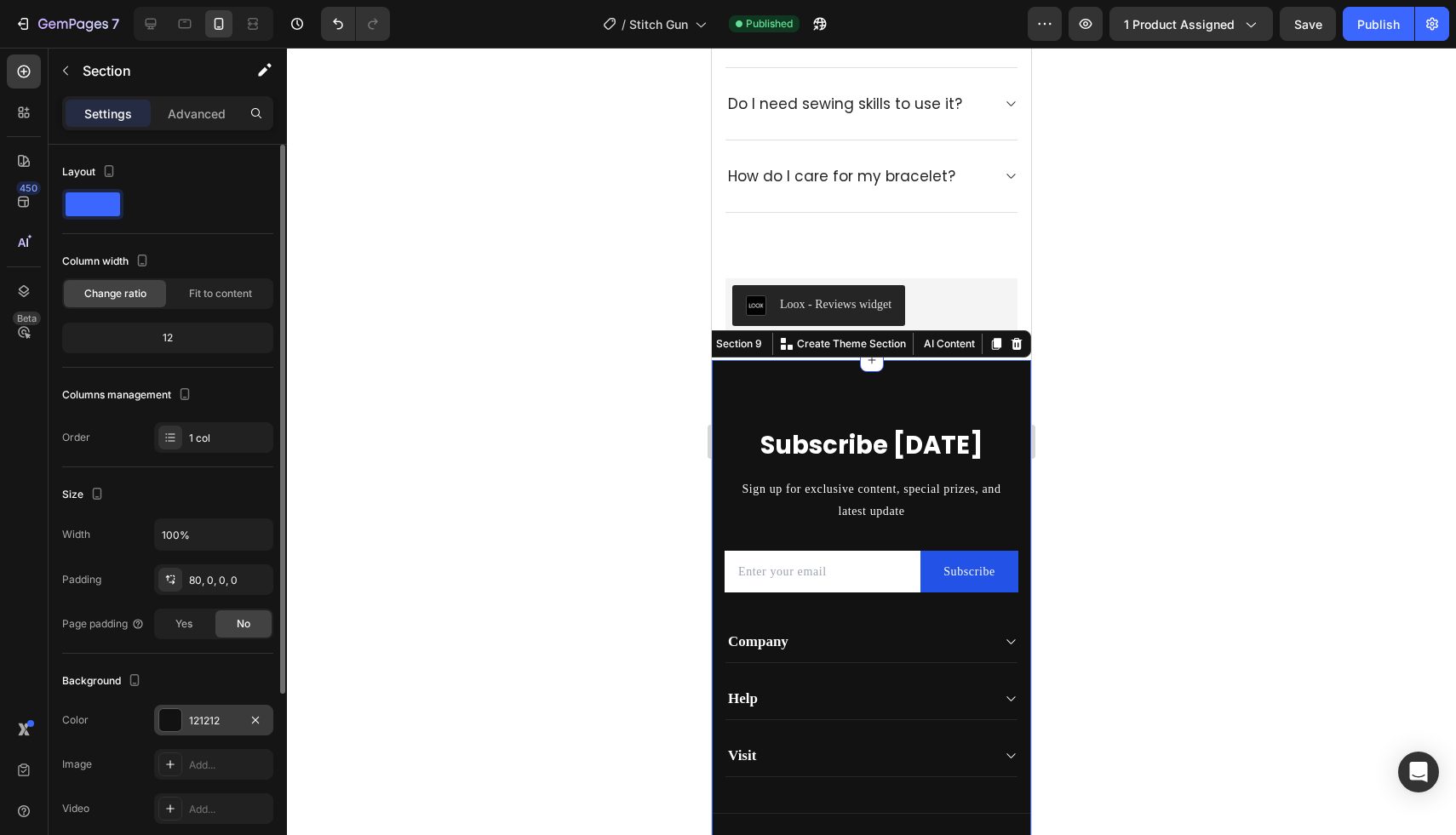
click at [188, 714] on div "121212" at bounding box center [213, 720] width 120 height 31
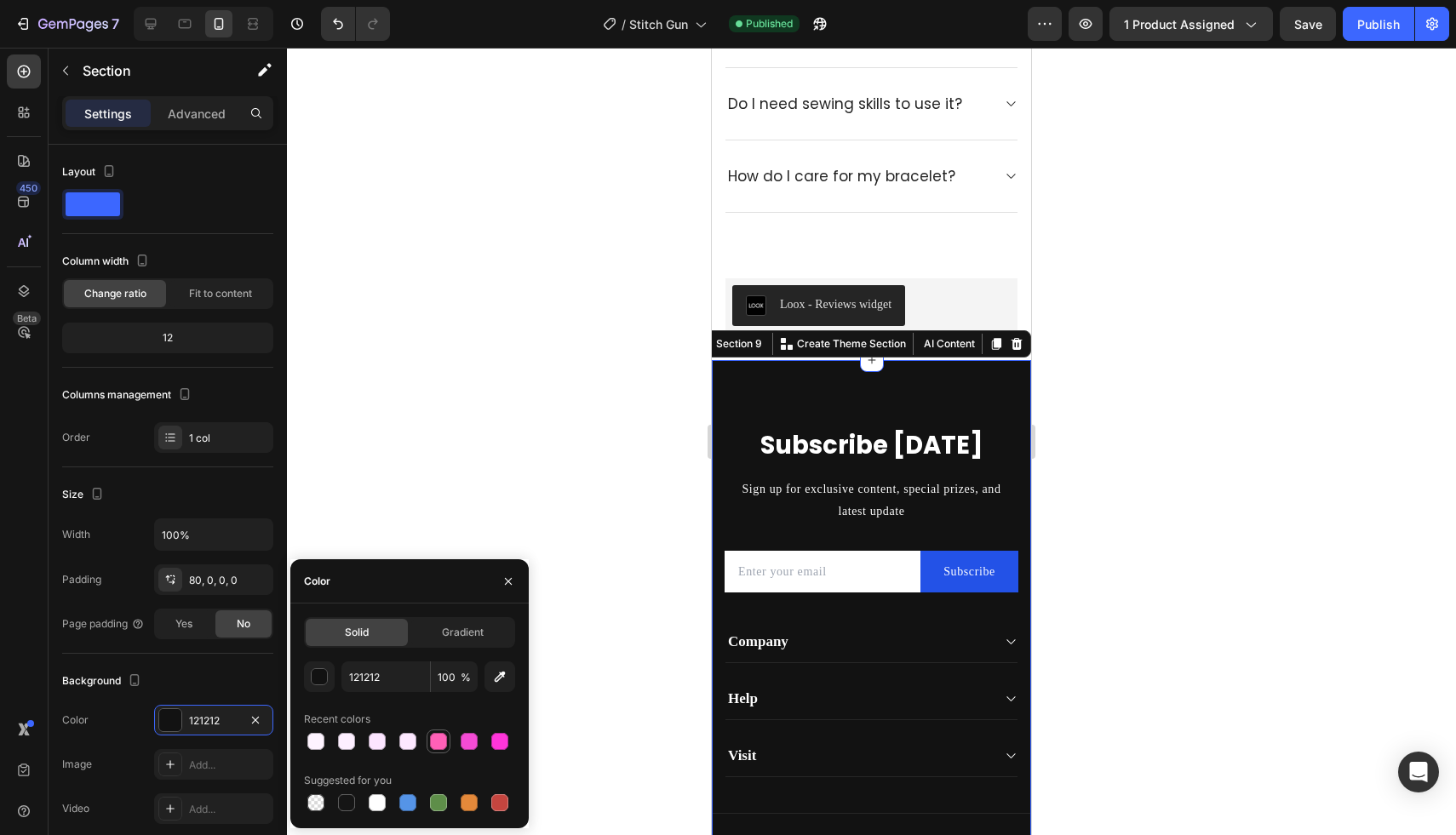
click at [449, 742] on div at bounding box center [438, 741] width 24 height 24
type input "FF60B7"
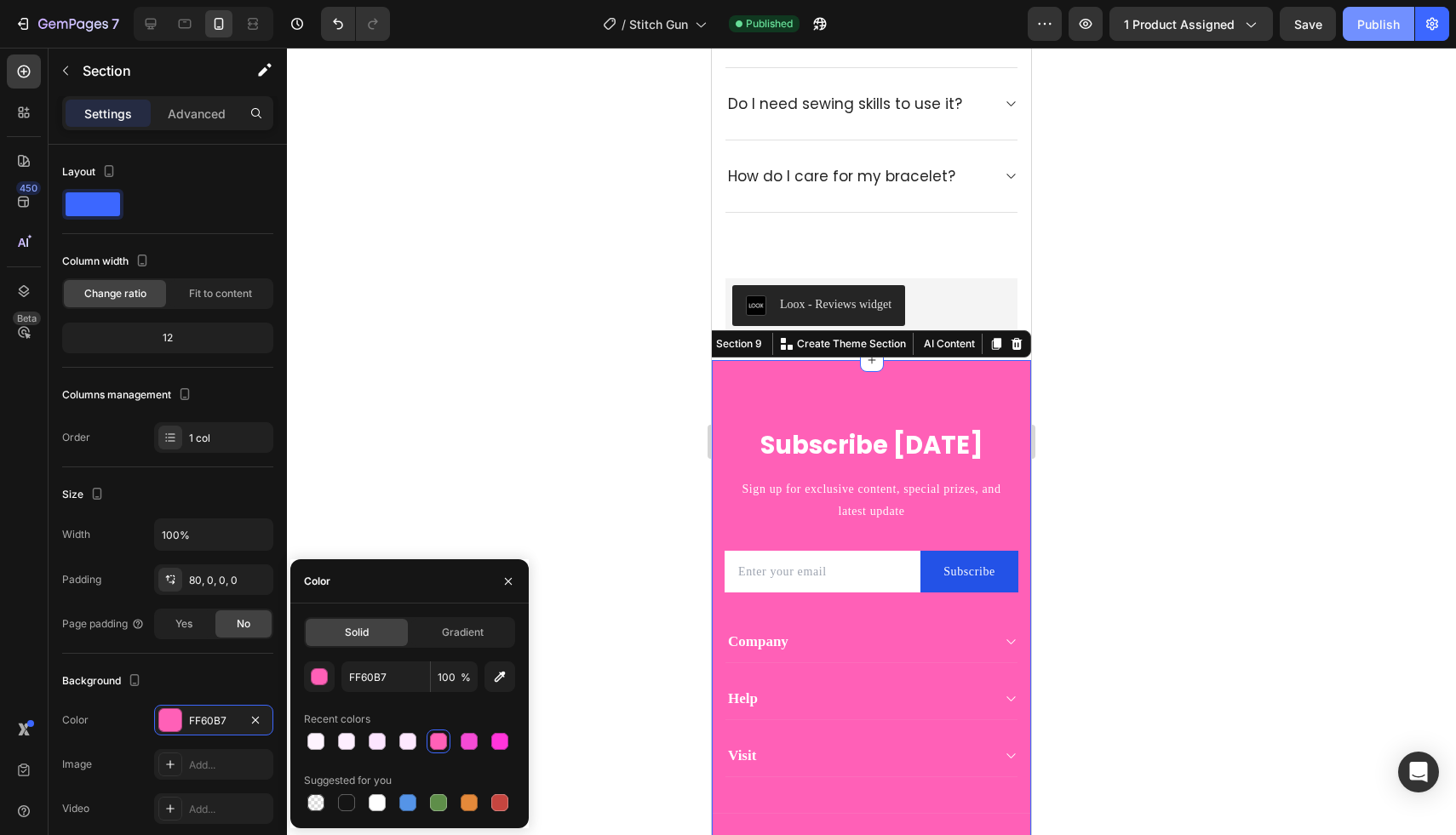
click at [1378, 29] on div "Publish" at bounding box center [1378, 24] width 42 height 18
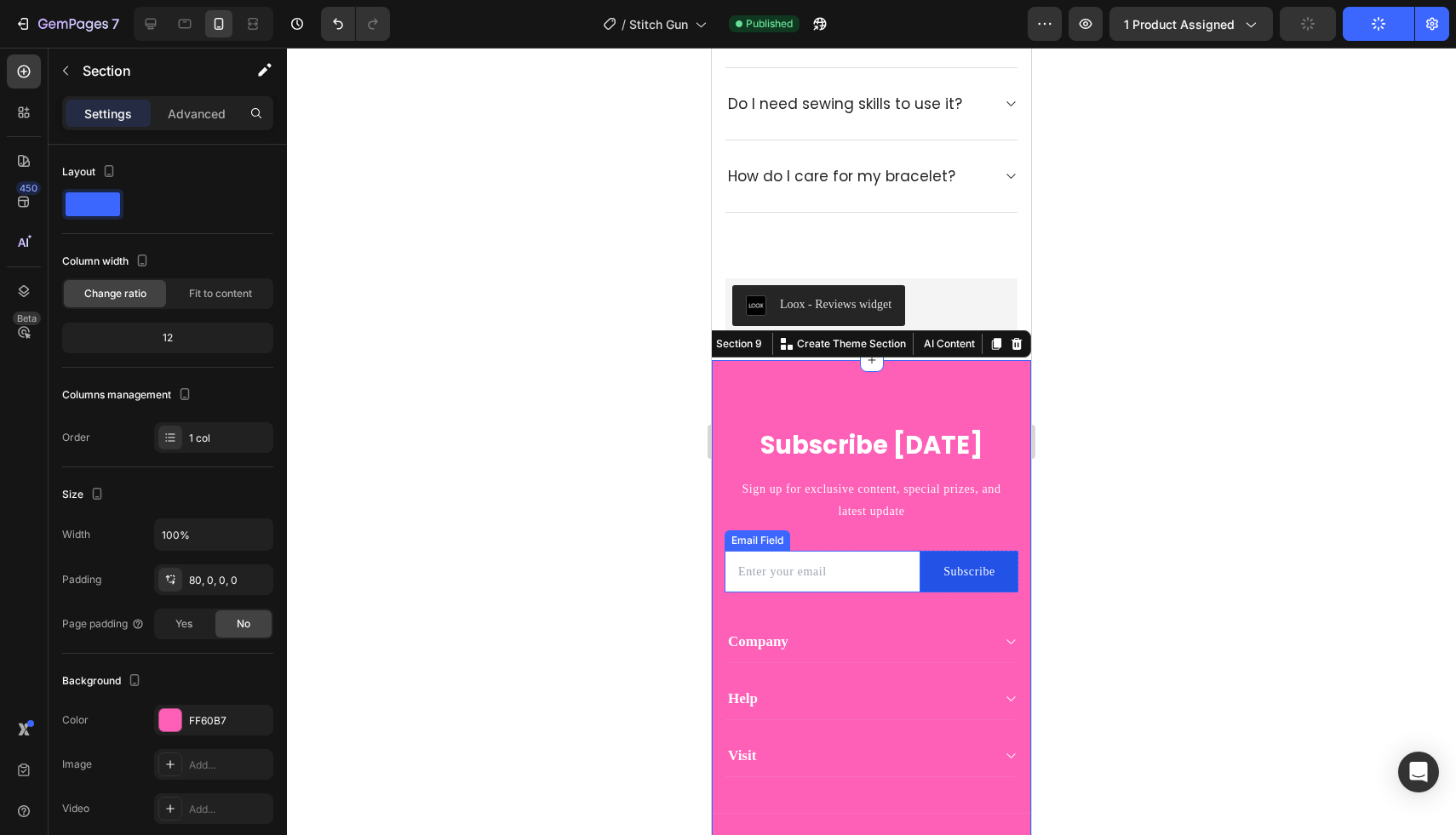
click at [900, 565] on input "email" at bounding box center [823, 571] width 196 height 41
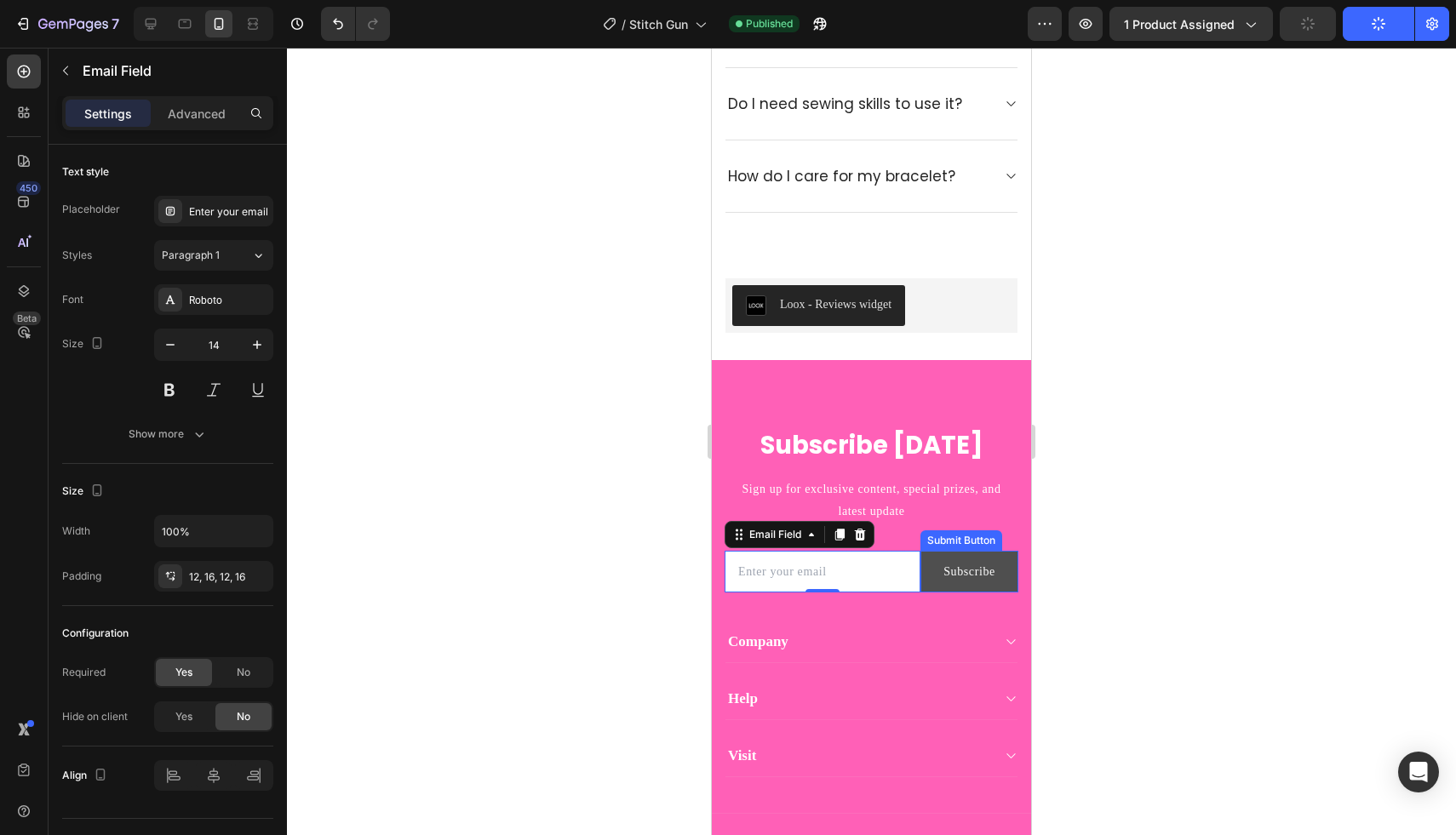
click at [933, 557] on button "Subscribe" at bounding box center [969, 571] width 98 height 41
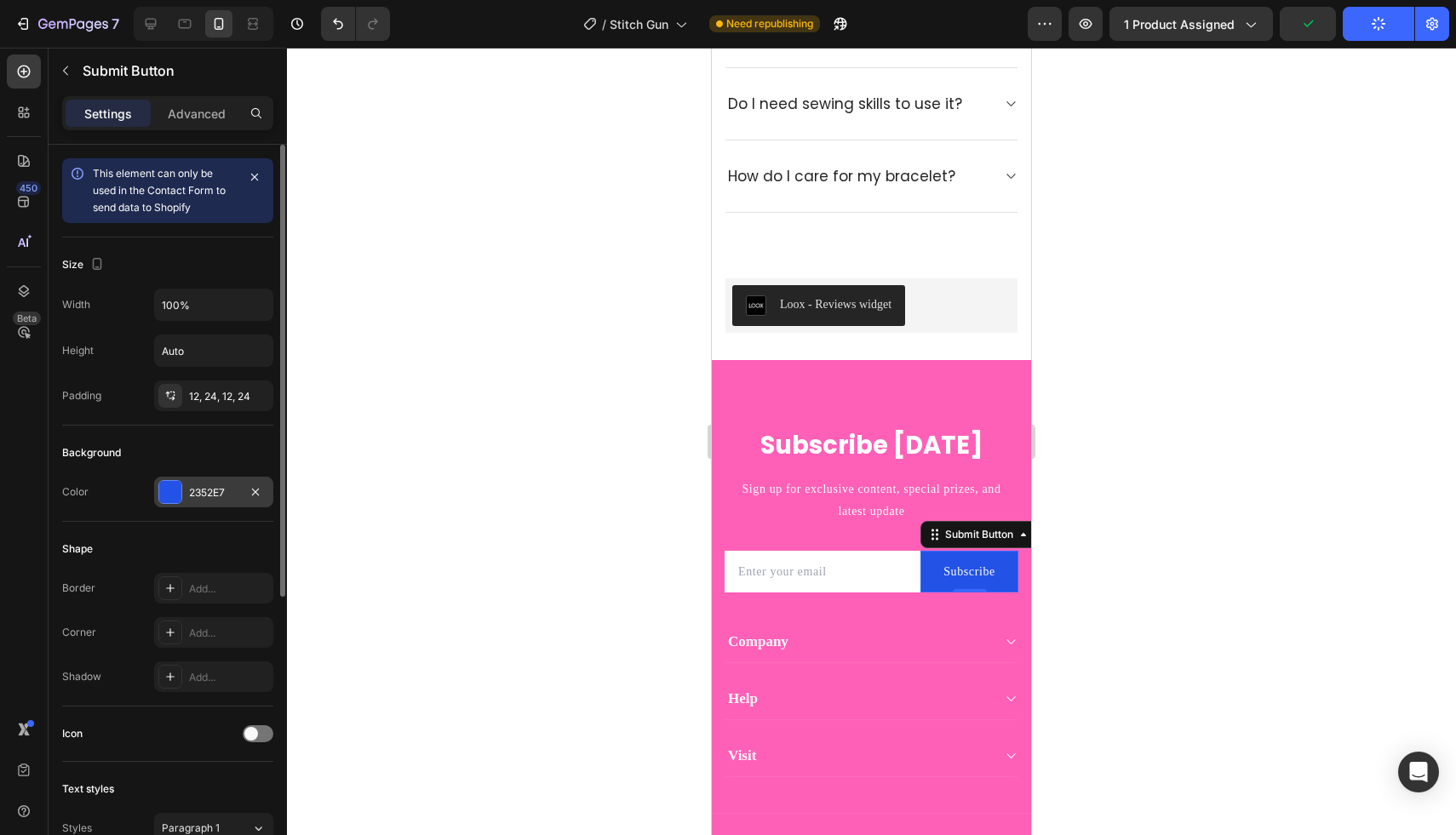
drag, startPoint x: 163, startPoint y: 486, endPoint x: 178, endPoint y: 493, distance: 16.6
click at [164, 486] on div at bounding box center [170, 492] width 22 height 22
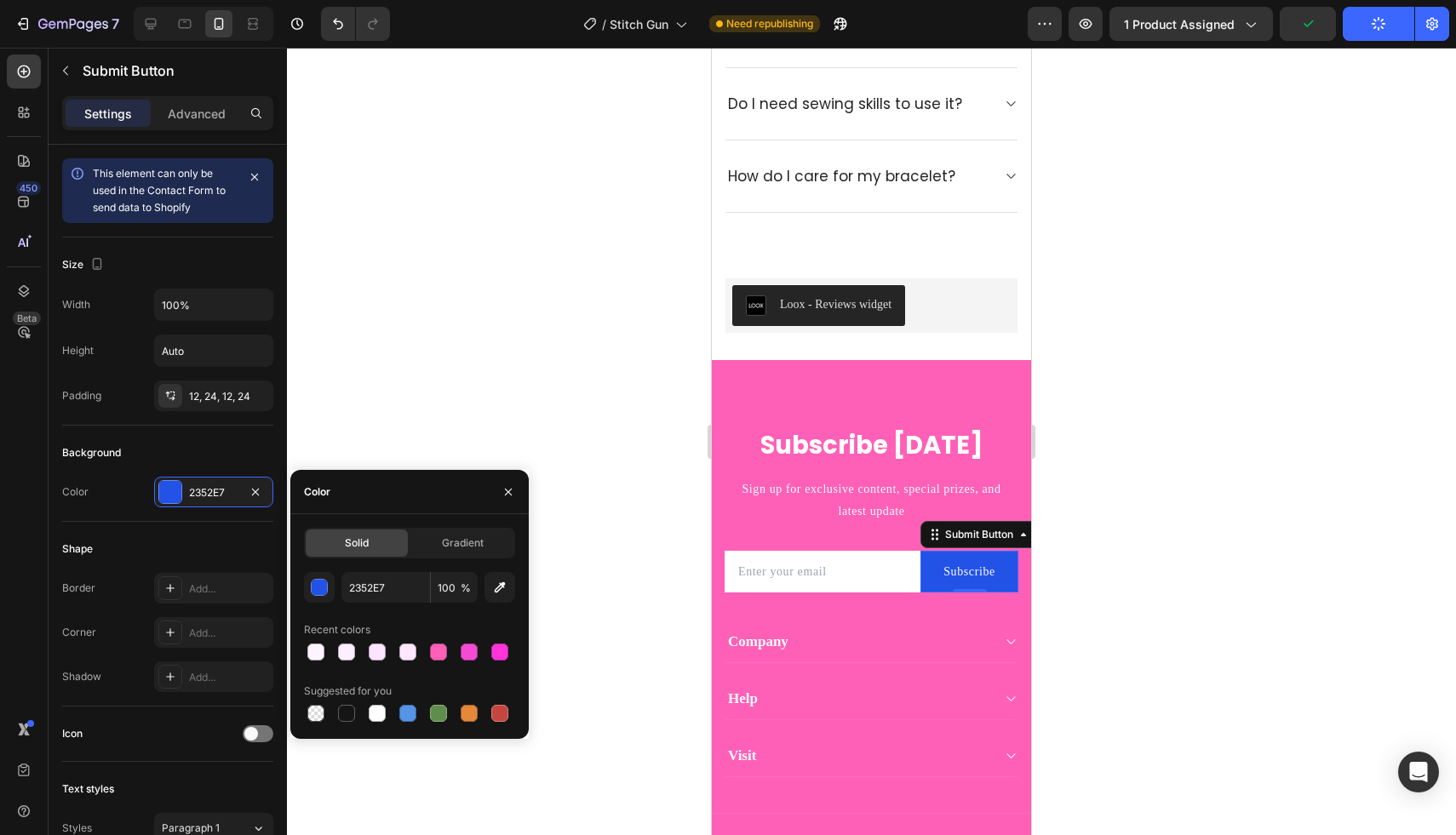
drag, startPoint x: 347, startPoint y: 715, endPoint x: 499, endPoint y: 669, distance: 158.8
click at [347, 715] on div at bounding box center [346, 713] width 17 height 17
type input "151515"
click at [1172, 370] on div at bounding box center [871, 441] width 1169 height 787
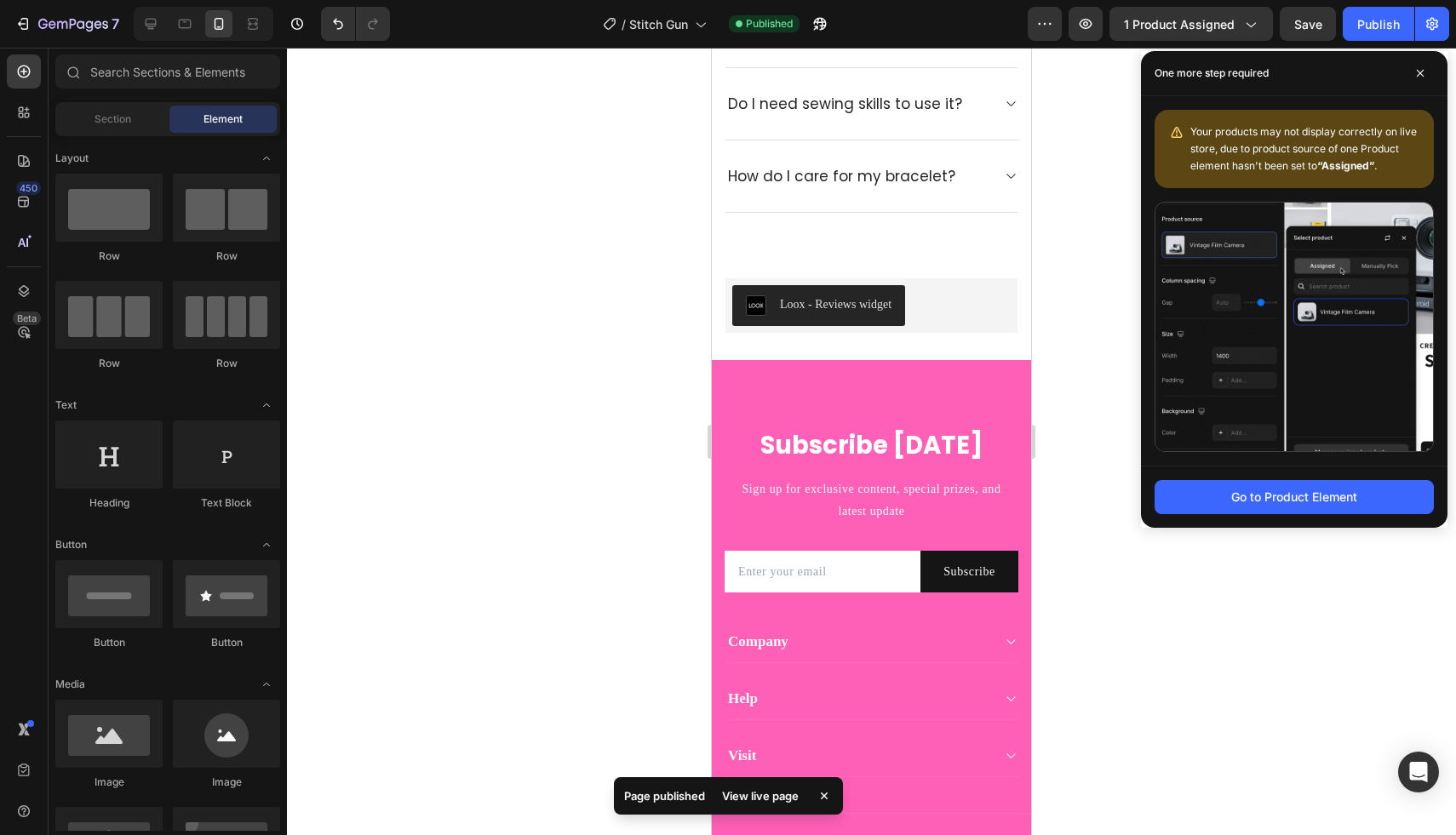
click at [1375, 31] on div "Publish" at bounding box center [1378, 24] width 42 height 18
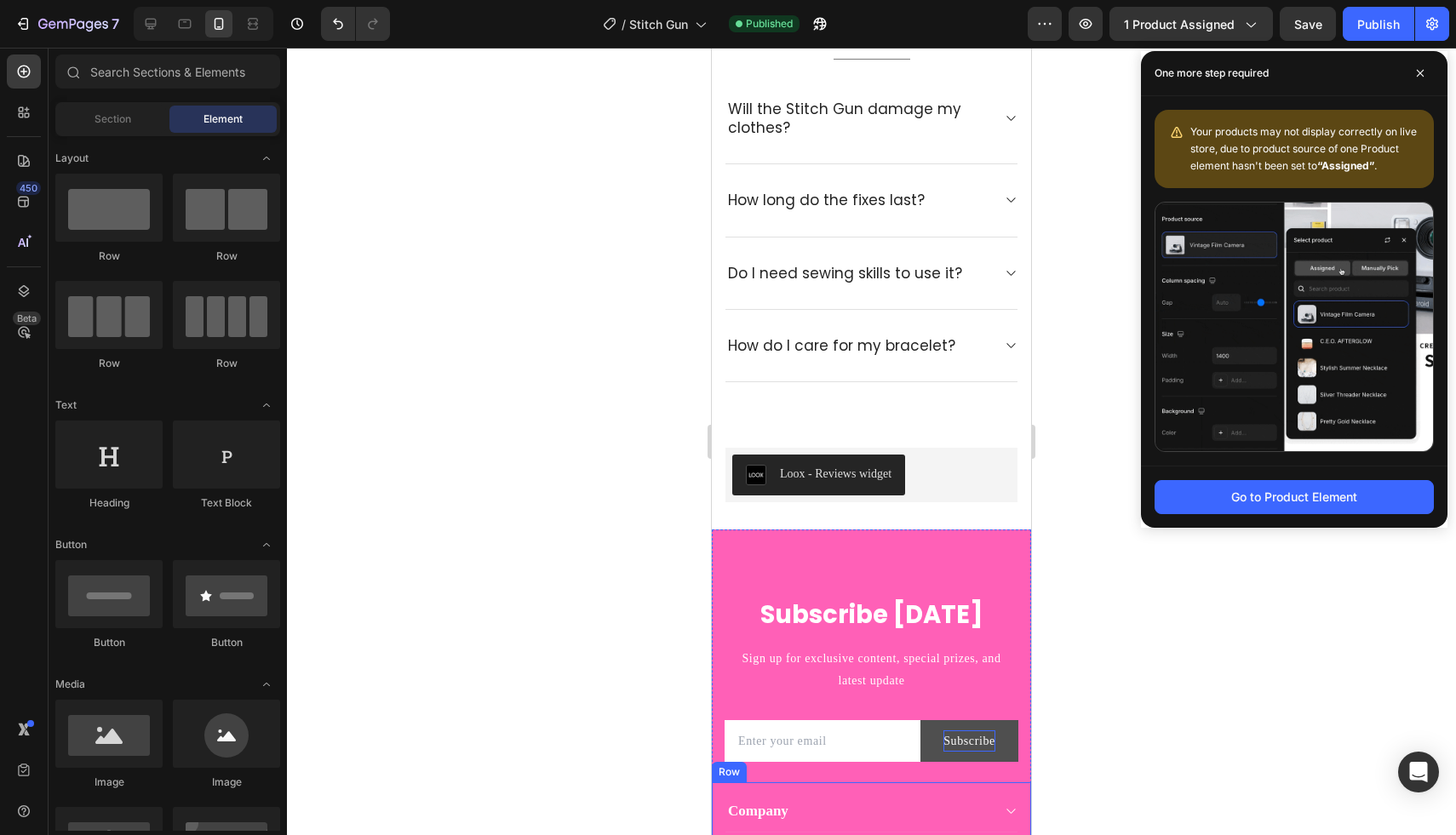
scroll to position [4730, 0]
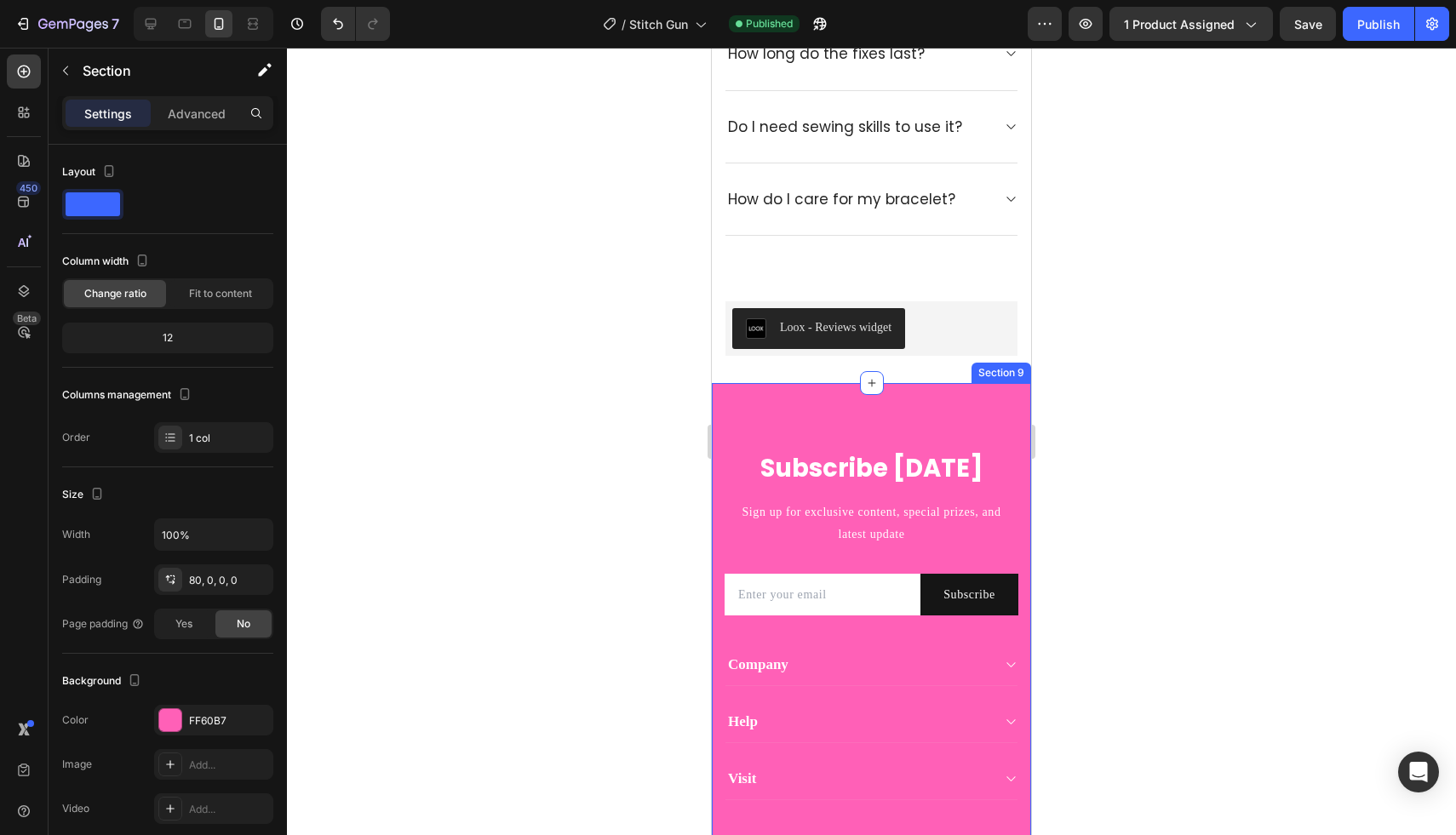
click at [979, 394] on div "Subscribe [DATE] Heading Sign up for exclusive content, special prizes, and lat…" at bounding box center [871, 661] width 319 height 556
click at [1012, 364] on icon at bounding box center [1017, 366] width 11 height 12
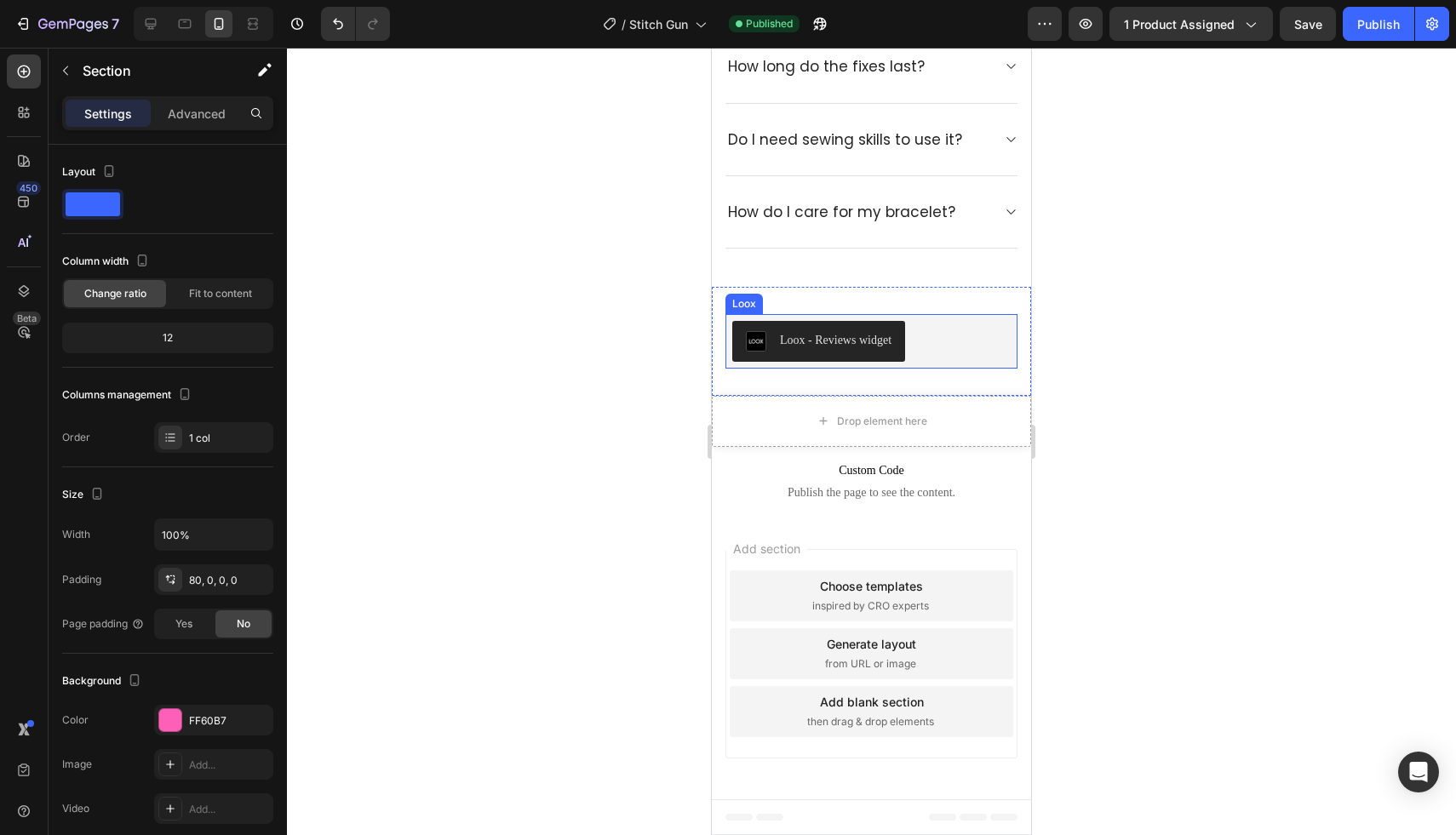
scroll to position [4718, 0]
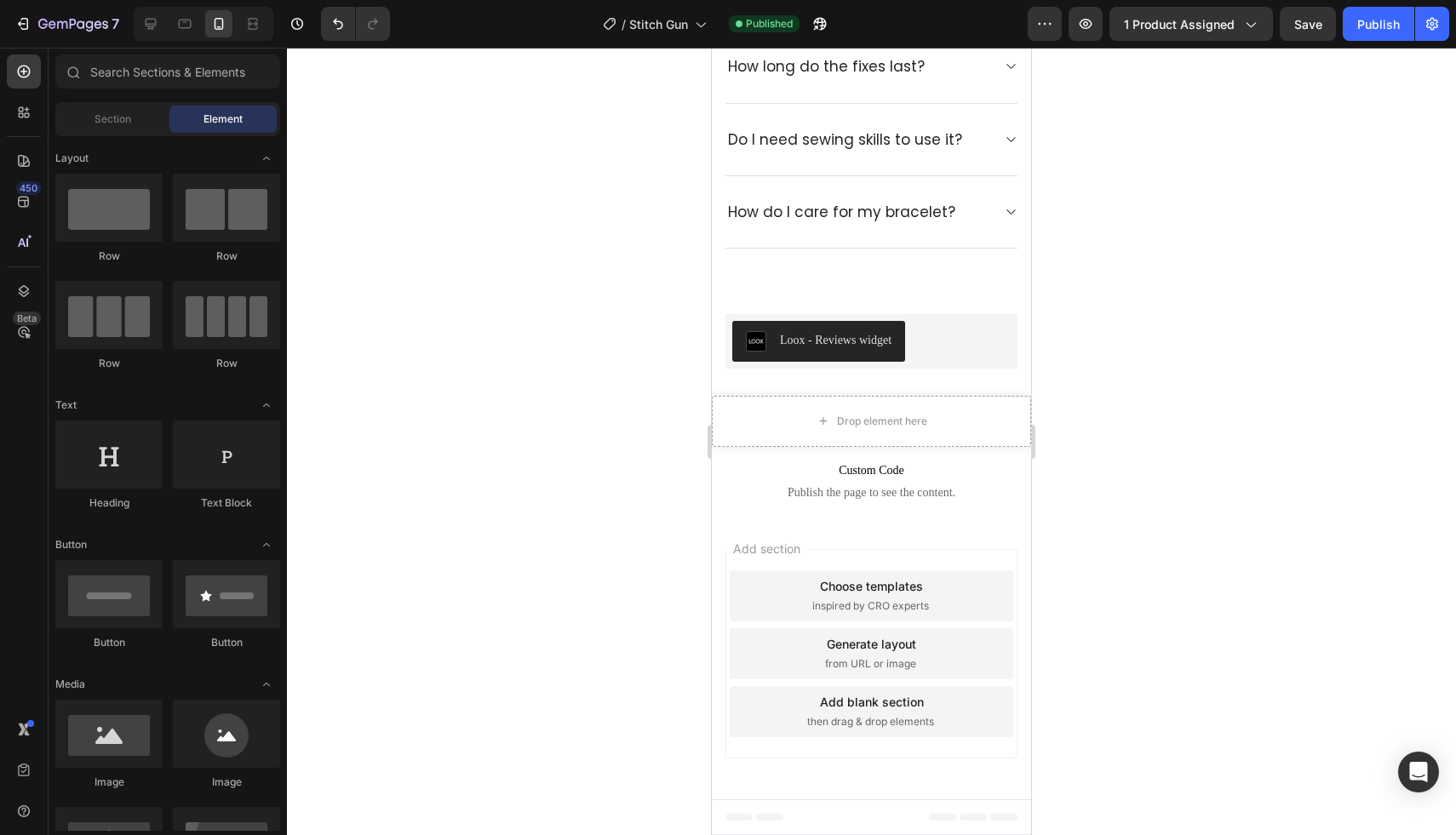
click at [1382, 44] on div "7 / Stitch Gun Published Preview 1 product assigned Save Publish" at bounding box center [728, 24] width 1456 height 49
click at [1358, 24] on div "Publish" at bounding box center [1378, 24] width 42 height 18
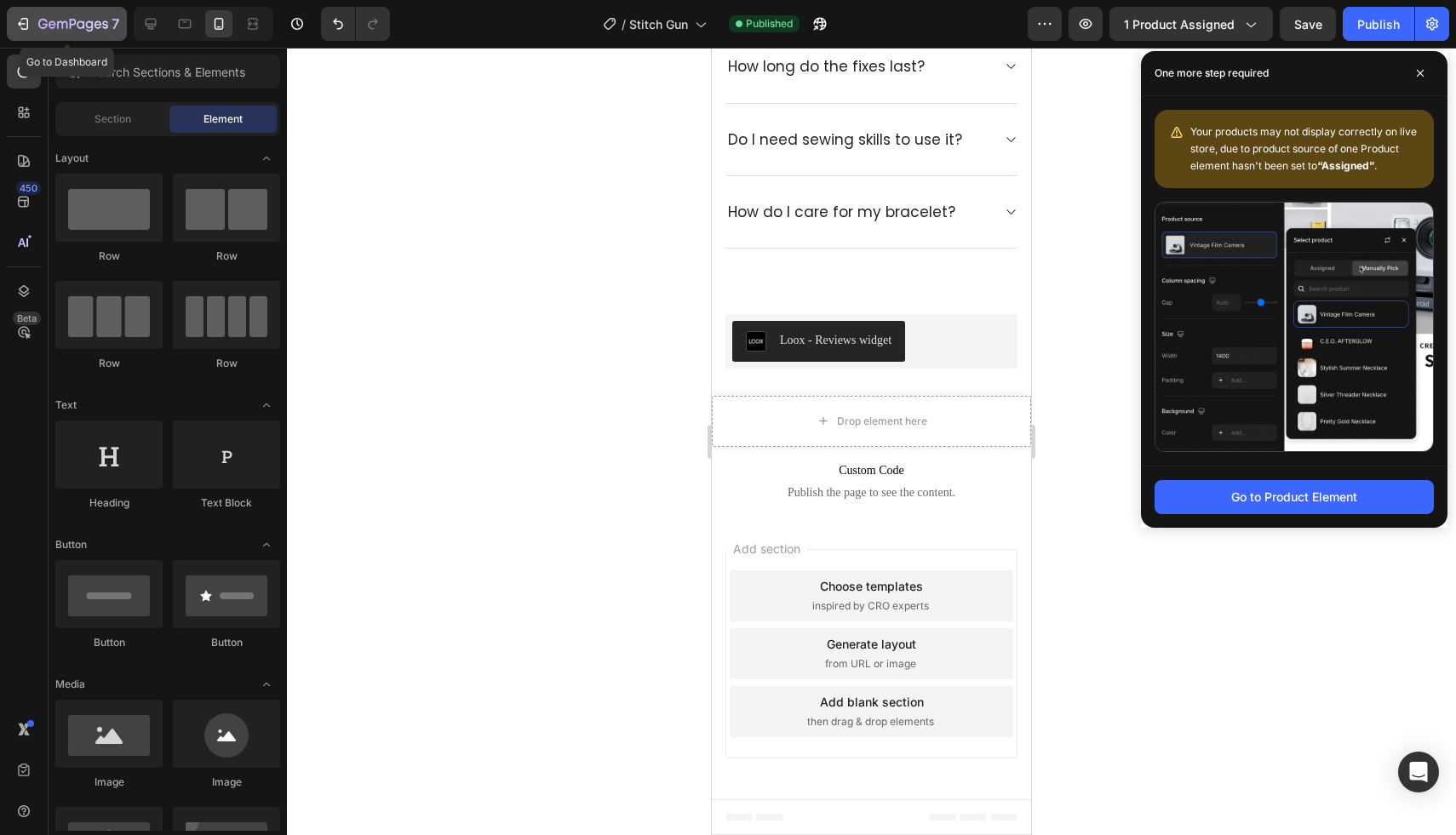
click at [57, 24] on icon "button" at bounding box center [61, 25] width 10 height 8
